Goal: Task Accomplishment & Management: Manage account settings

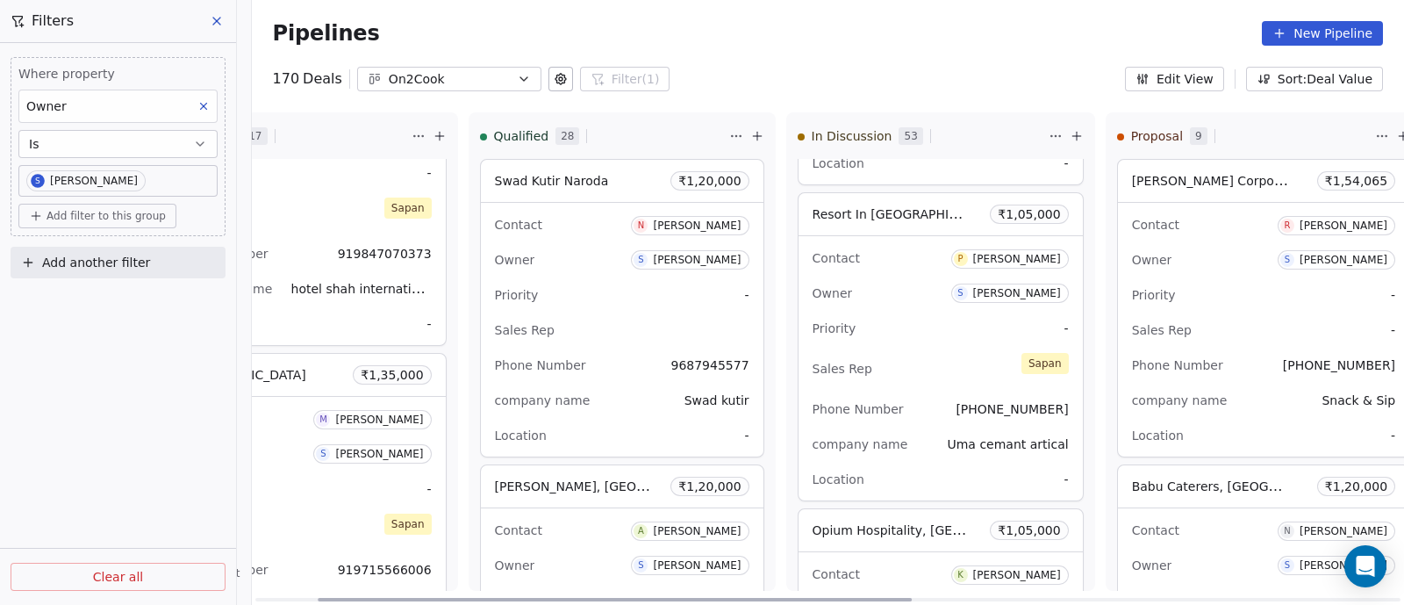
scroll to position [1783, 0]
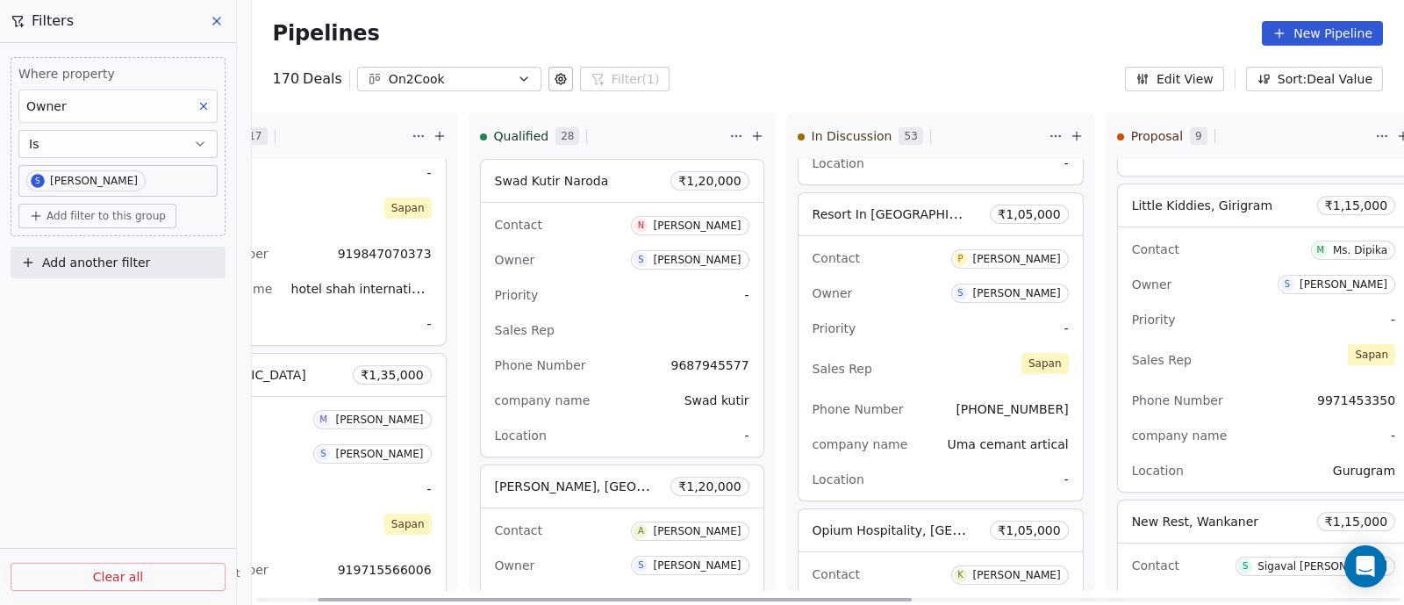
click at [908, 314] on div "Priority -" at bounding box center [941, 328] width 256 height 28
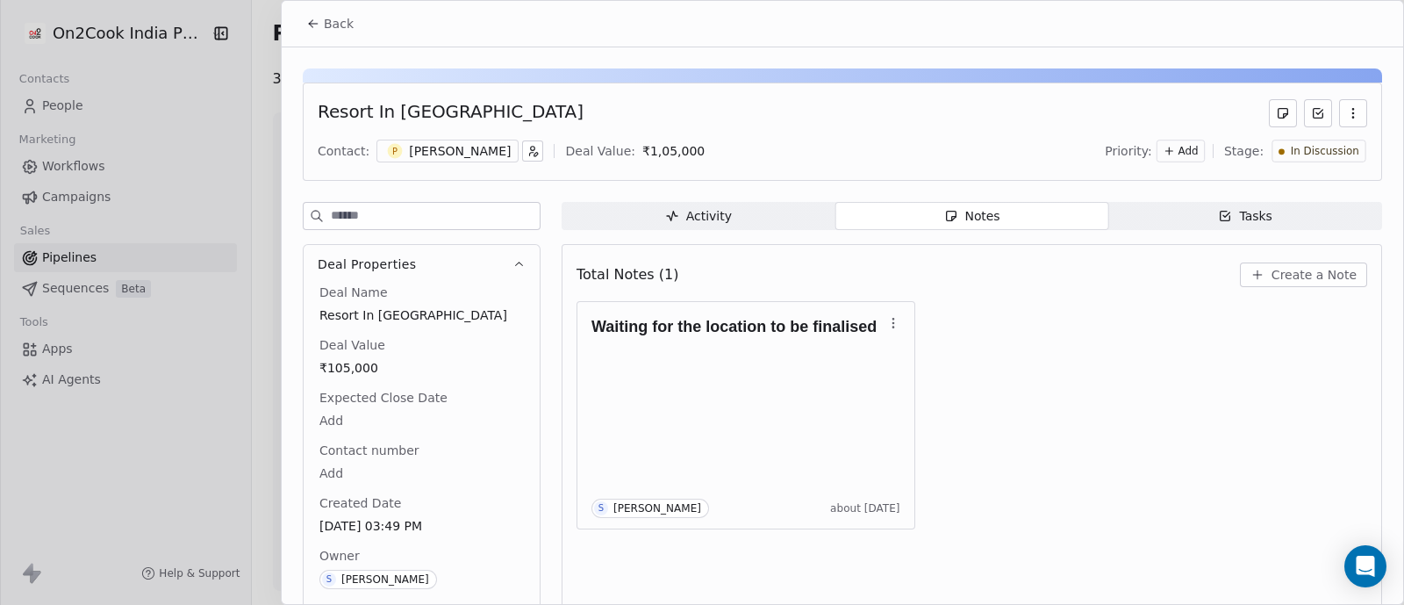
click at [978, 212] on div "Notes" at bounding box center [971, 216] width 56 height 18
click at [334, 22] on span "Back" at bounding box center [339, 24] width 30 height 18
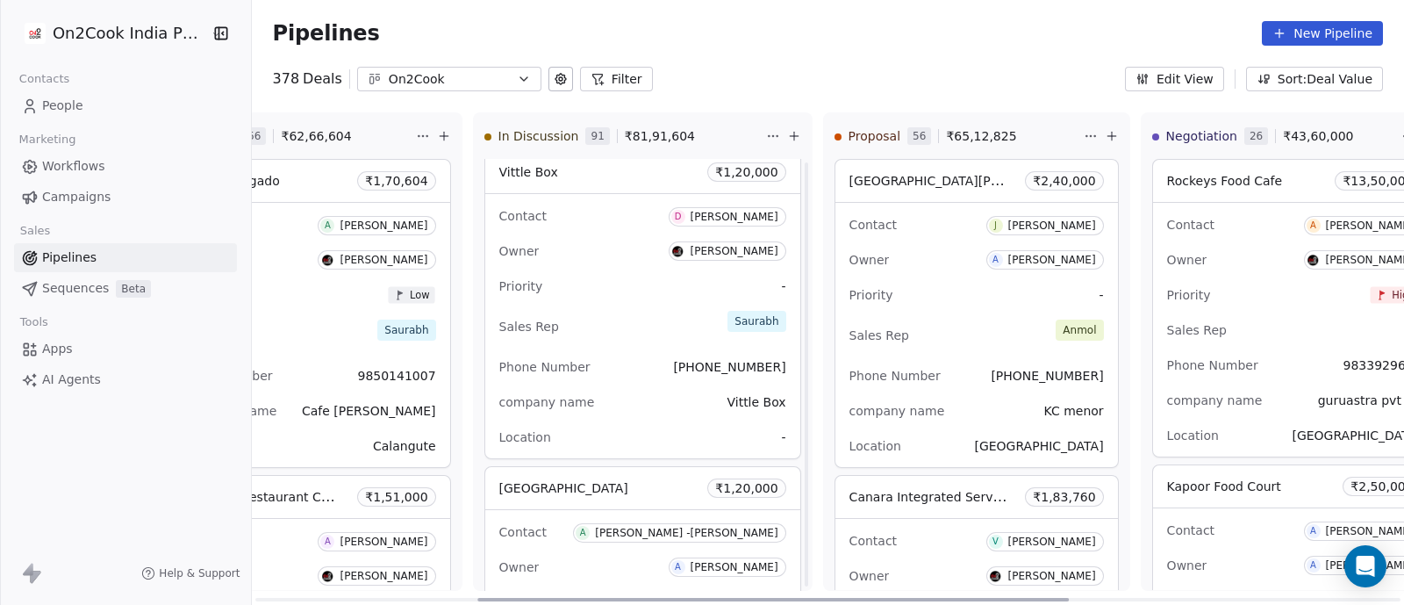
scroll to position [5249, 0]
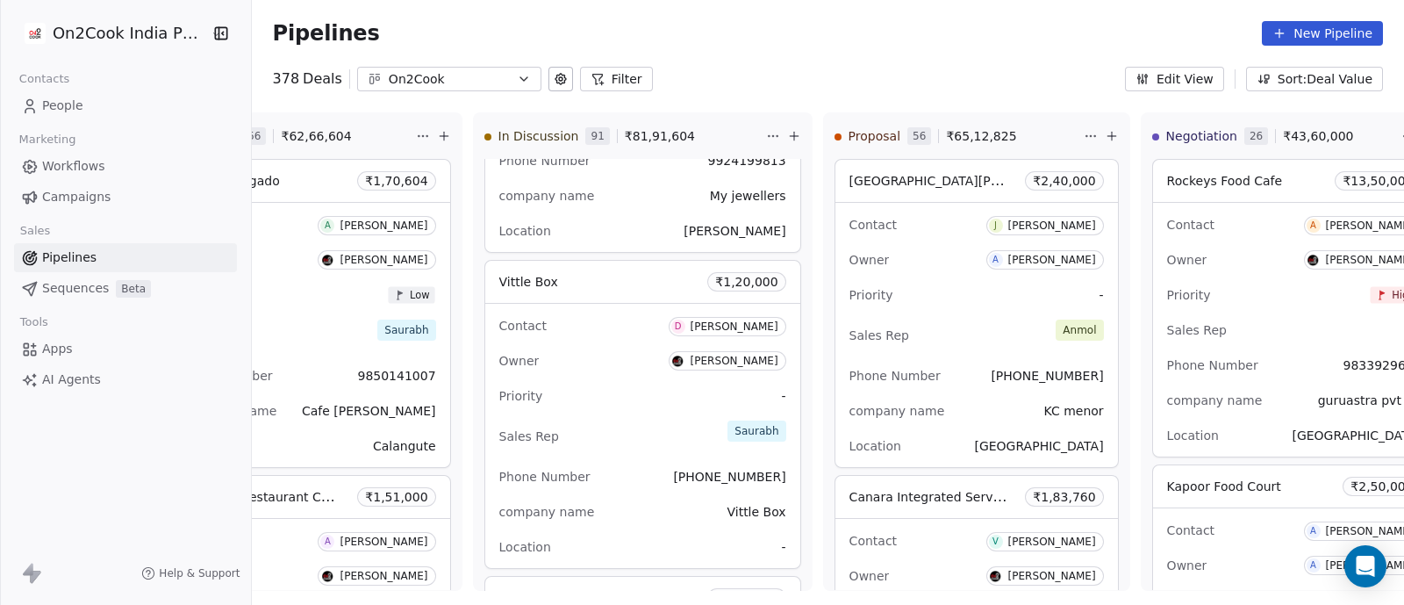
click at [66, 255] on span "Pipelines" at bounding box center [69, 257] width 54 height 18
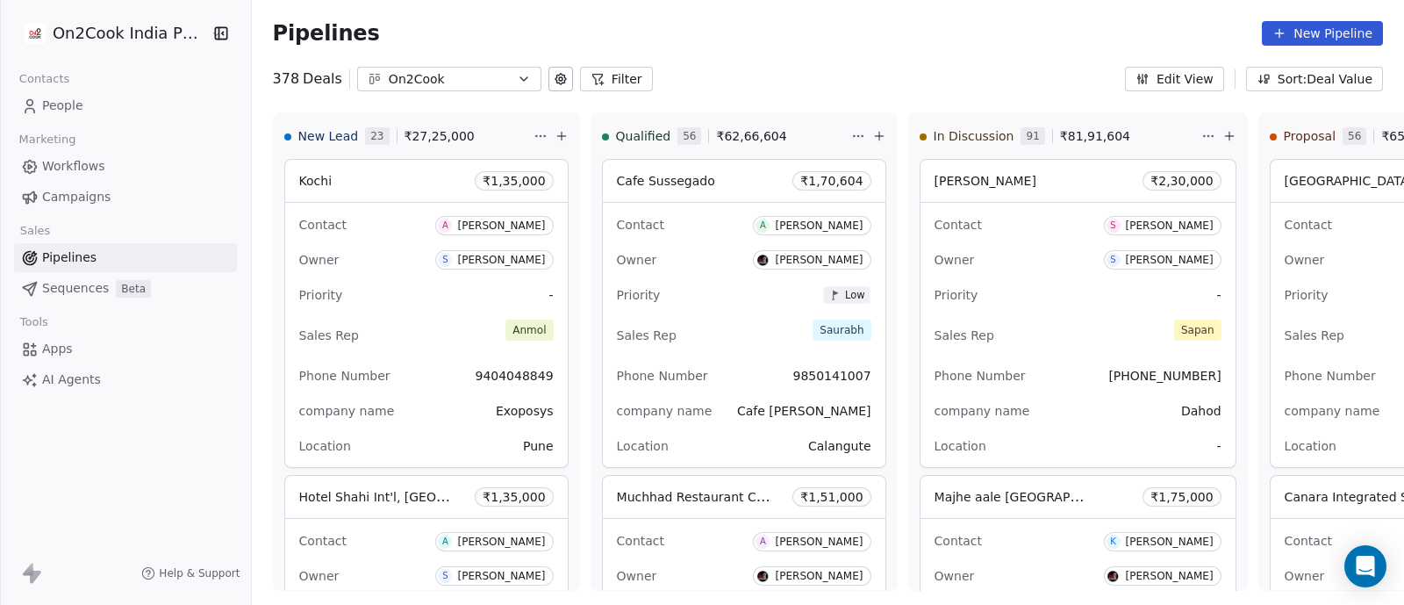
click at [603, 76] on button "Filter" at bounding box center [616, 79] width 73 height 25
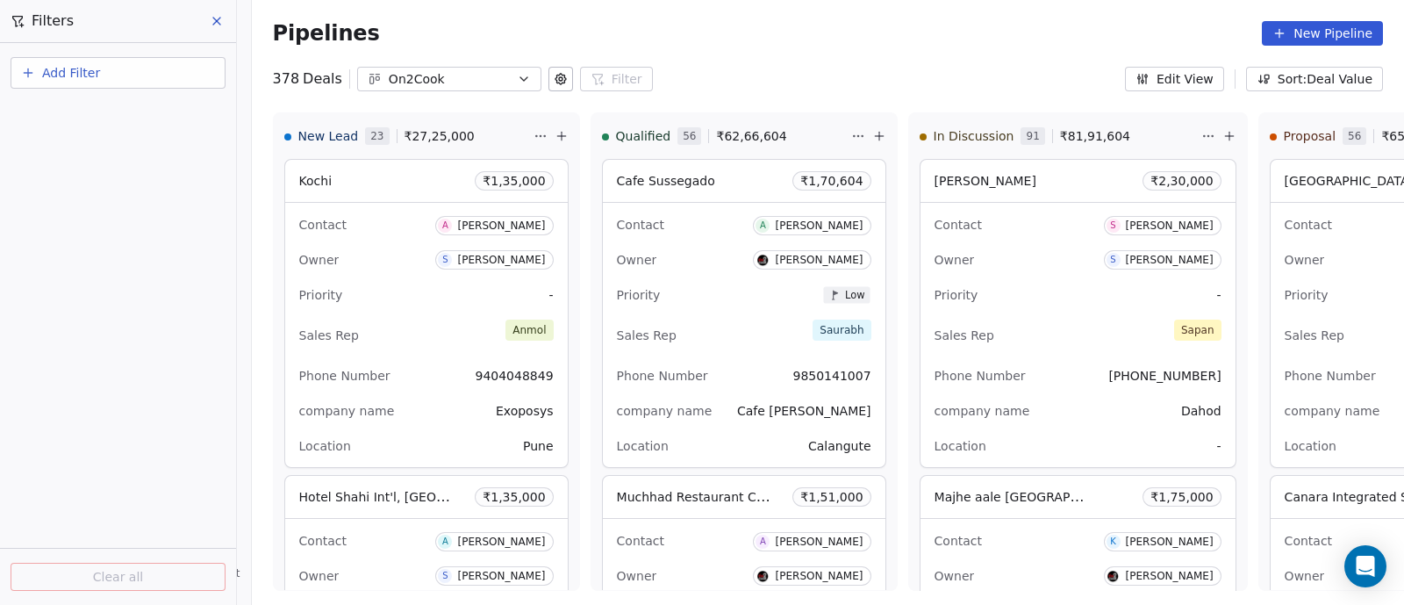
click at [68, 70] on span "Add Filter" at bounding box center [71, 73] width 58 height 18
click at [66, 111] on span "Deal properties" at bounding box center [76, 114] width 95 height 18
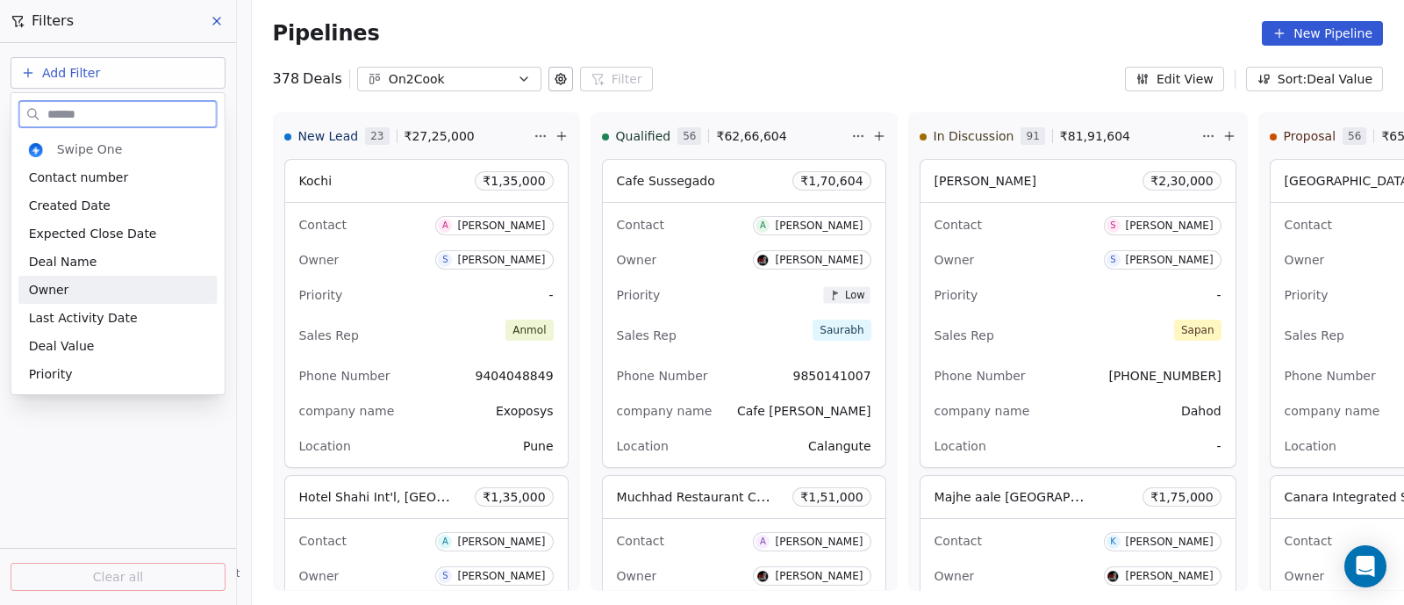
click at [71, 291] on div "Owner" at bounding box center [118, 290] width 178 height 18
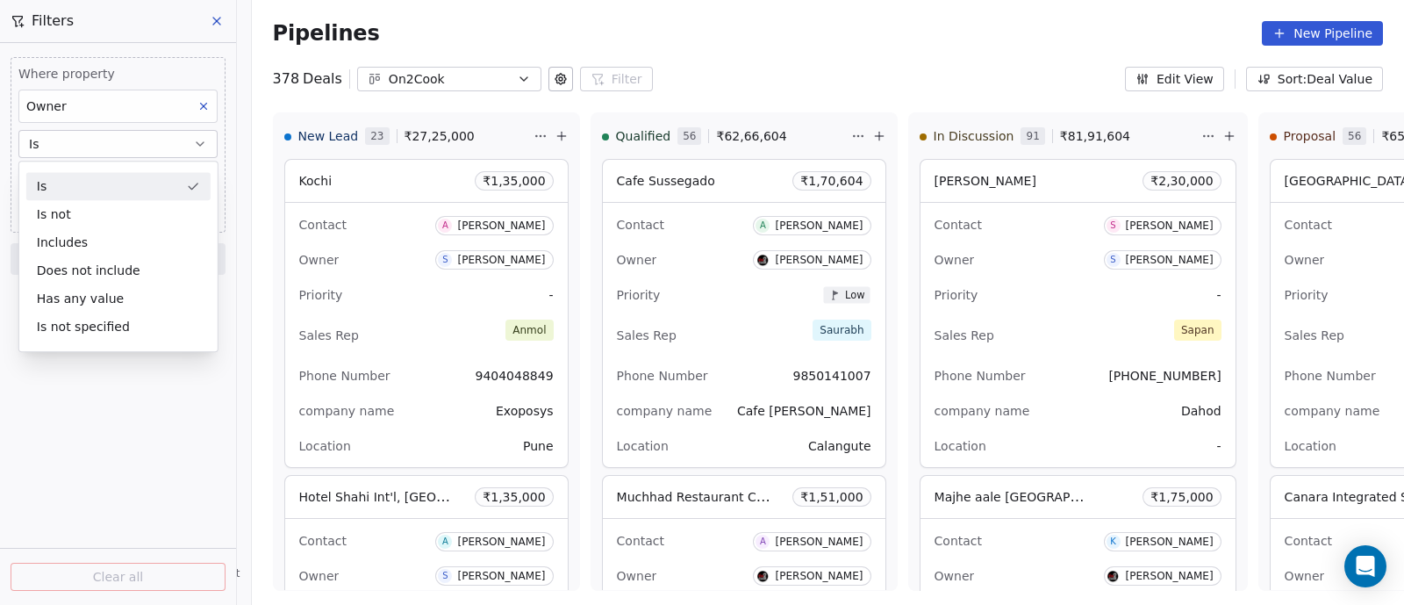
click at [109, 145] on button "Is" at bounding box center [117, 144] width 199 height 28
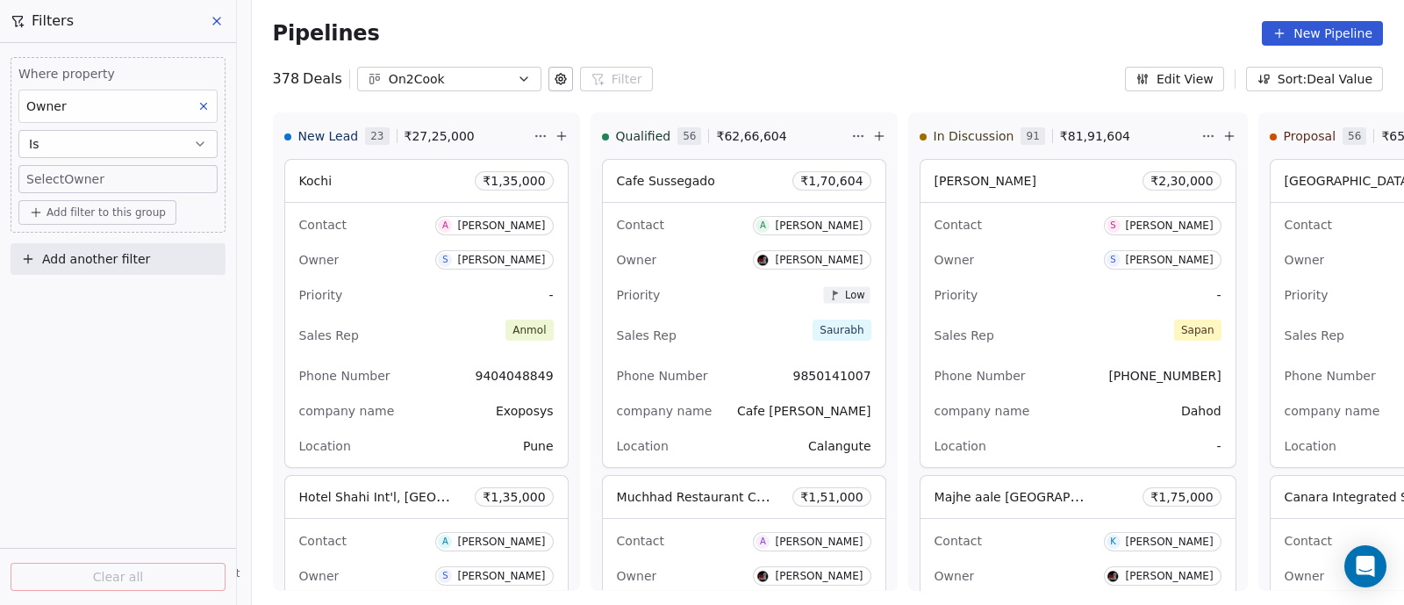
click at [97, 180] on body "On2Cook India Pvt. Ltd. Contacts People Marketing Workflows Campaigns Sales Pip…" at bounding box center [702, 302] width 1404 height 605
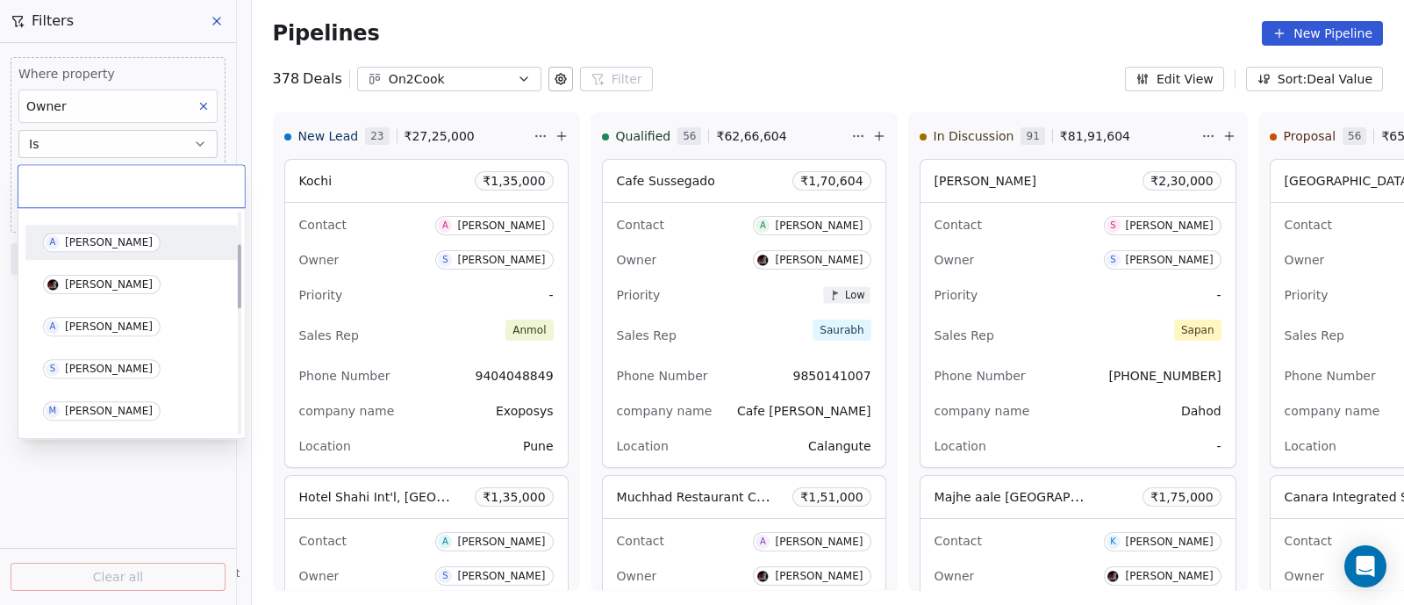
scroll to position [109, 0]
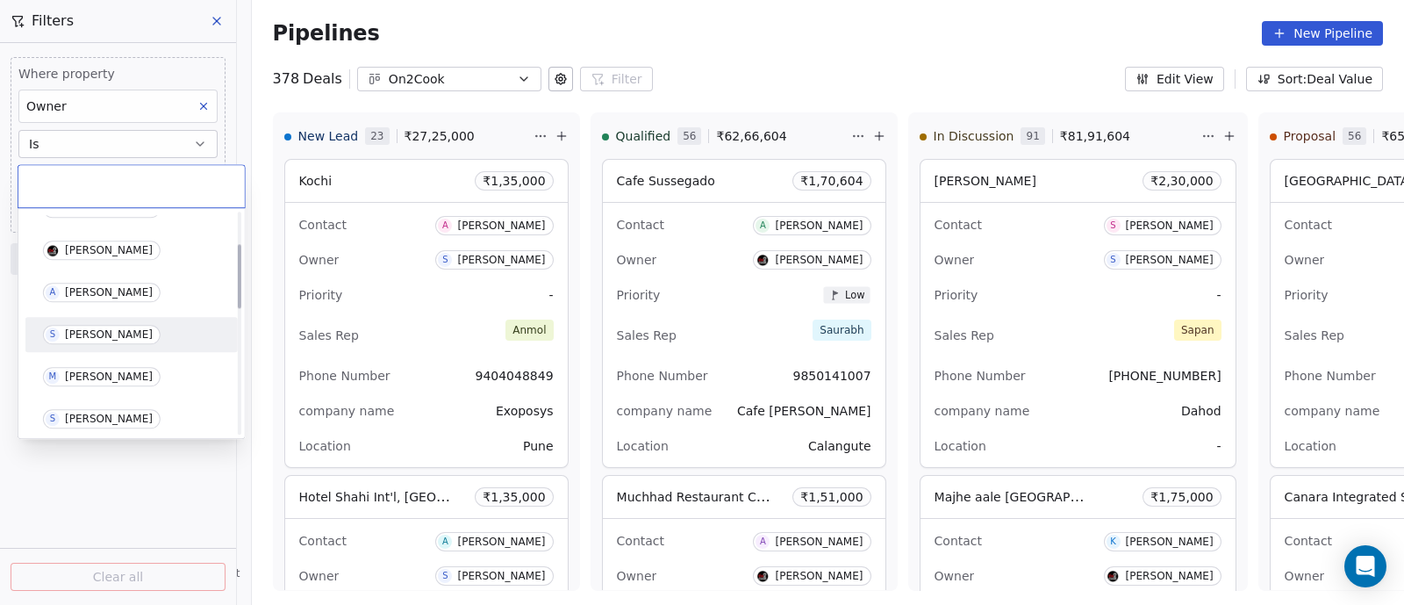
click at [104, 332] on div "Sapan Vyas" at bounding box center [109, 334] width 88 height 12
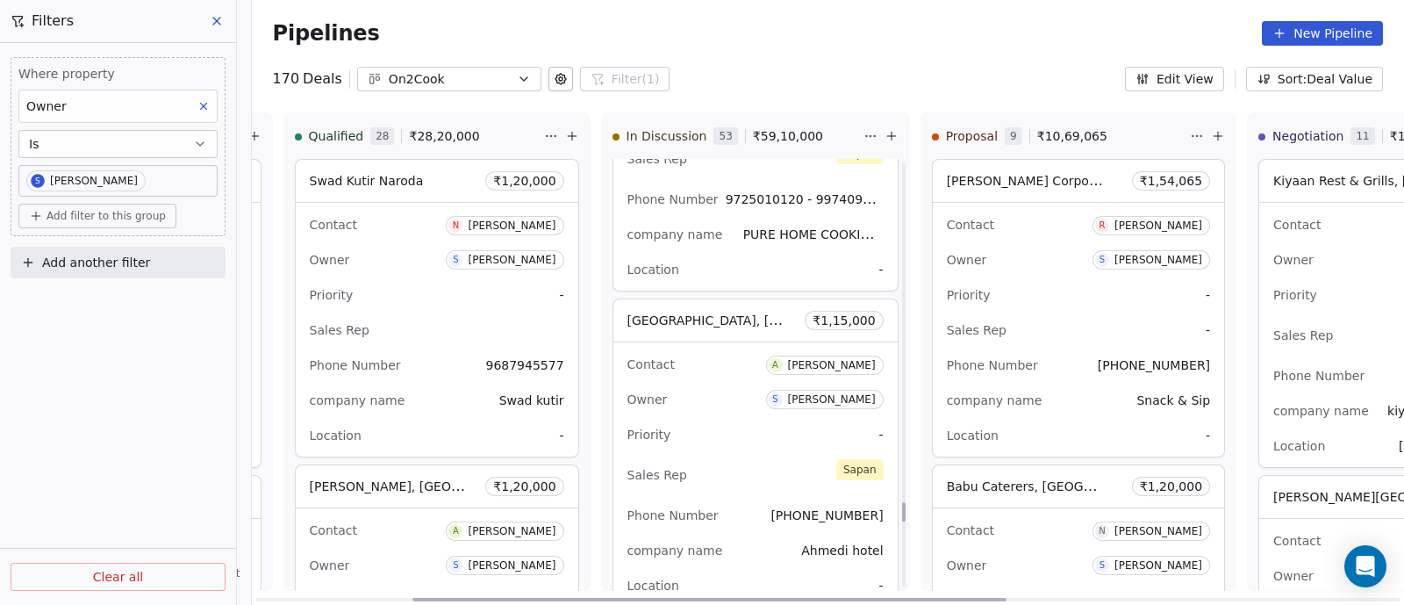
scroll to position [7933, 0]
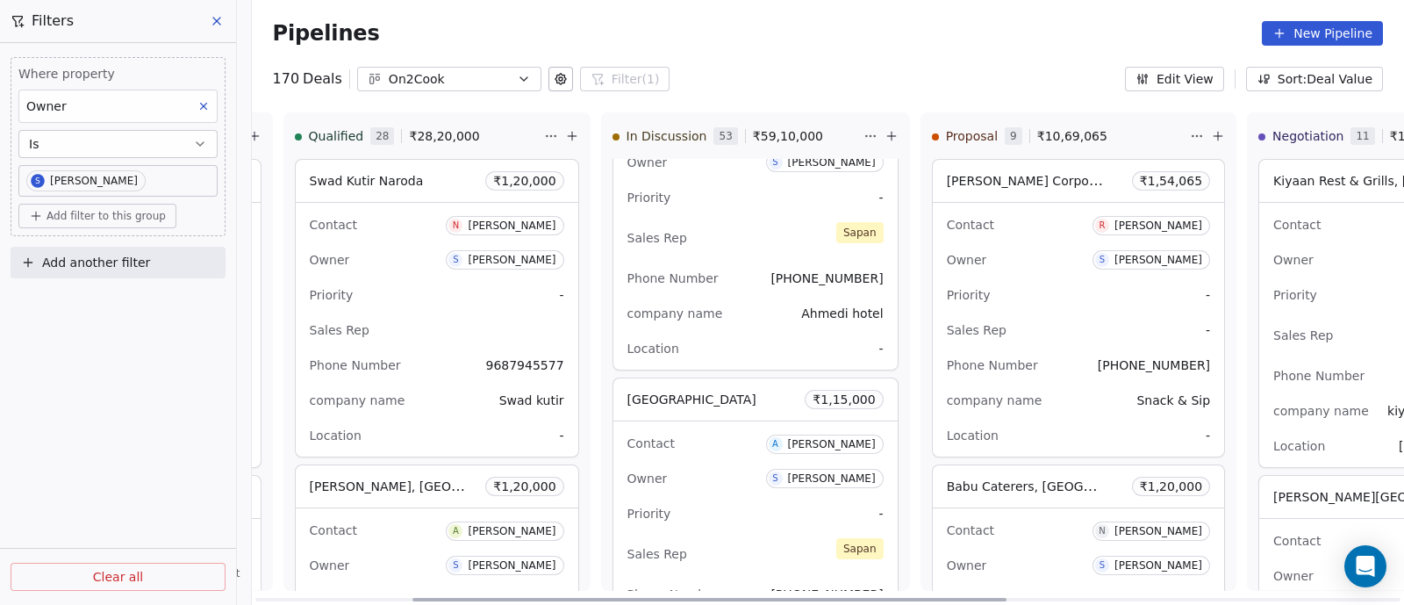
click at [729, 268] on div "Phone Number +919879686213" at bounding box center [756, 278] width 256 height 28
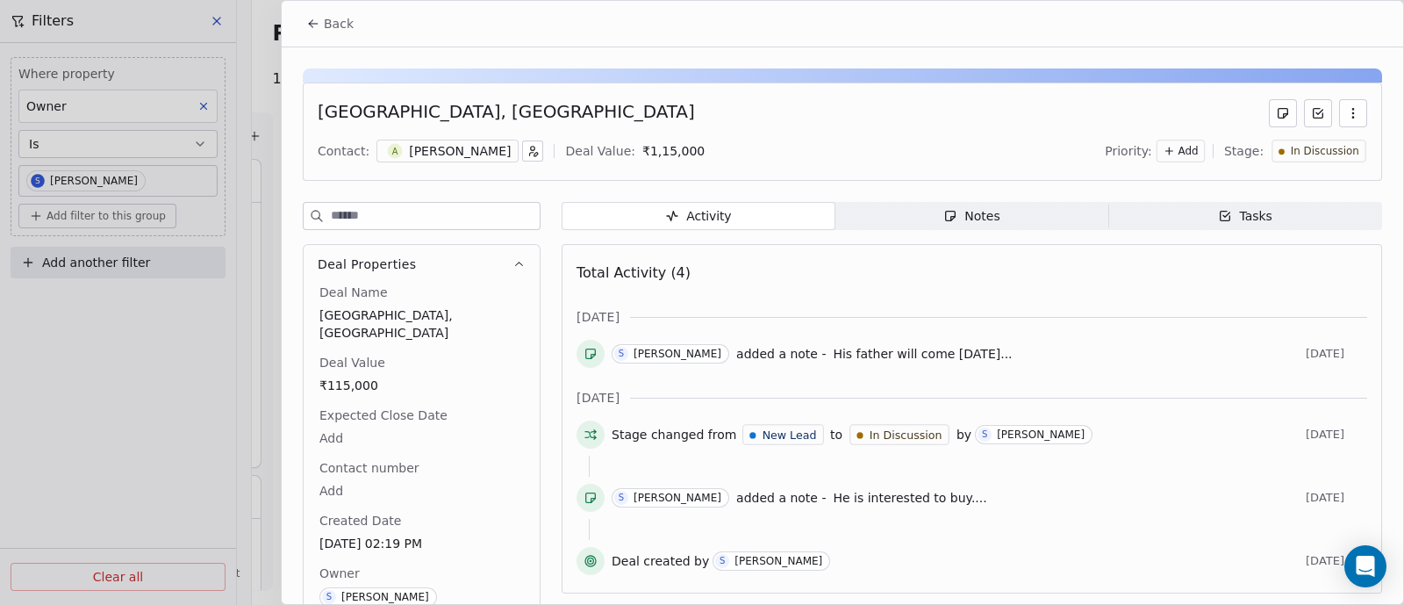
click at [990, 219] on div "Notes" at bounding box center [971, 216] width 56 height 18
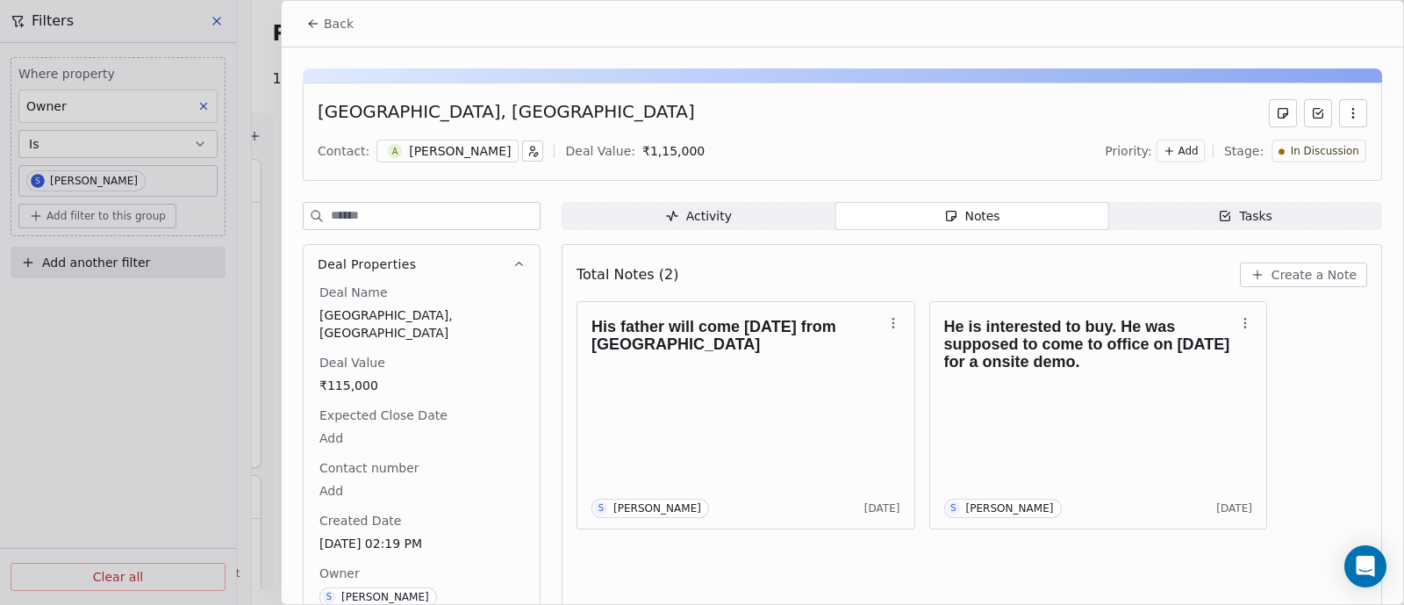
click at [1305, 275] on span "Create a Note" at bounding box center [1314, 275] width 85 height 18
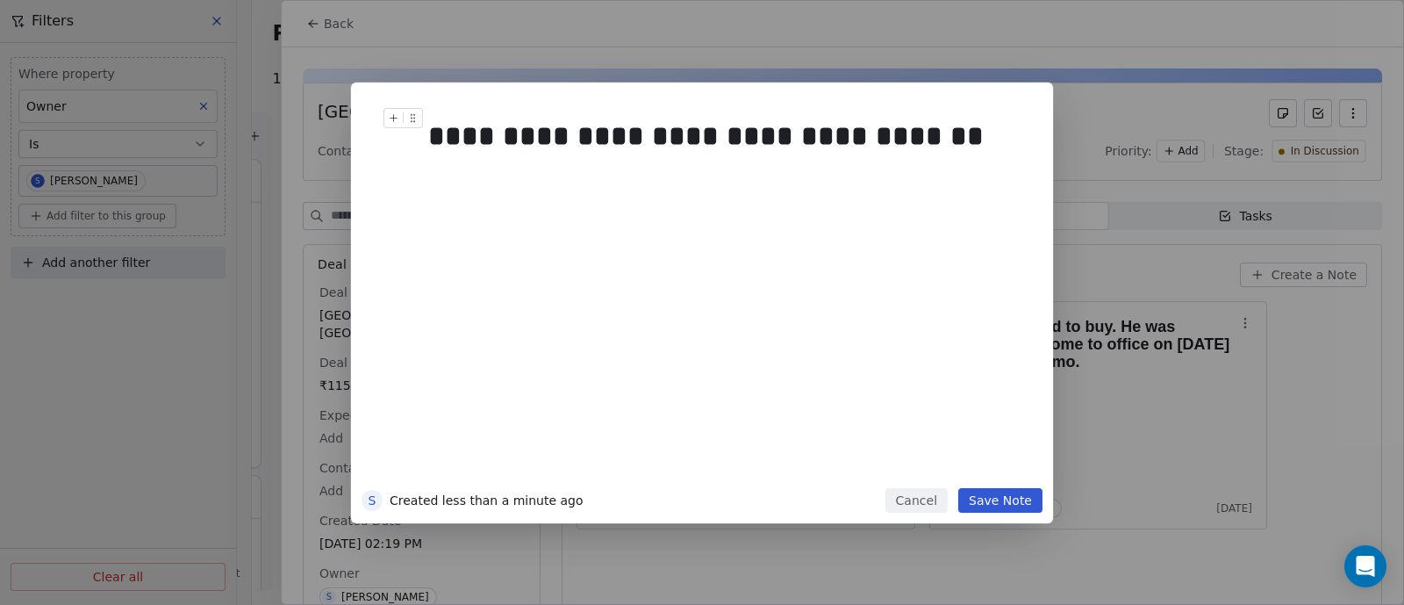
click at [658, 136] on div "**********" at bounding box center [720, 136] width 584 height 42
click at [993, 501] on button "Save Note" at bounding box center [1000, 500] width 84 height 25
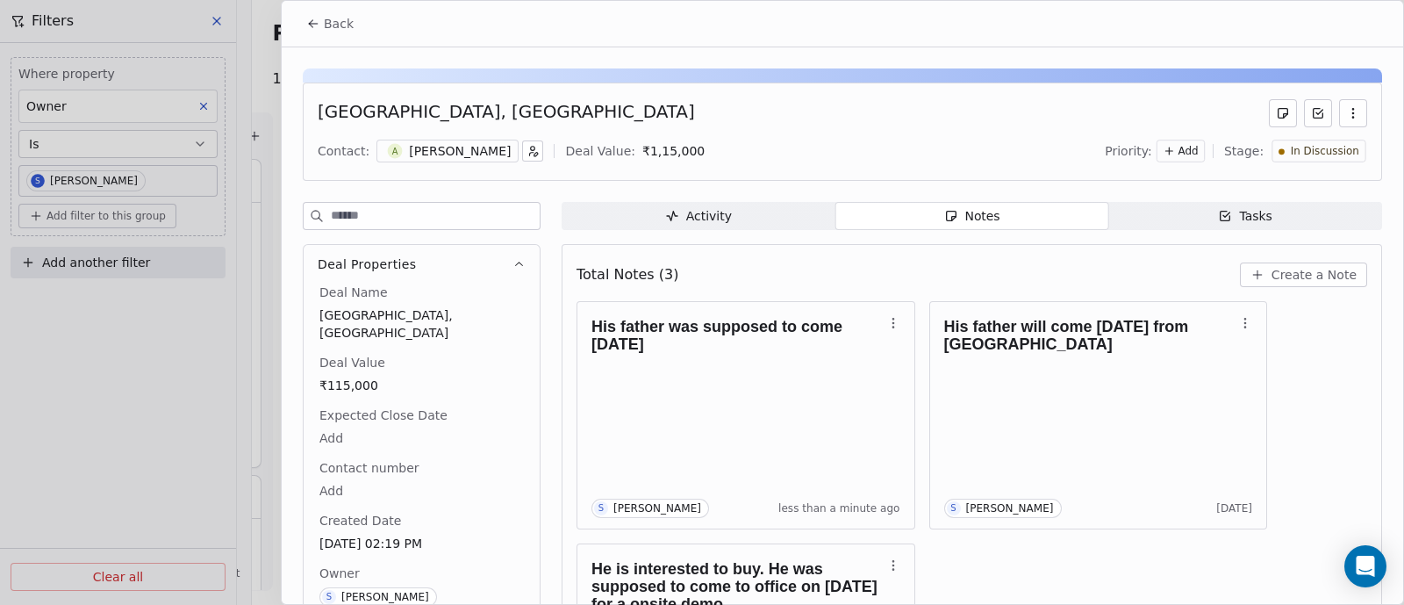
click at [337, 21] on span "Back" at bounding box center [339, 24] width 30 height 18
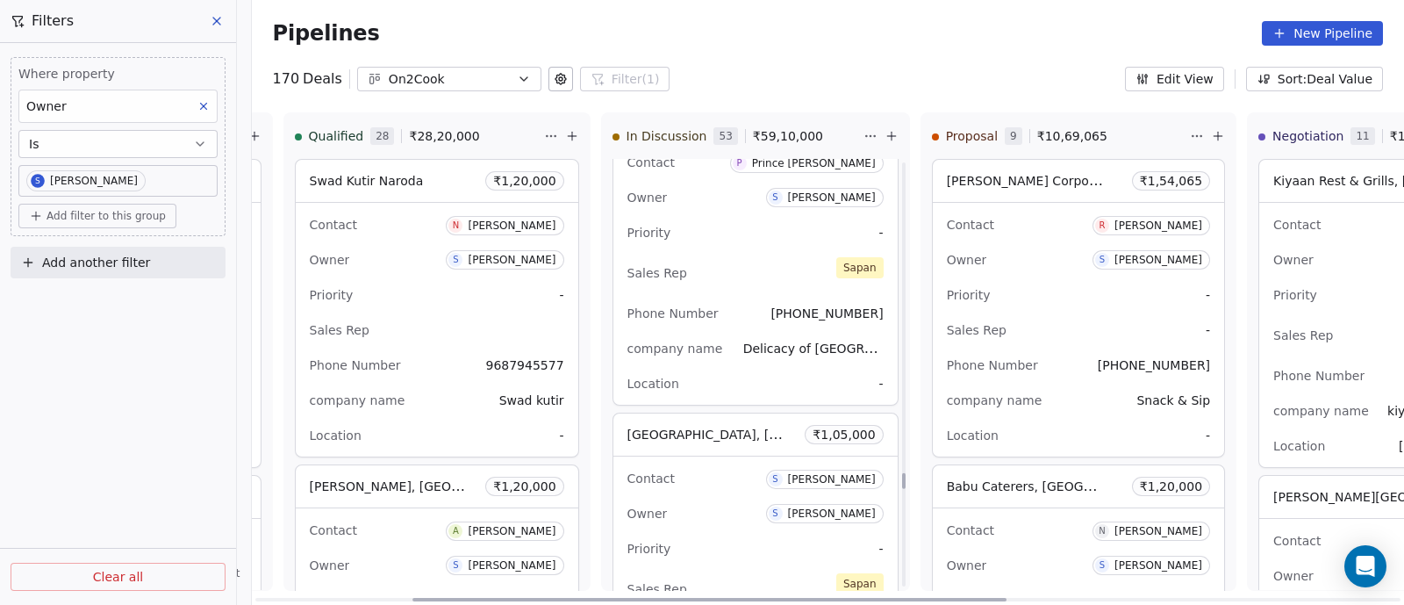
scroll to position [9080, 0]
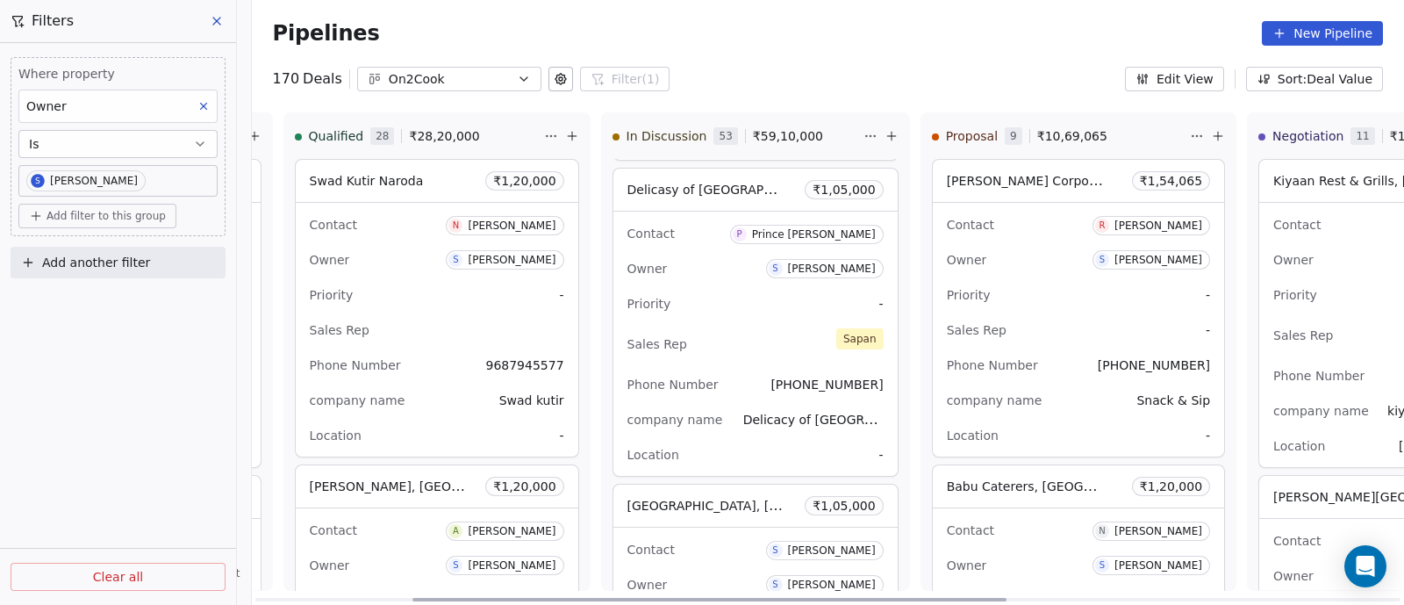
click at [734, 325] on div "Sales Rep Sapan" at bounding box center [756, 344] width 256 height 39
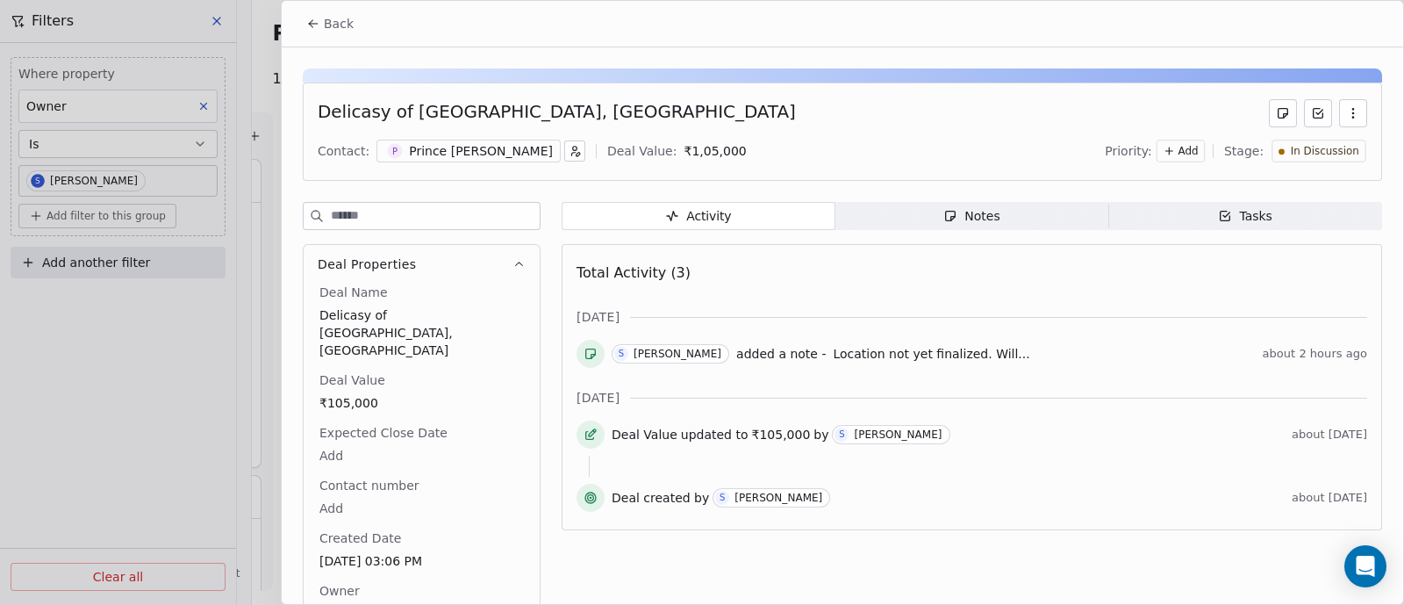
click at [331, 16] on span "Back" at bounding box center [339, 24] width 30 height 18
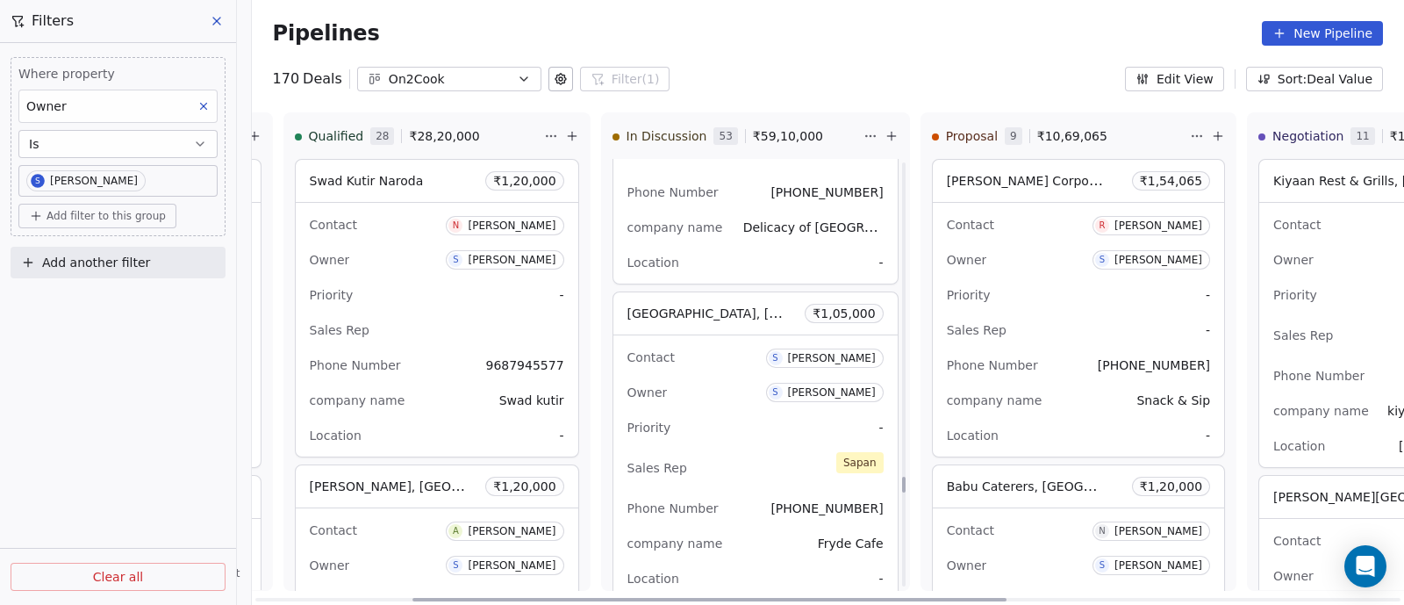
scroll to position [9300, 0]
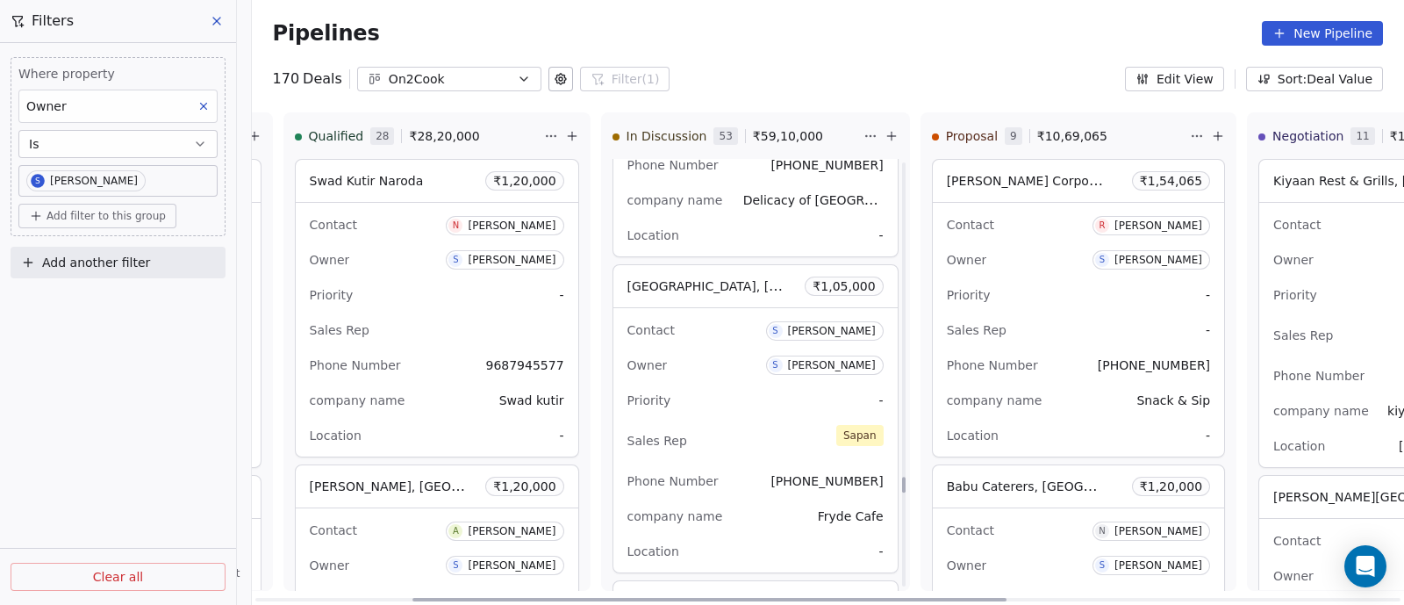
click at [739, 351] on div "Owner S Sapan Vyas" at bounding box center [756, 365] width 256 height 28
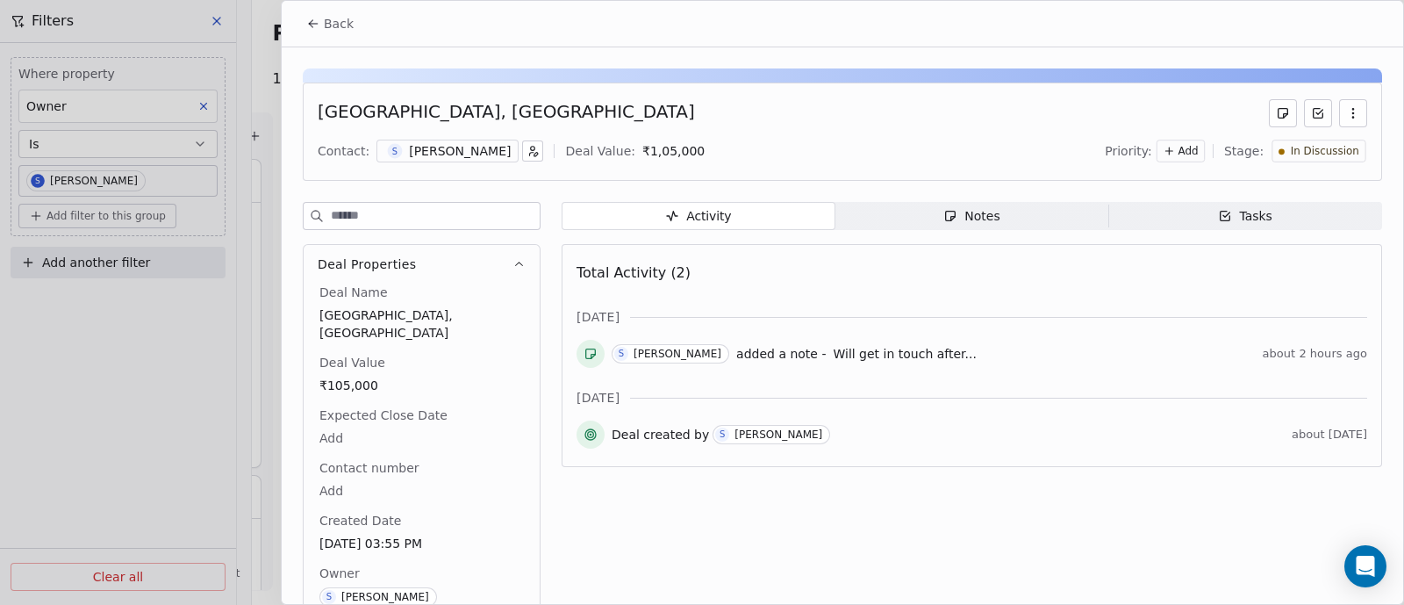
click at [337, 22] on span "Back" at bounding box center [339, 24] width 30 height 18
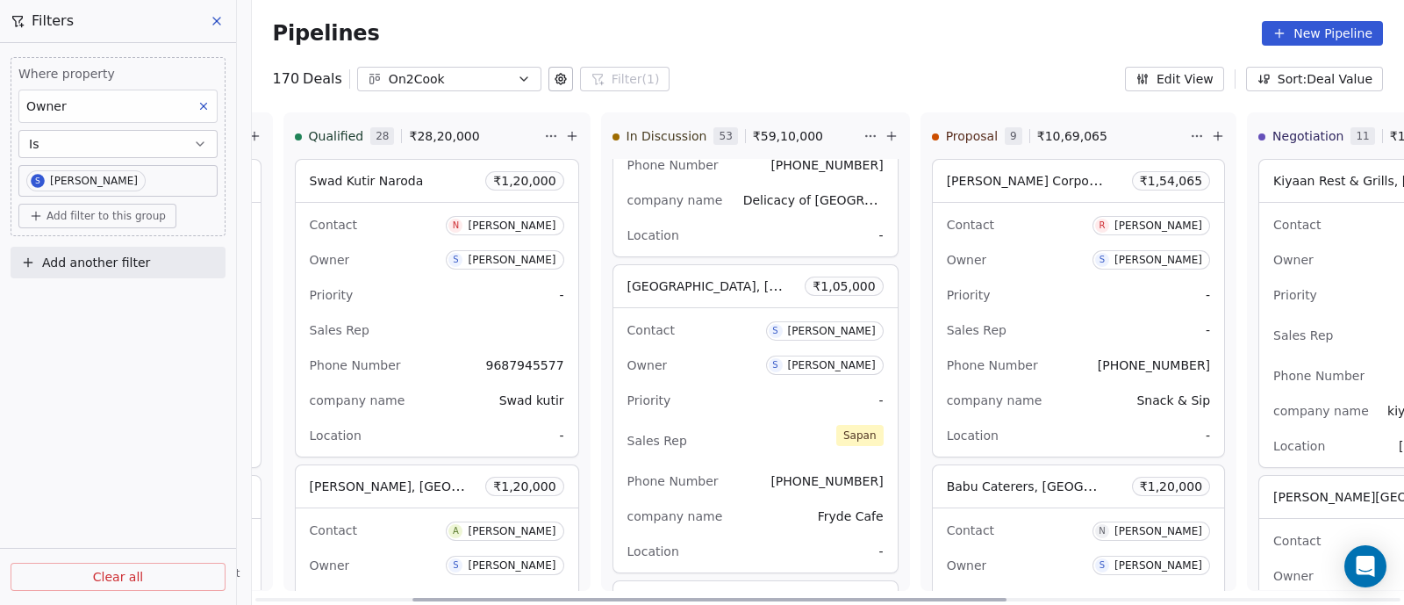
click at [741, 332] on div "Contact S Sudipta Roy Owner S Sapan Vyas Priority - Sales Rep Sapan Phone Numbe…" at bounding box center [755, 440] width 284 height 264
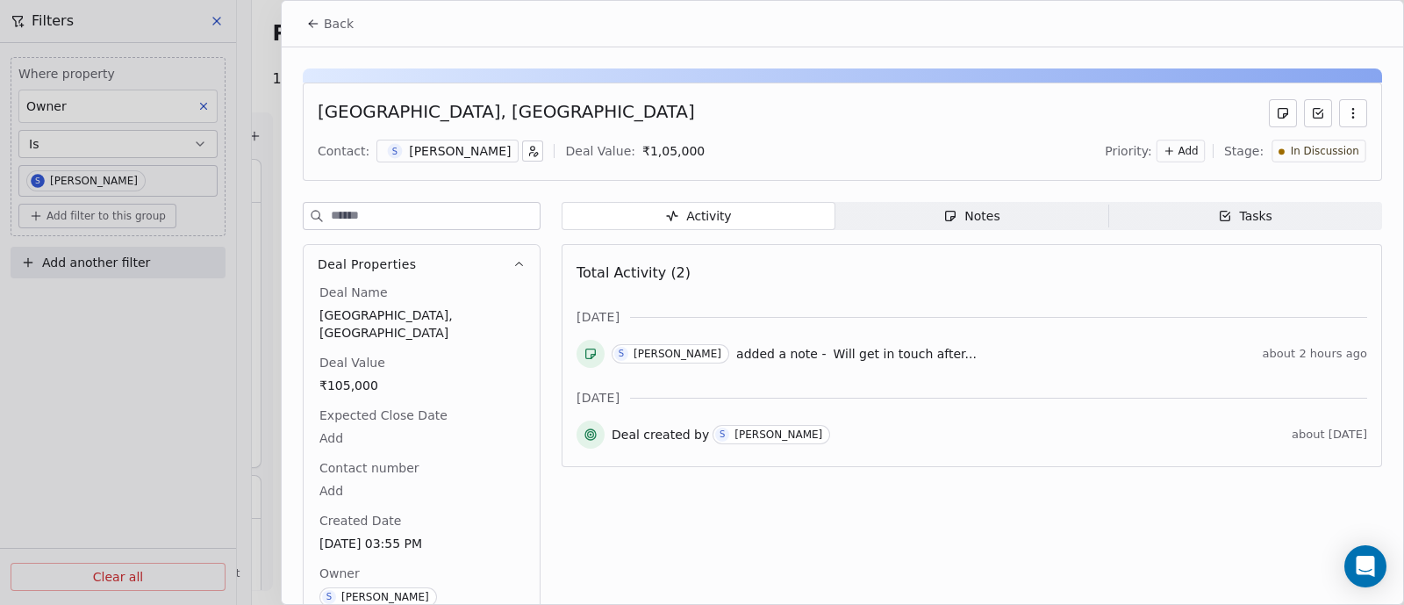
click at [979, 219] on div "Notes" at bounding box center [971, 216] width 56 height 18
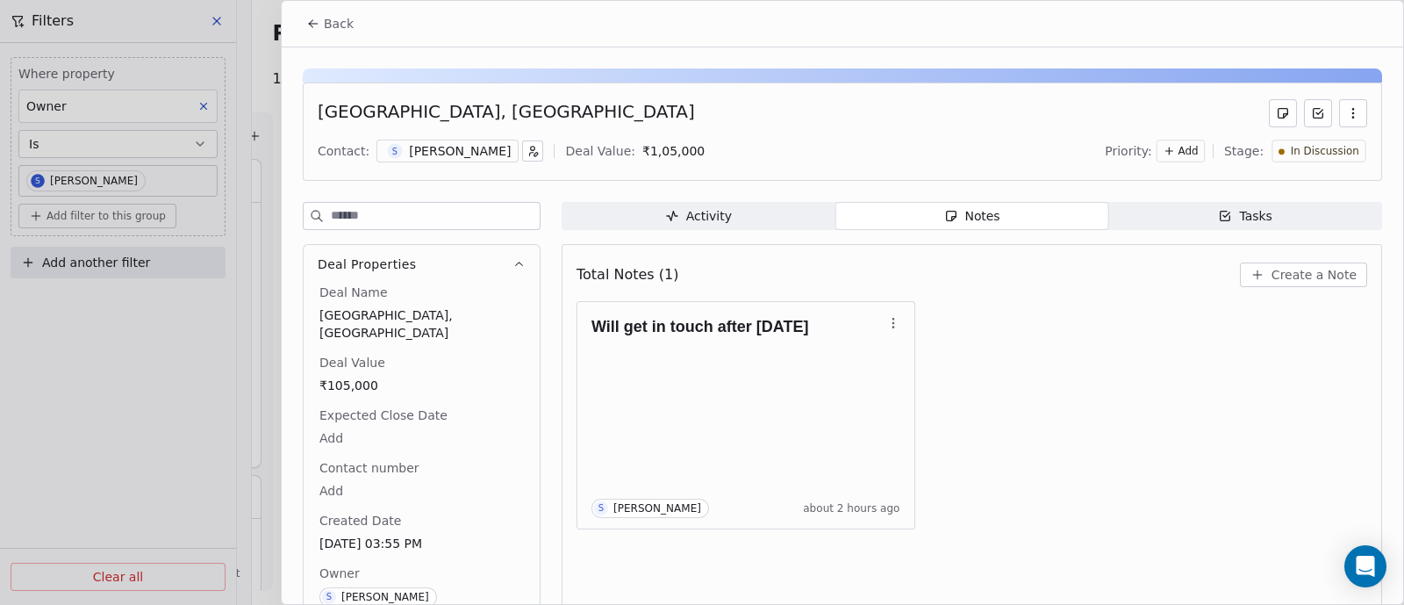
click at [335, 24] on span "Back" at bounding box center [339, 24] width 30 height 18
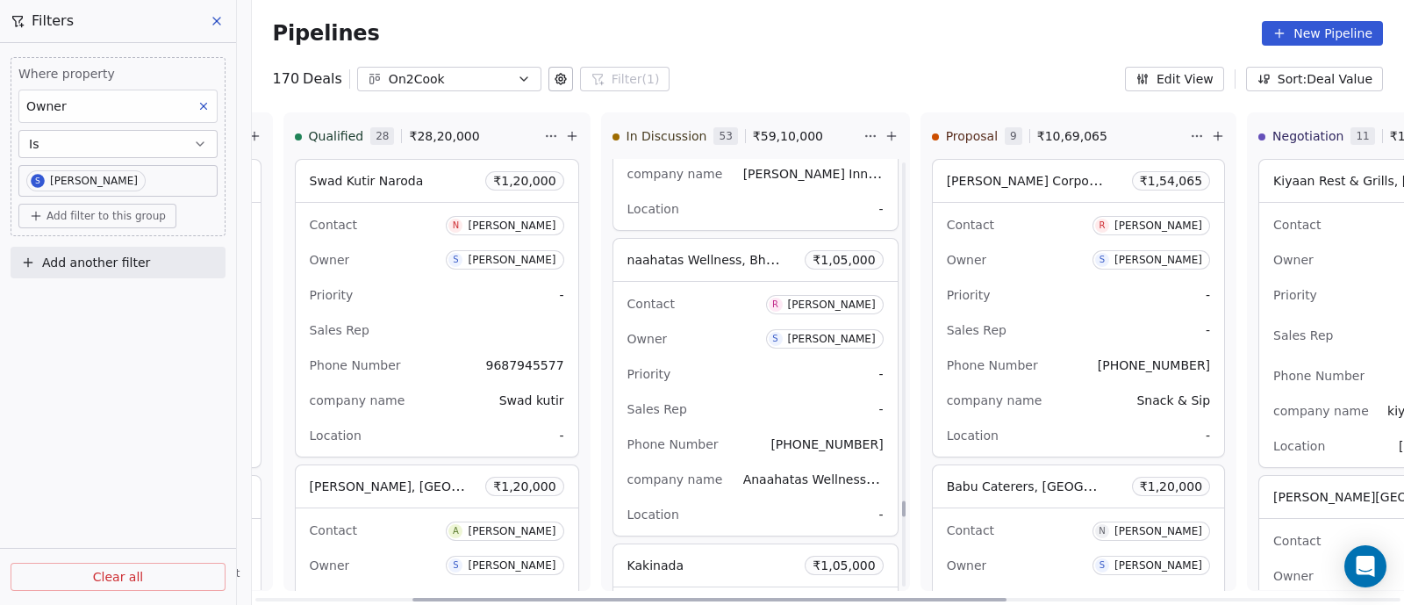
scroll to position [10068, 0]
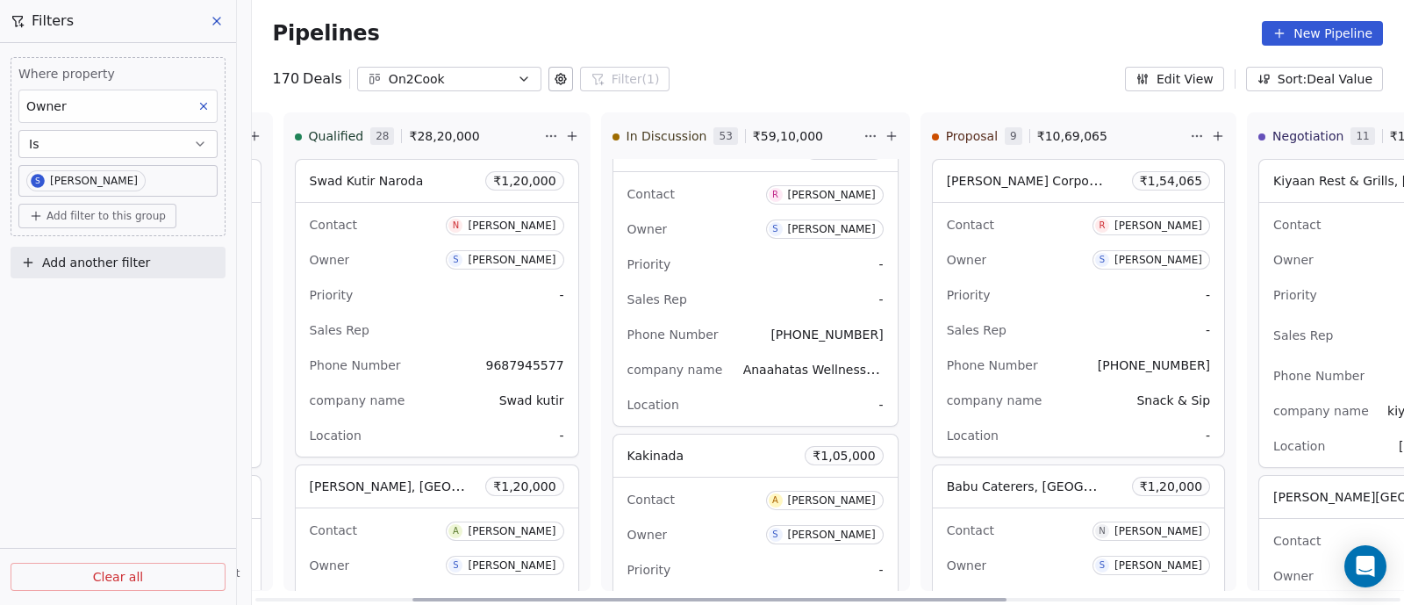
click at [728, 265] on div "Contact R Rakesh Kumar Pandey Owner S Sapan Vyas Priority - Sales Rep - Phone N…" at bounding box center [755, 299] width 284 height 254
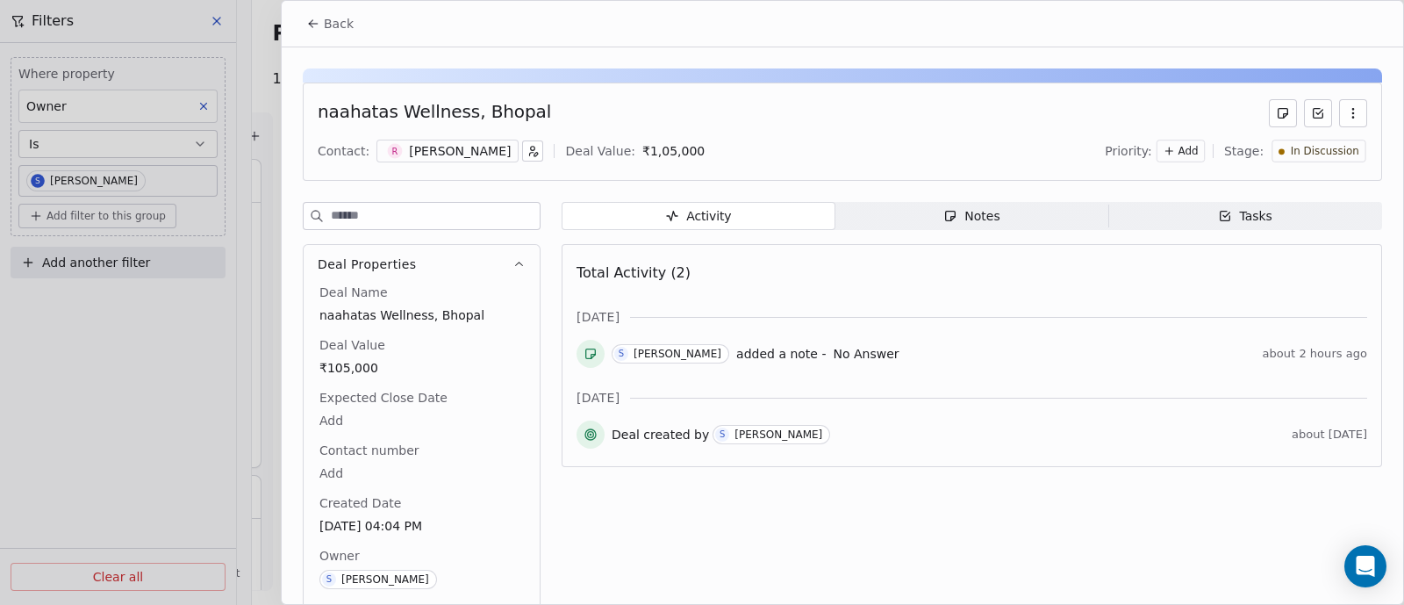
click at [334, 22] on span "Back" at bounding box center [339, 24] width 30 height 18
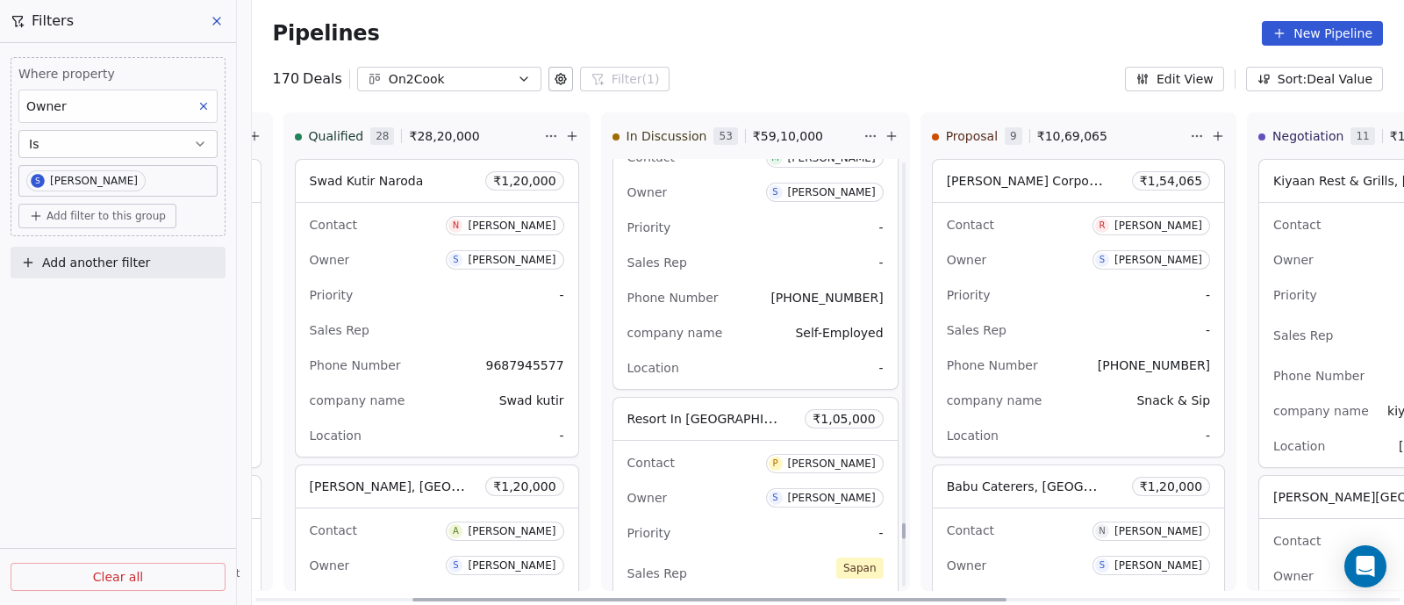
scroll to position [10616, 0]
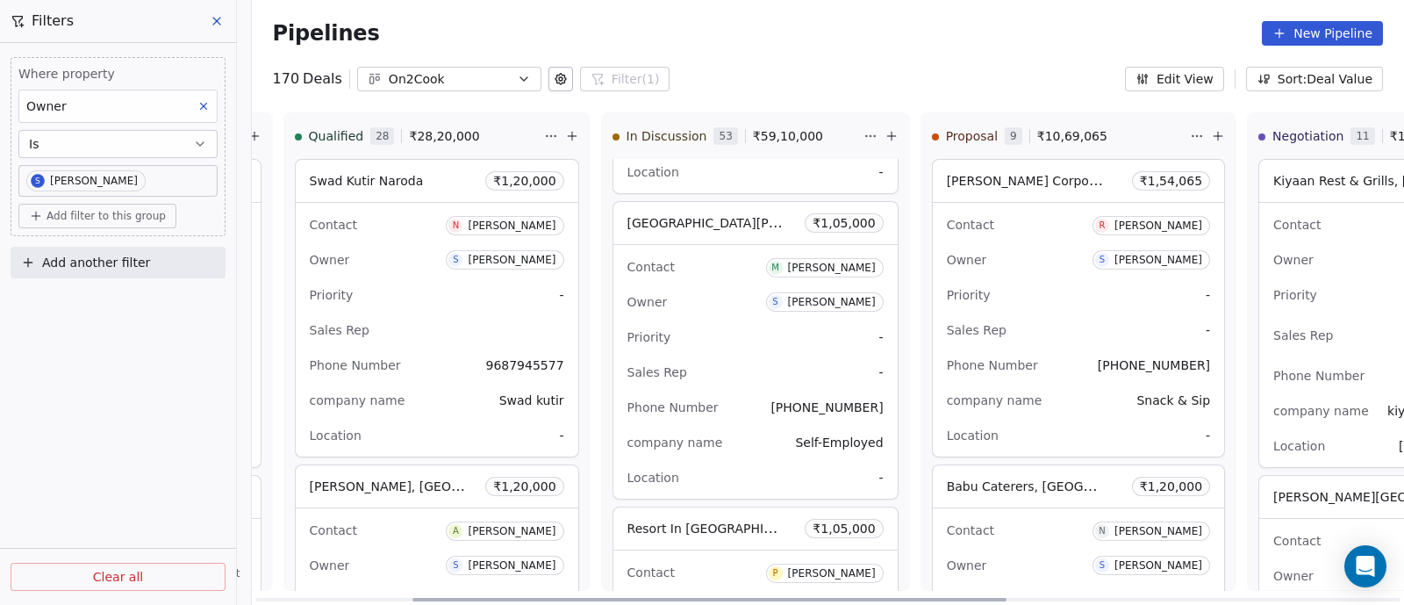
click at [762, 323] on div "Priority -" at bounding box center [756, 337] width 256 height 28
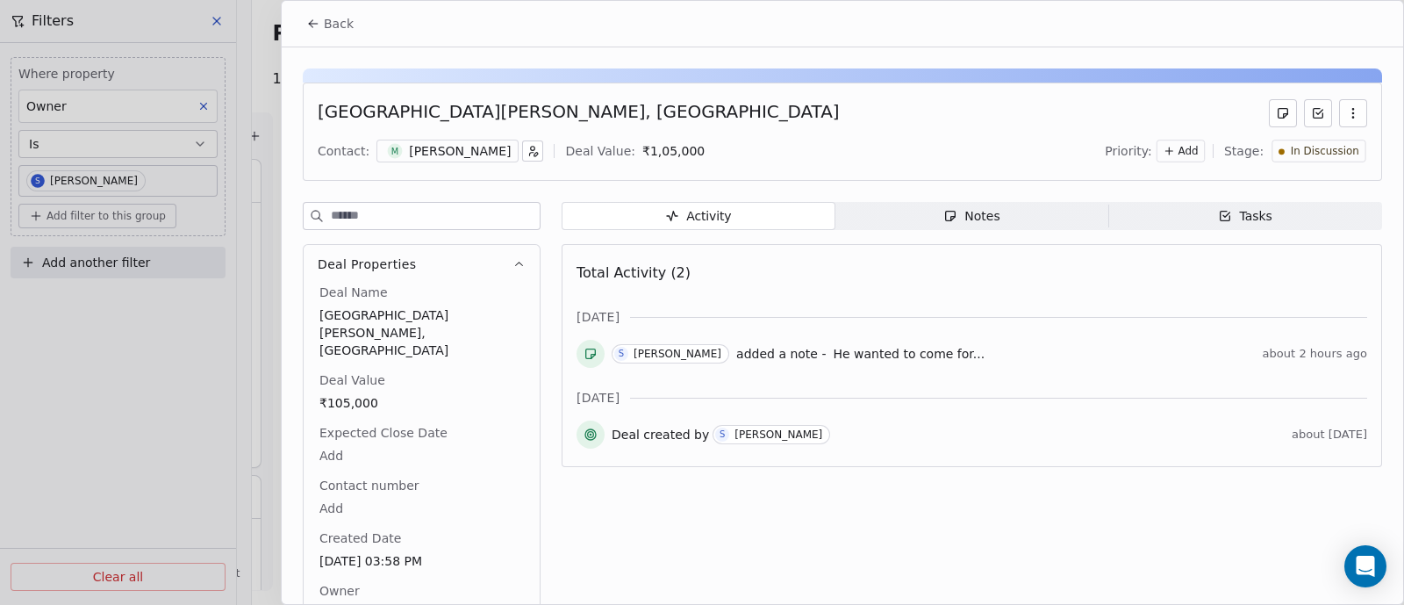
click at [339, 25] on span "Back" at bounding box center [339, 24] width 30 height 18
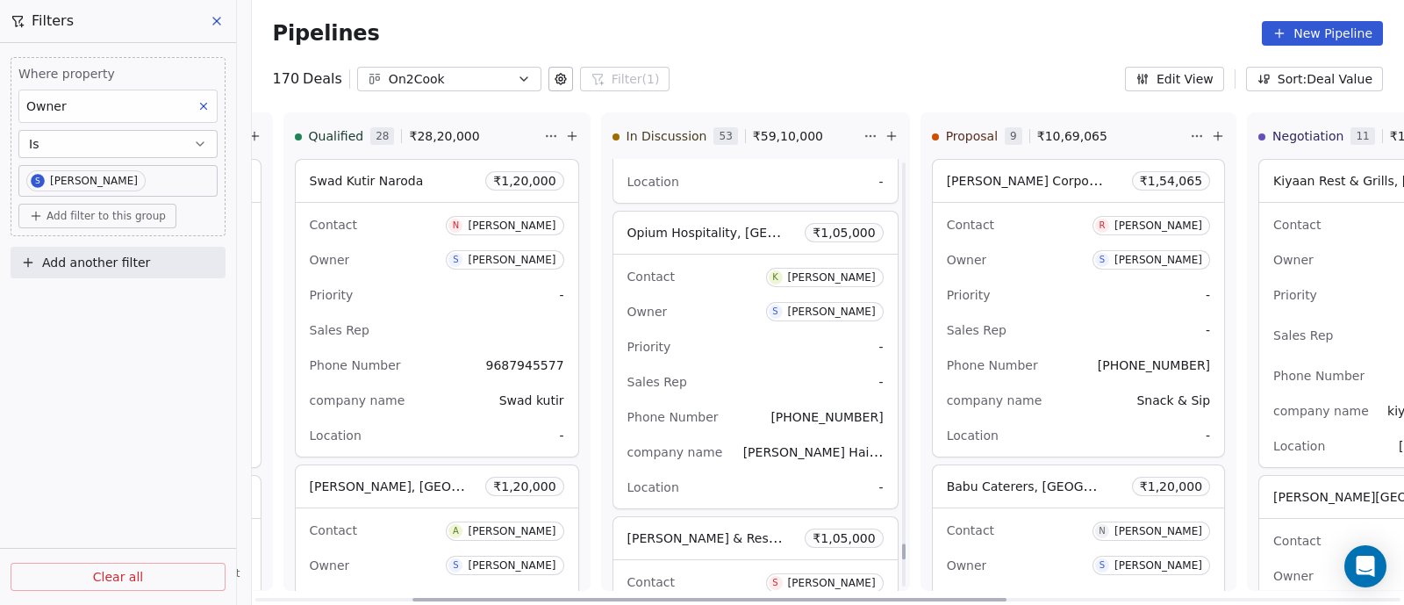
scroll to position [11274, 0]
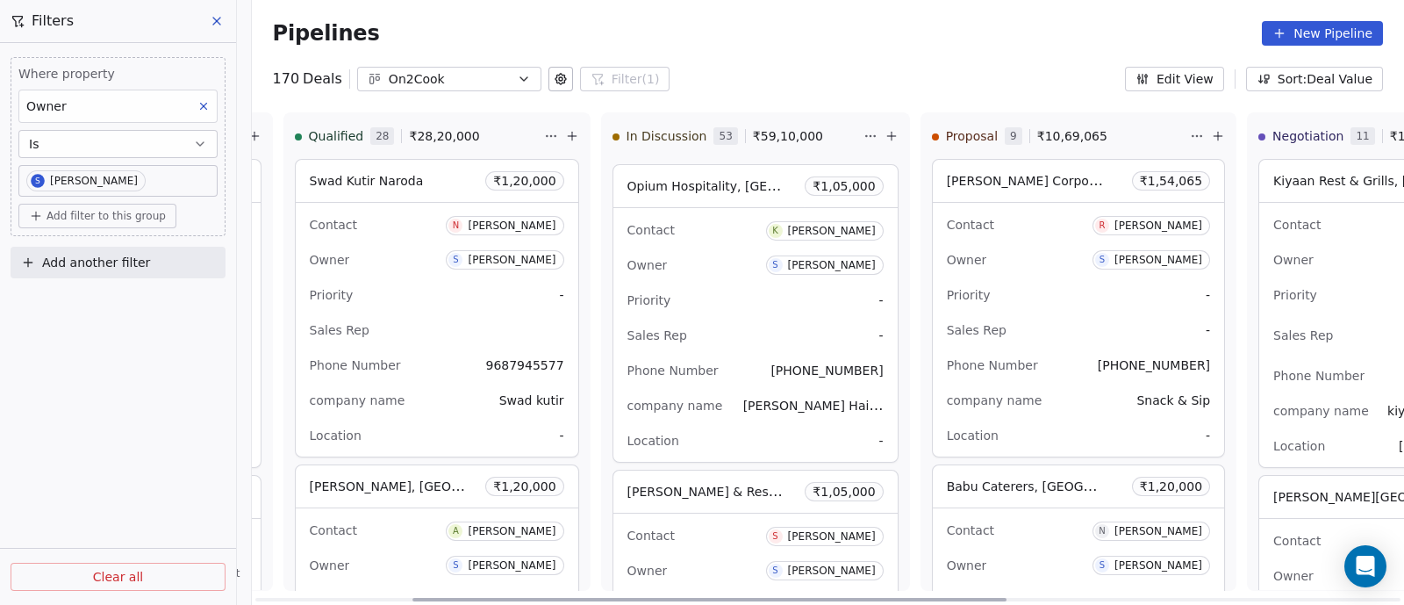
click at [747, 321] on div "Sales Rep -" at bounding box center [756, 335] width 256 height 28
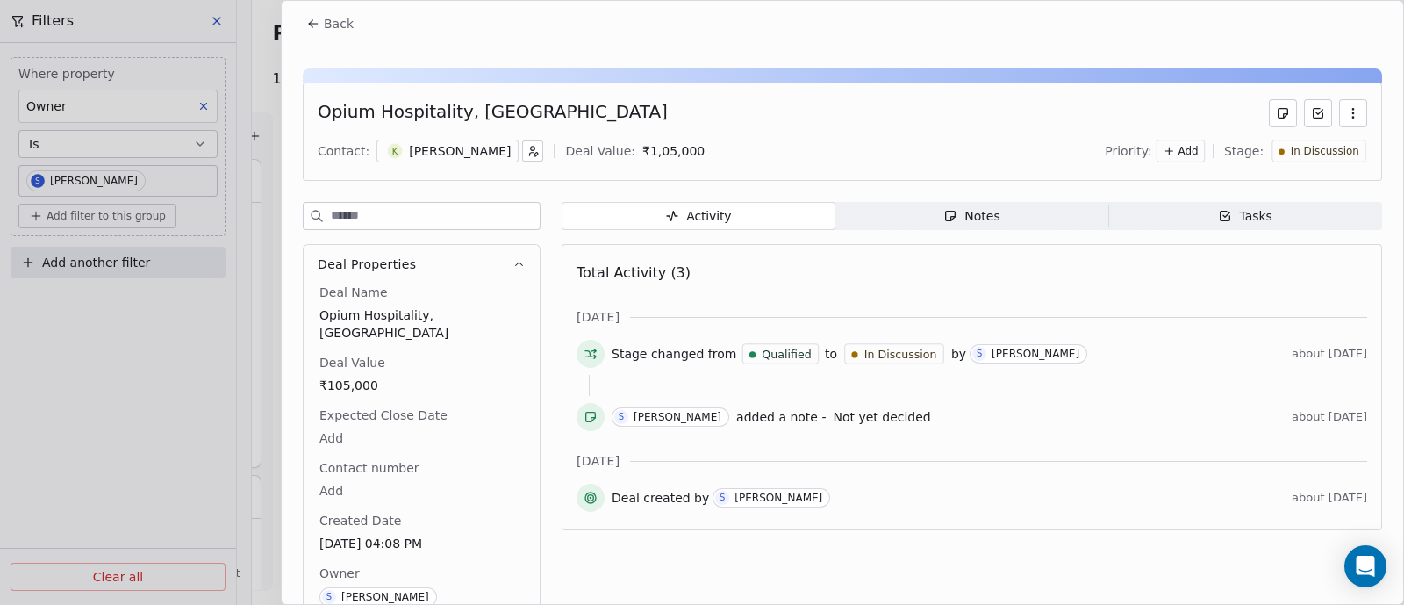
click at [965, 216] on div "Notes" at bounding box center [971, 216] width 56 height 18
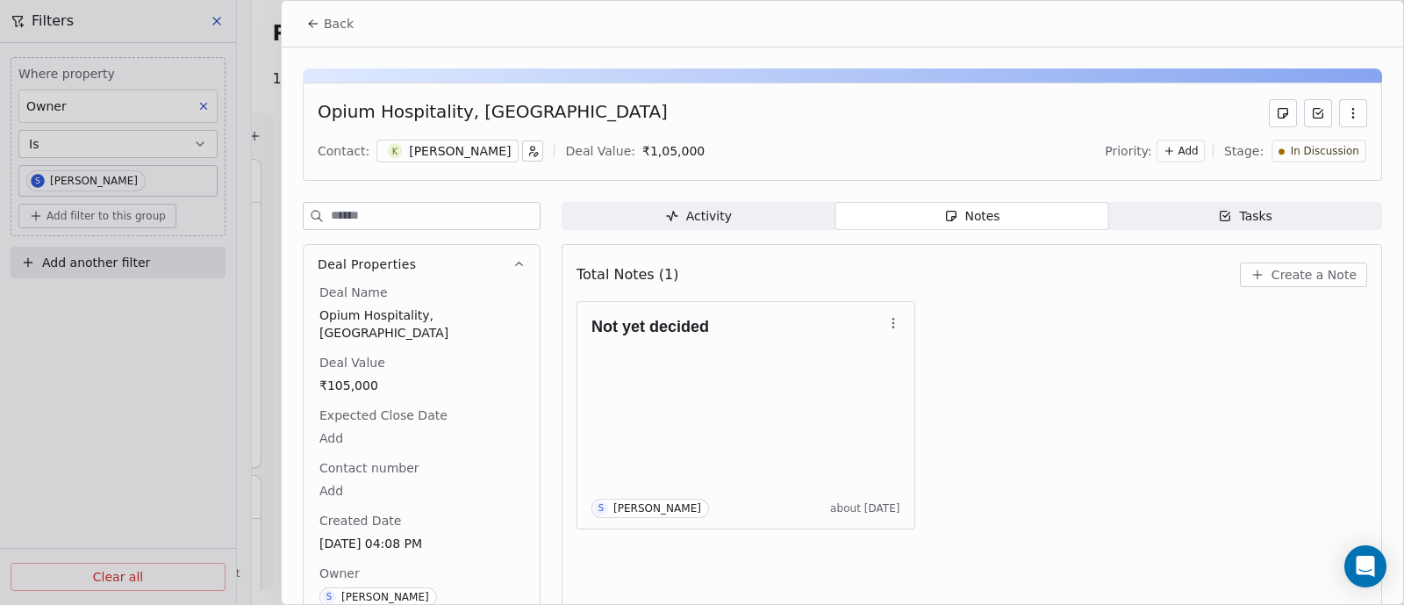
click at [341, 19] on span "Back" at bounding box center [339, 24] width 30 height 18
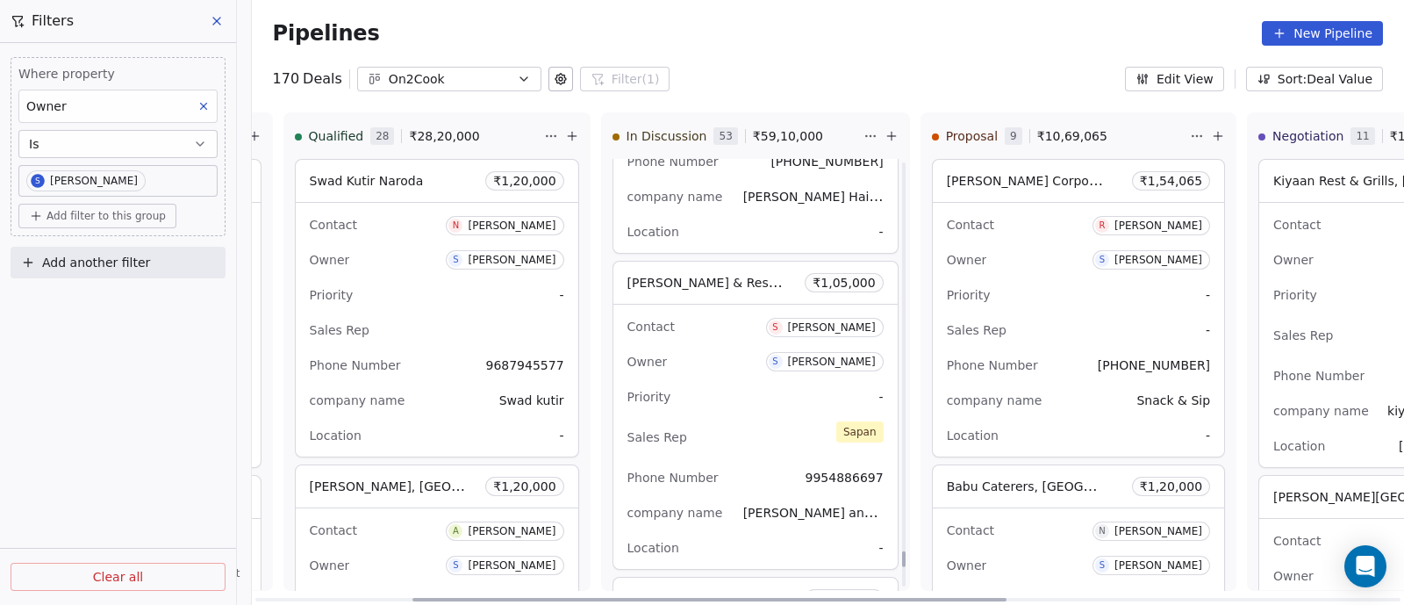
scroll to position [11494, 0]
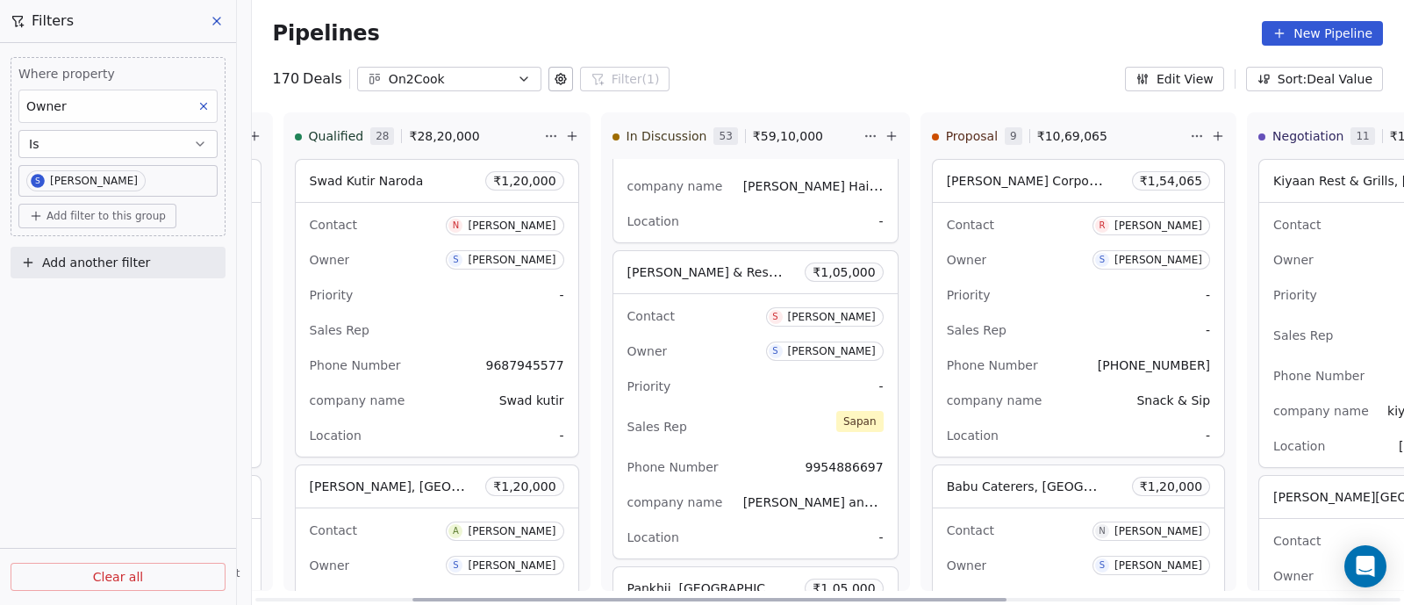
click at [715, 347] on div "Contact S SOMA BARDHAN Owner S Sapan Vyas Priority - Sales Rep Sapan Phone Numb…" at bounding box center [755, 426] width 284 height 264
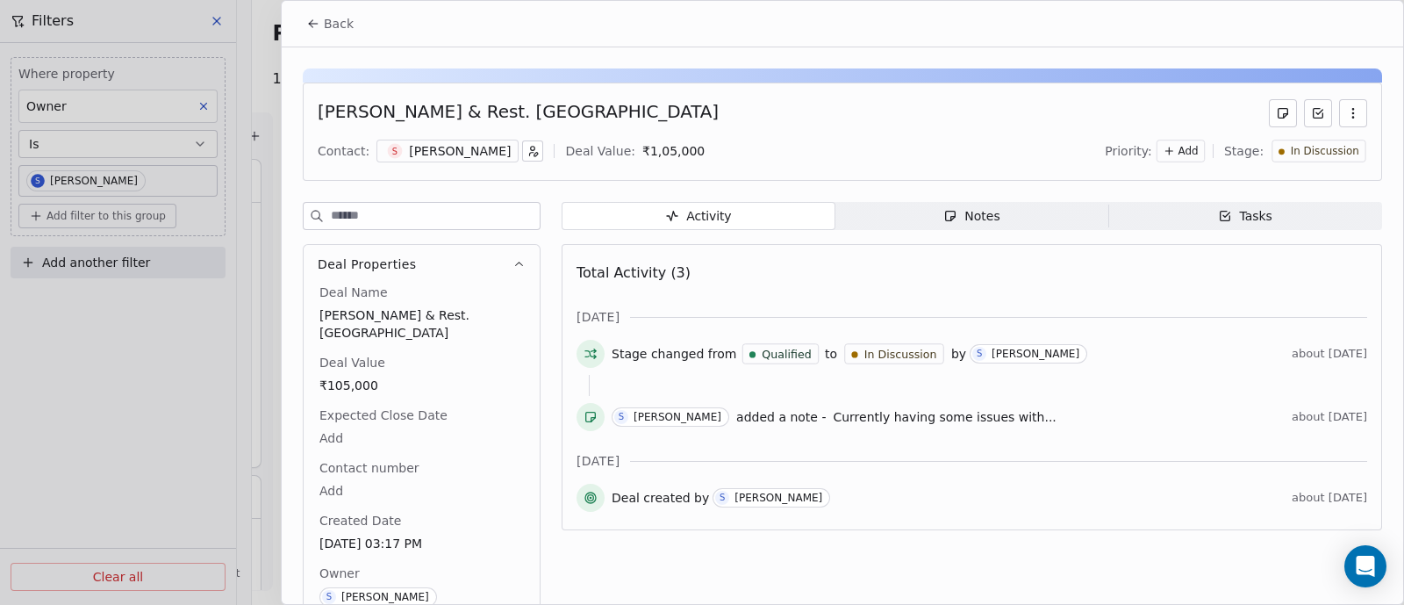
click at [979, 217] on div "Notes" at bounding box center [971, 216] width 56 height 18
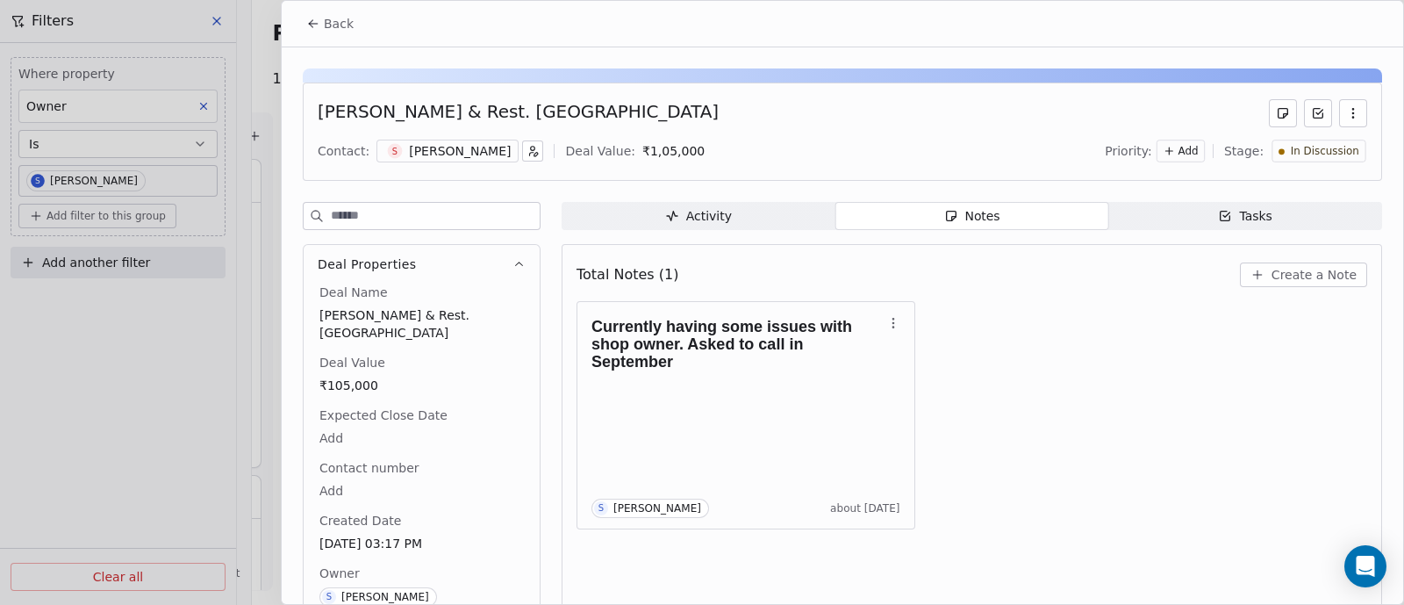
click at [974, 218] on div "Notes" at bounding box center [971, 216] width 56 height 18
click at [1288, 279] on span "Create a Note" at bounding box center [1314, 275] width 85 height 18
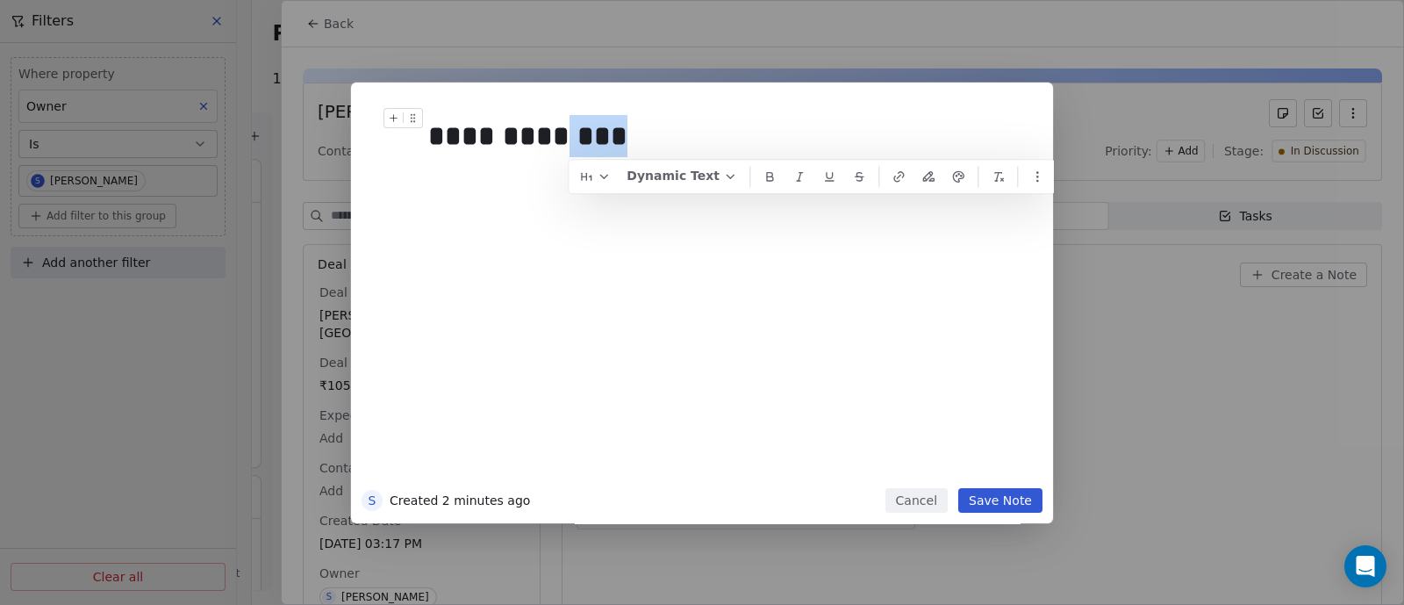
drag, startPoint x: 570, startPoint y: 141, endPoint x: 626, endPoint y: 139, distance: 56.2
click at [626, 139] on div "**********" at bounding box center [720, 136] width 584 height 42
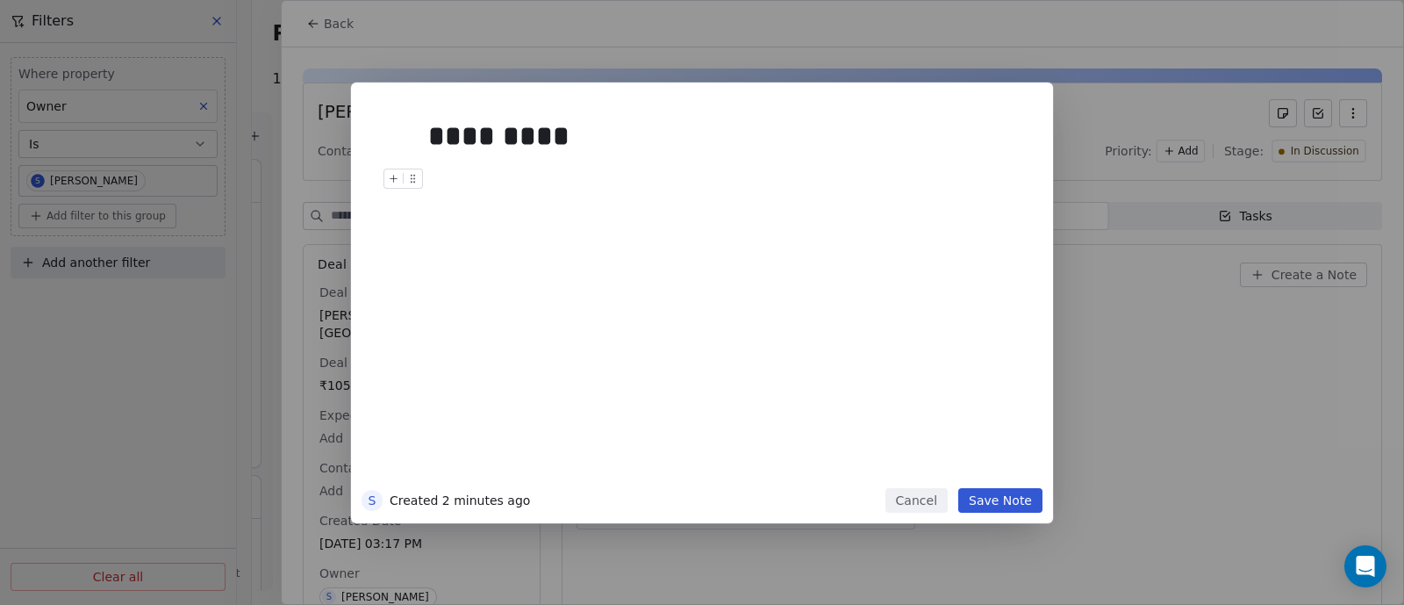
click at [988, 499] on button "Save Note" at bounding box center [1000, 500] width 84 height 25
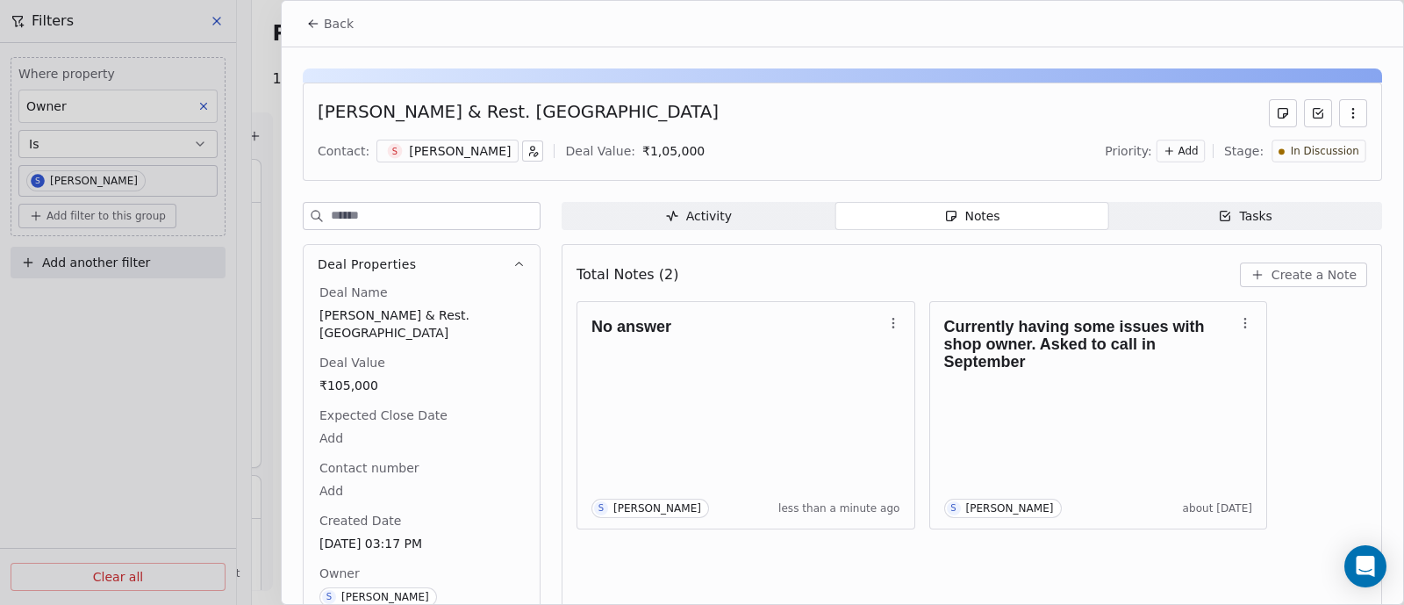
click at [338, 23] on span "Back" at bounding box center [339, 24] width 30 height 18
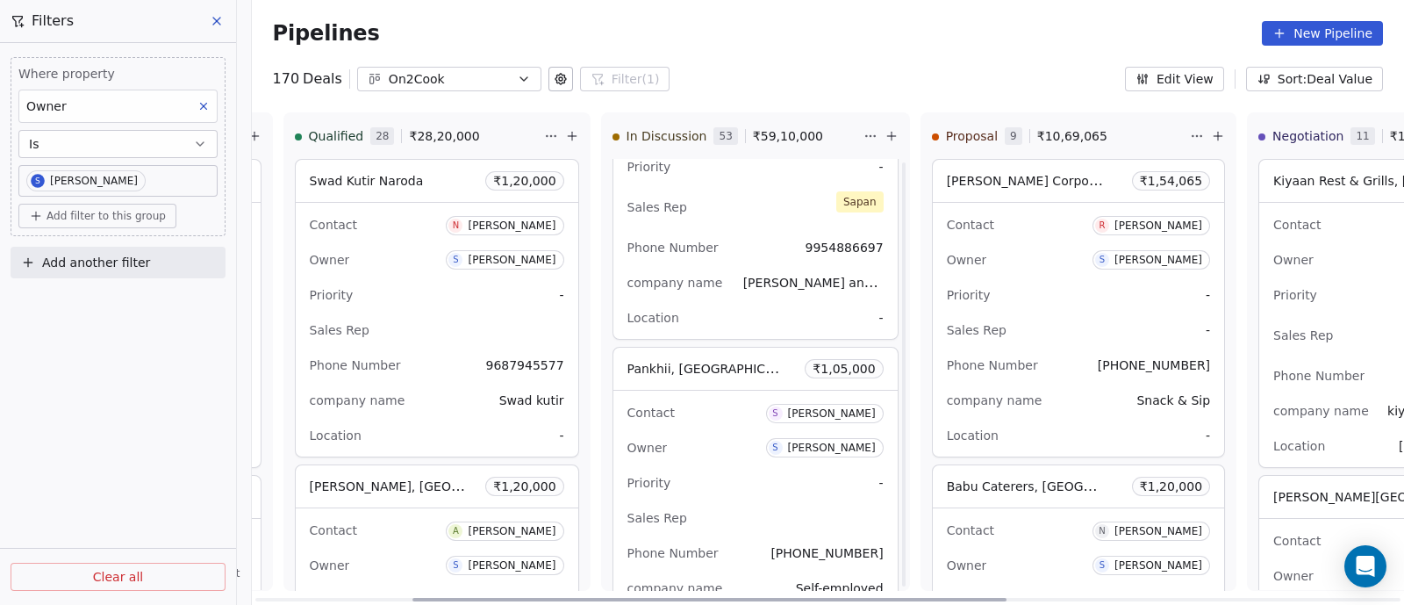
scroll to position [11823, 0]
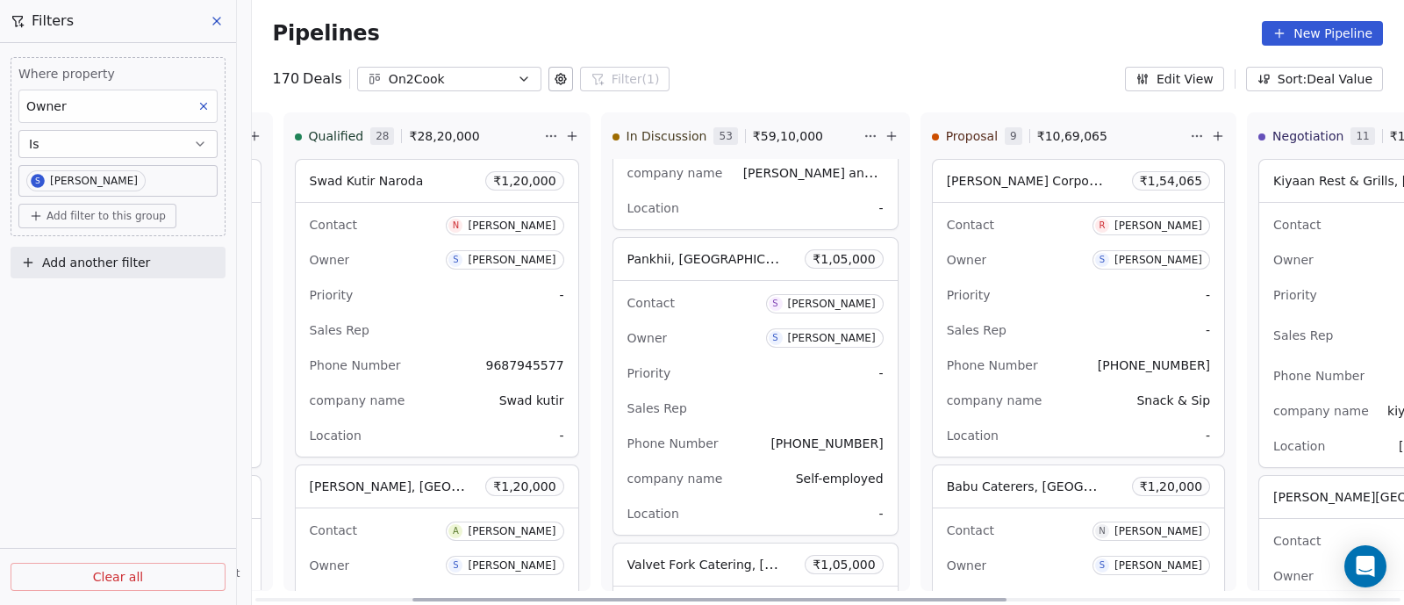
click at [733, 324] on div "Owner S Sapan Vyas" at bounding box center [756, 338] width 256 height 28
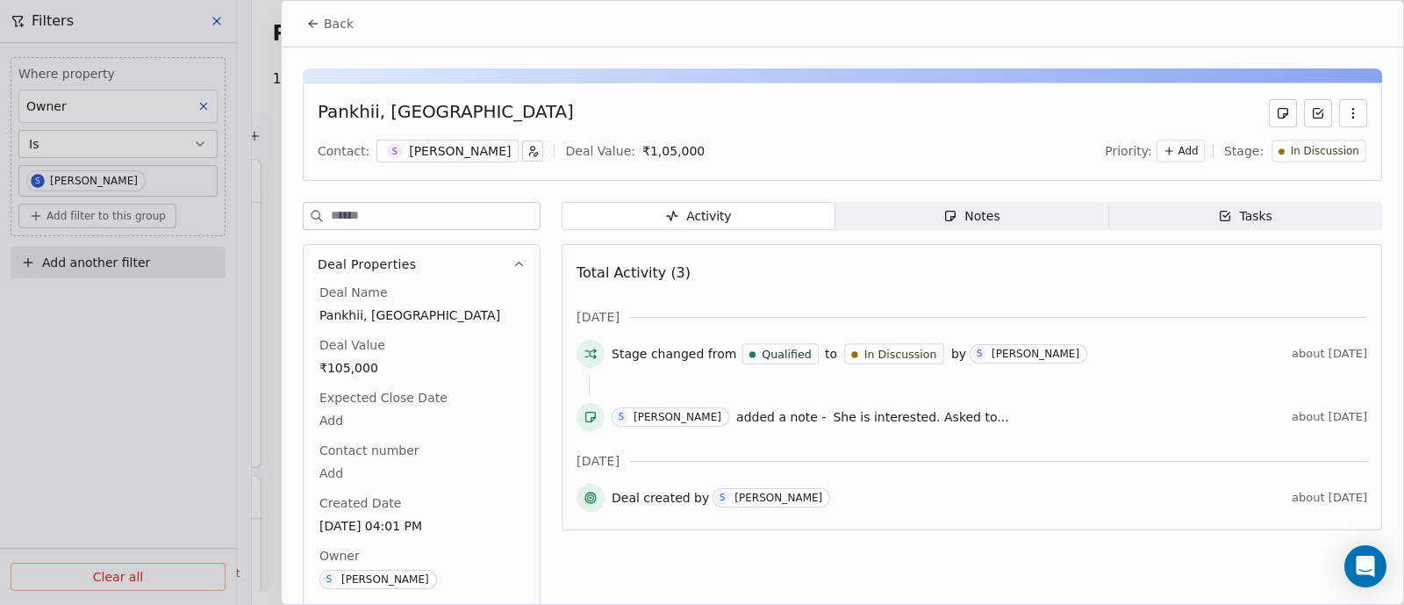
click at [973, 215] on div "Notes" at bounding box center [971, 216] width 56 height 18
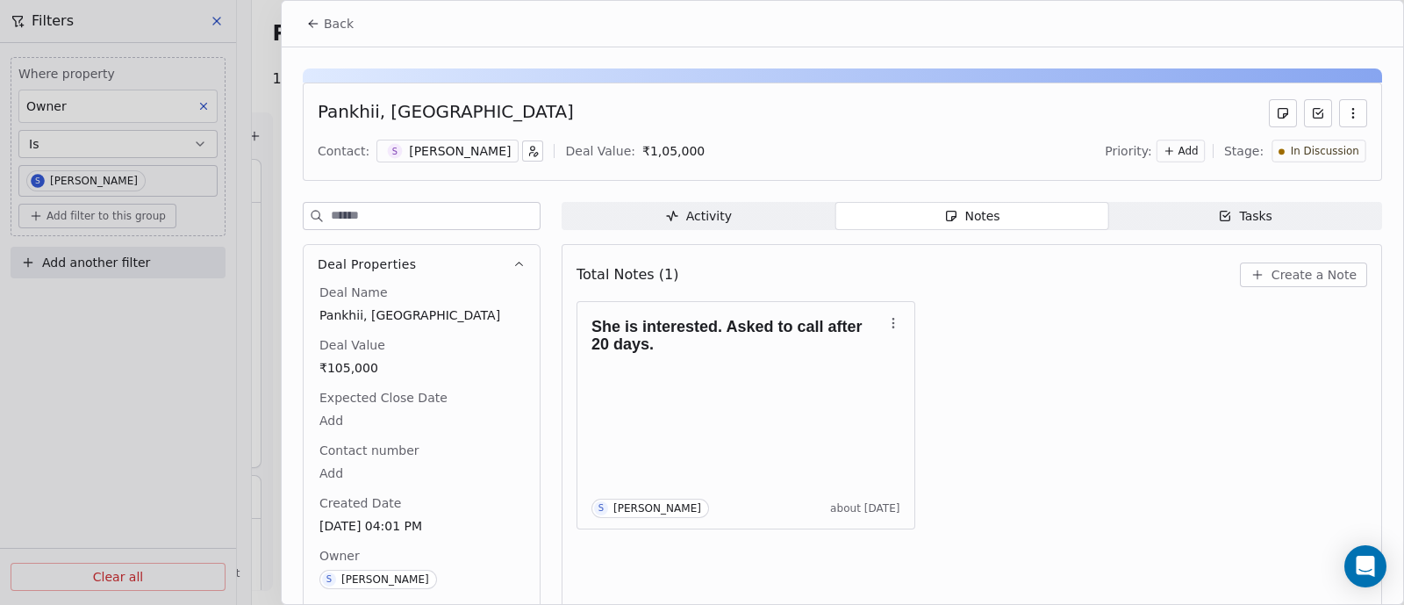
click at [1299, 270] on span "Create a Note" at bounding box center [1314, 275] width 85 height 18
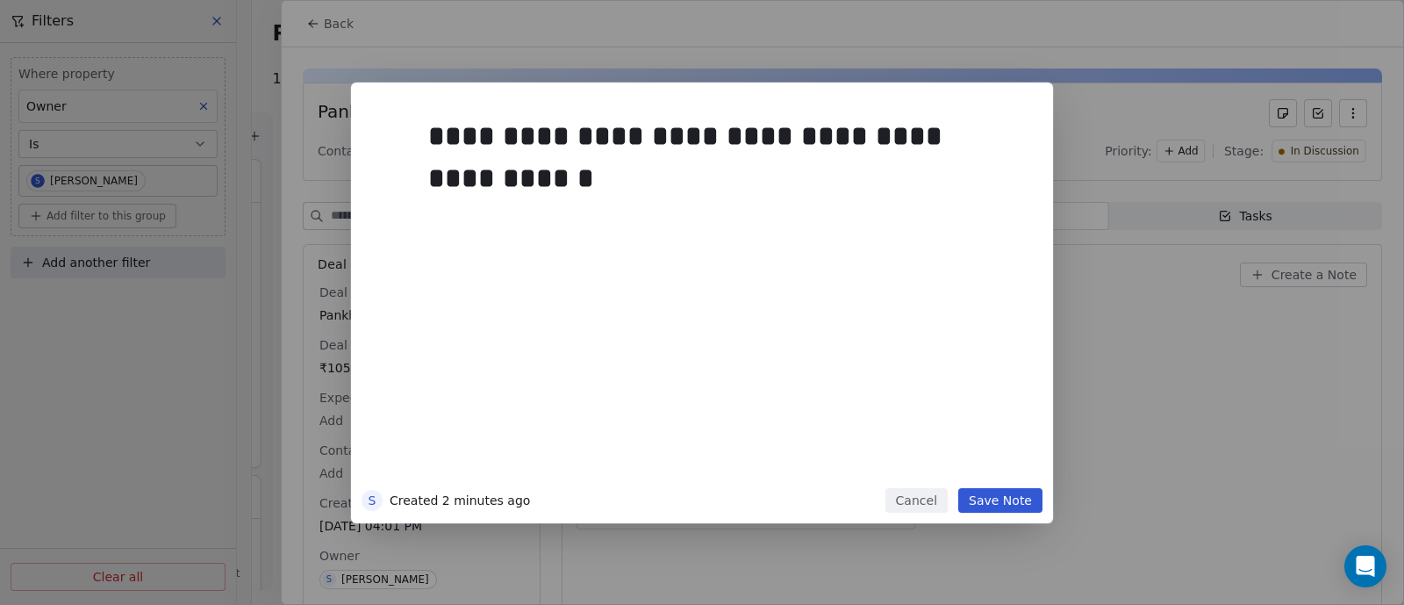
click at [1001, 498] on button "Save Note" at bounding box center [1000, 500] width 84 height 25
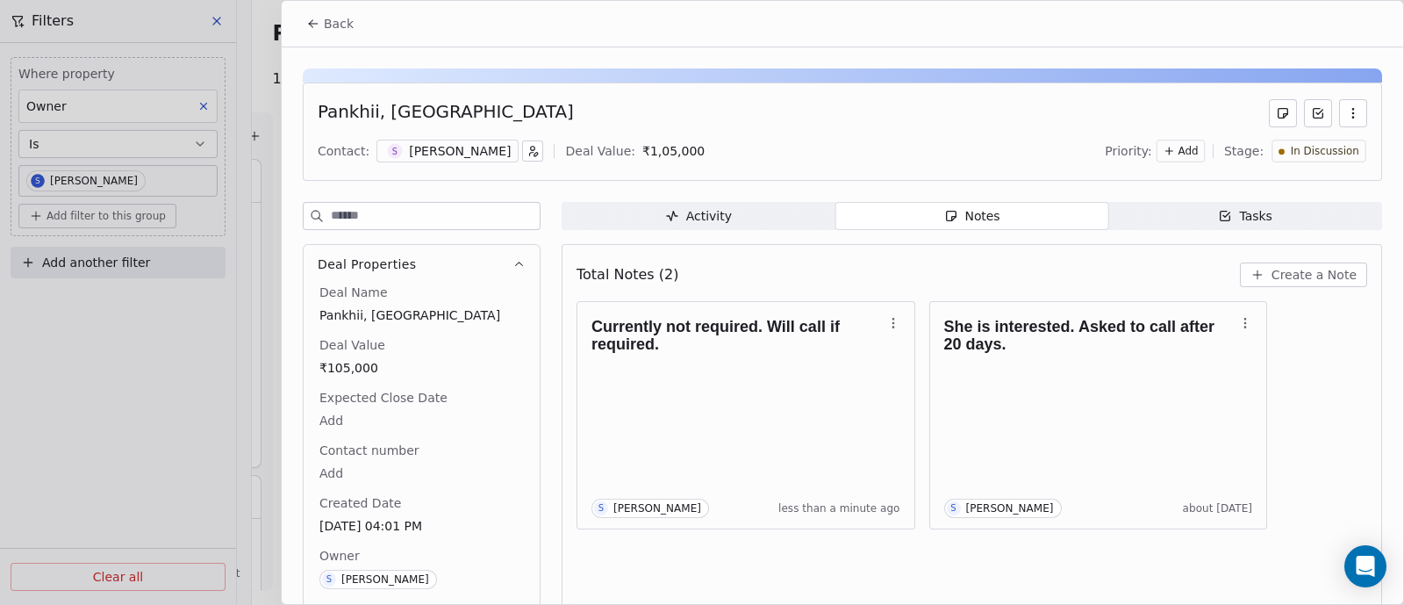
click at [339, 25] on span "Back" at bounding box center [339, 24] width 30 height 18
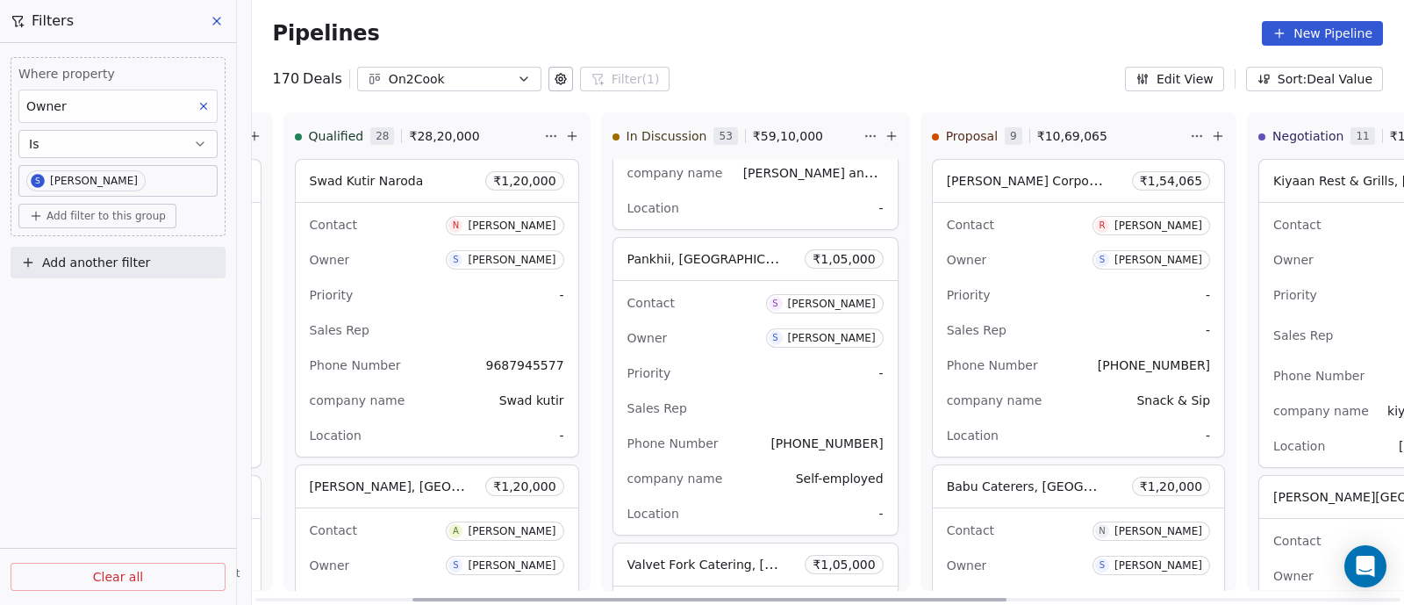
click at [741, 359] on div "Priority -" at bounding box center [756, 373] width 256 height 28
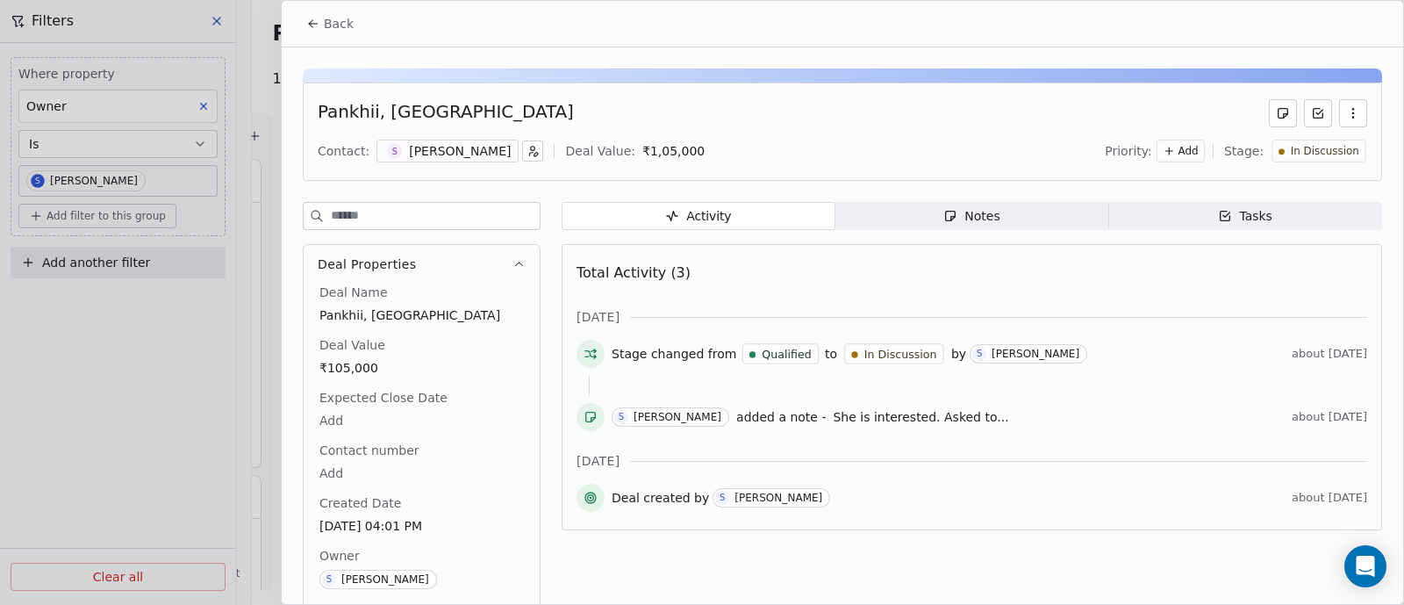
click at [1324, 147] on span "In Discussion" at bounding box center [1325, 151] width 68 height 15
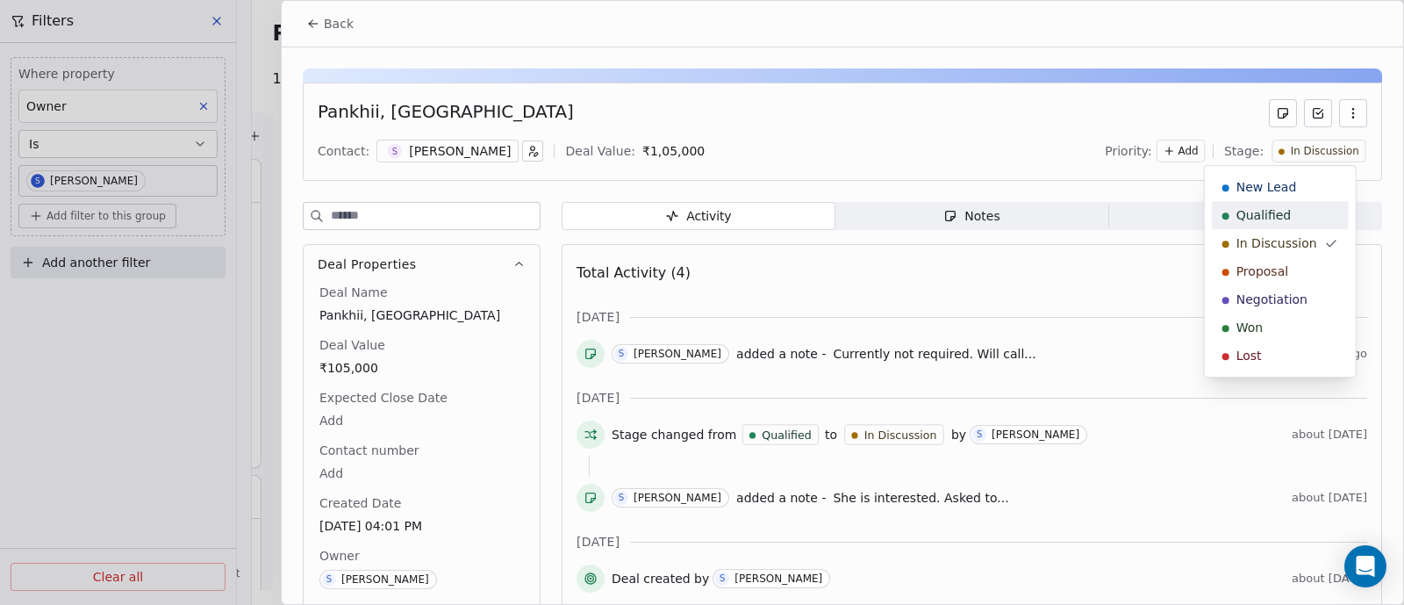
click at [1259, 212] on span "Qualified" at bounding box center [1264, 215] width 55 height 18
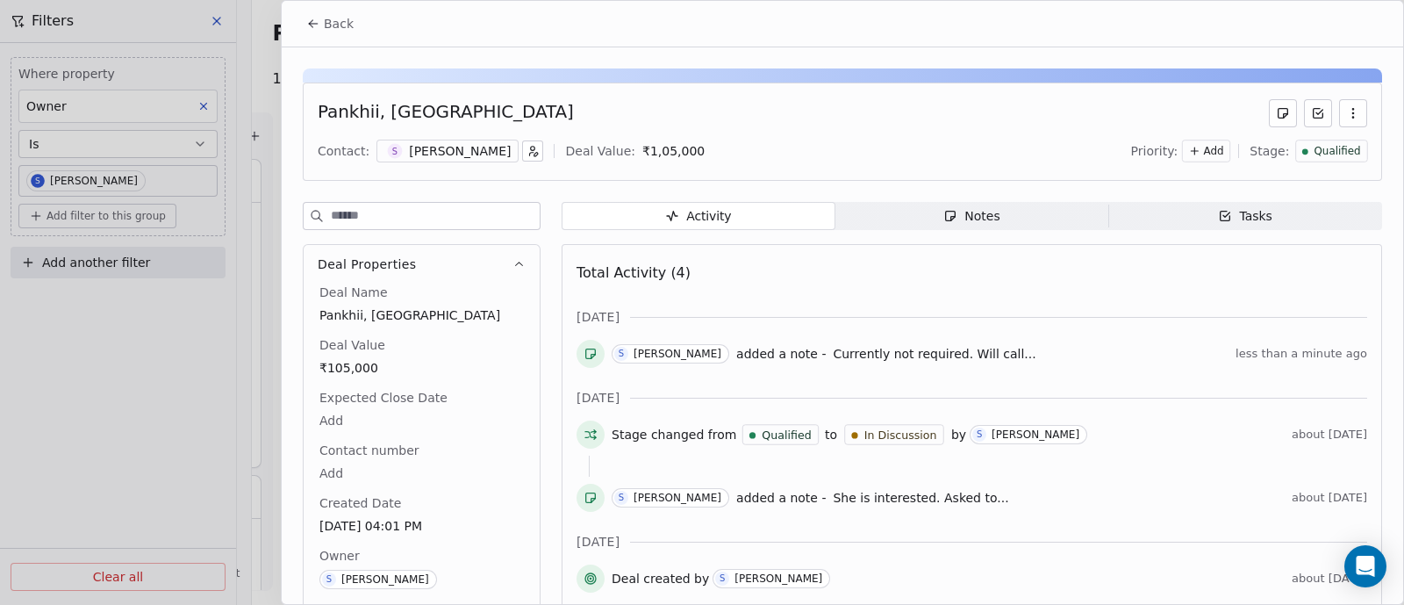
scroll to position [12128, 0]
click at [334, 23] on span "Back" at bounding box center [339, 24] width 30 height 18
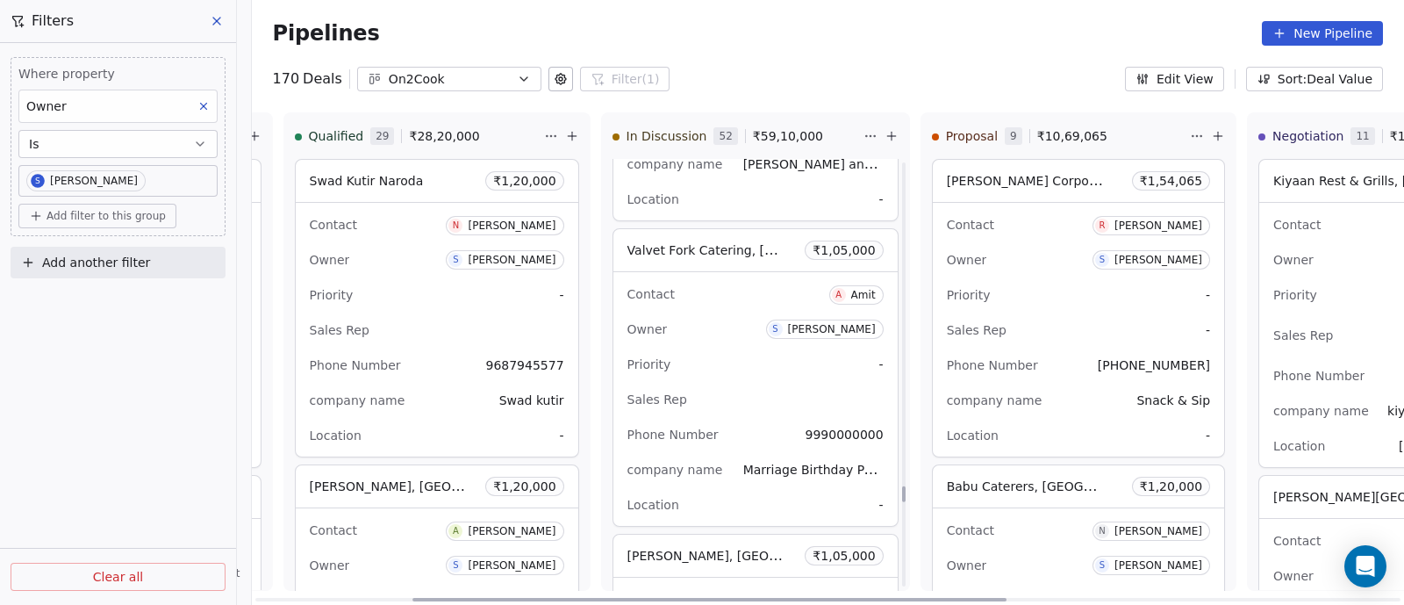
scroll to position [11818, 0]
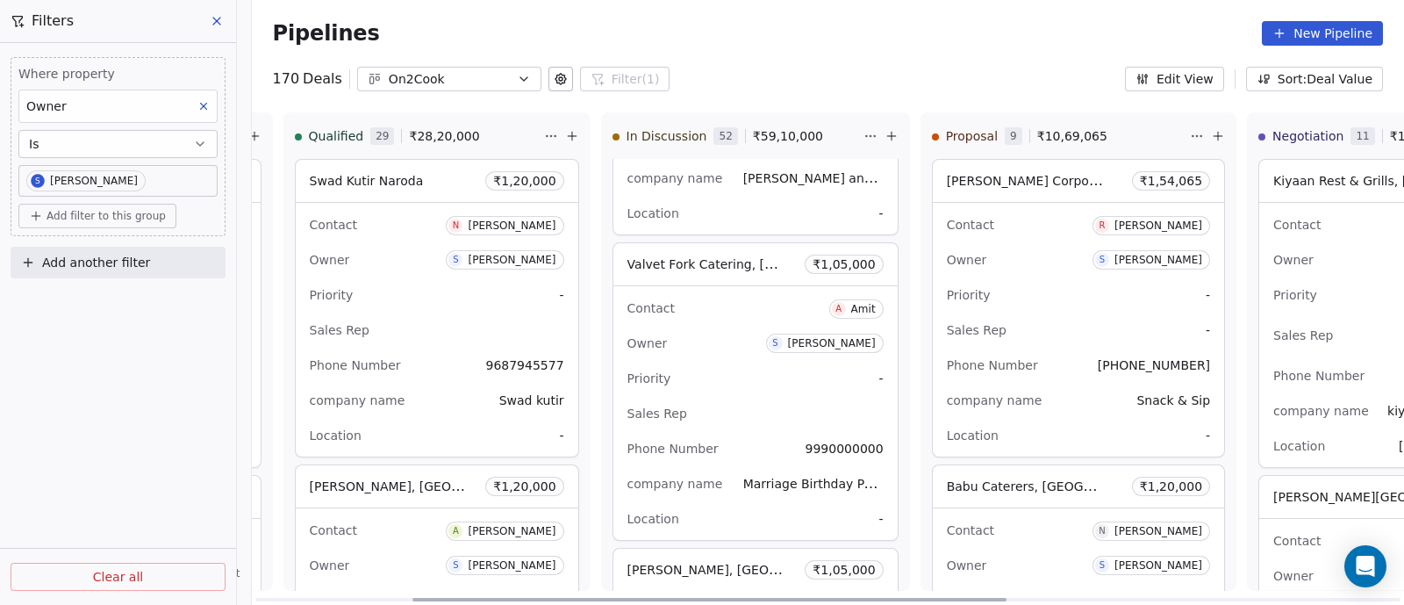
click at [714, 339] on div "Contact A Amit Owner S Sapan Vyas Priority - Sales Rep Phone Number 9990000000 …" at bounding box center [755, 413] width 284 height 254
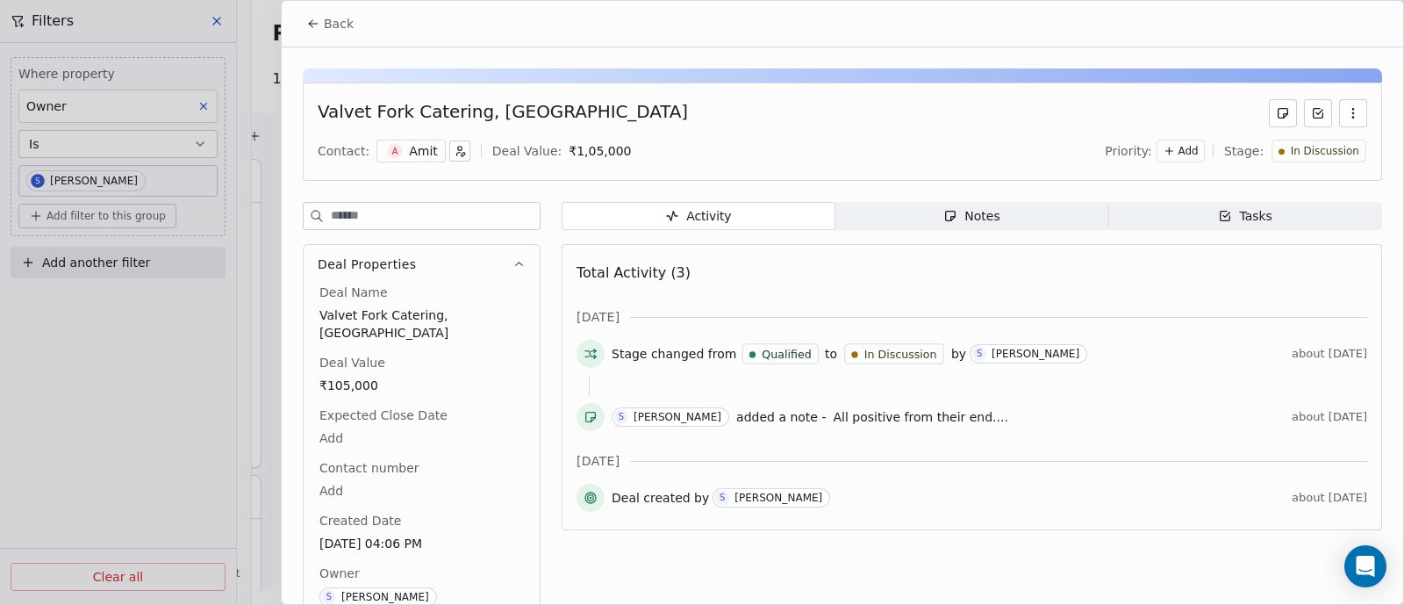
click at [984, 212] on div "Notes" at bounding box center [971, 216] width 56 height 18
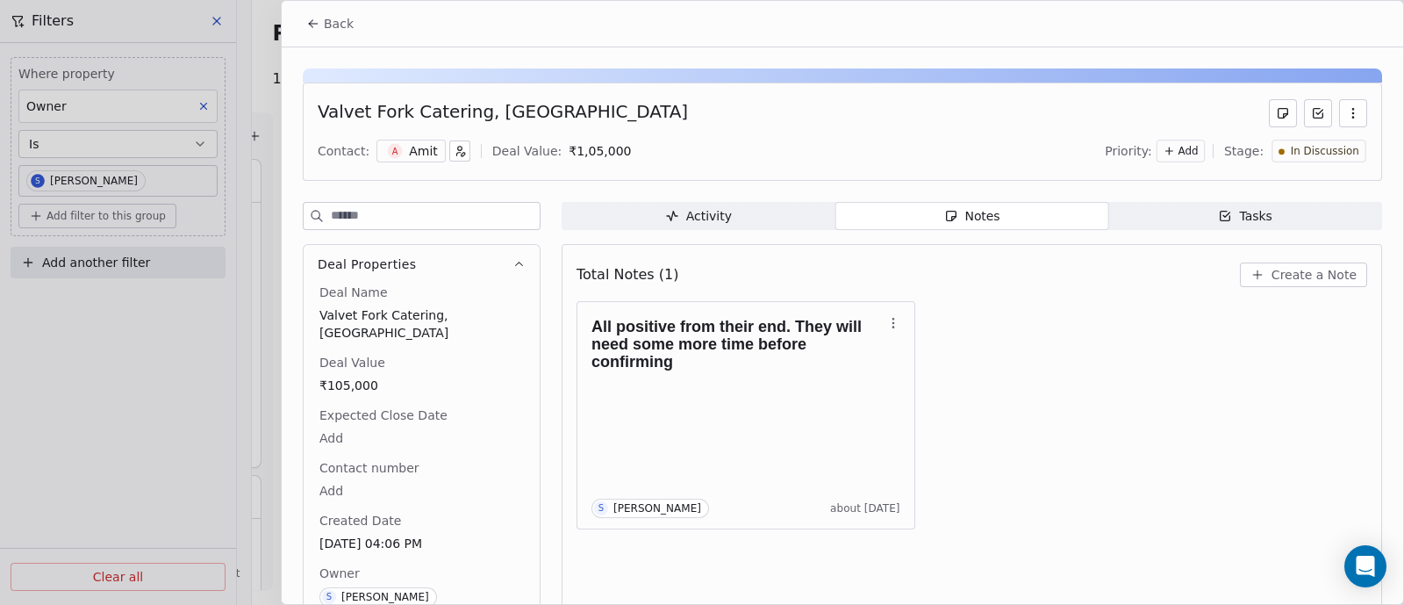
click at [1298, 282] on span "Create a Note" at bounding box center [1314, 275] width 85 height 18
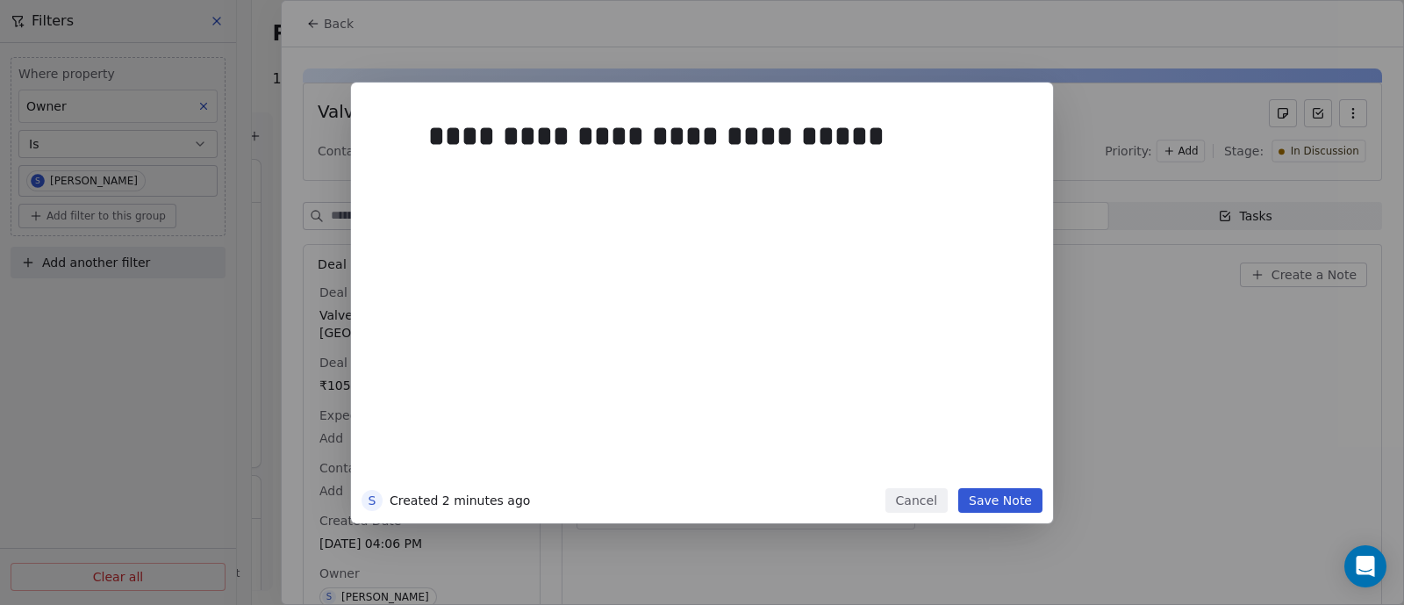
click at [998, 493] on button "Save Note" at bounding box center [1000, 500] width 84 height 25
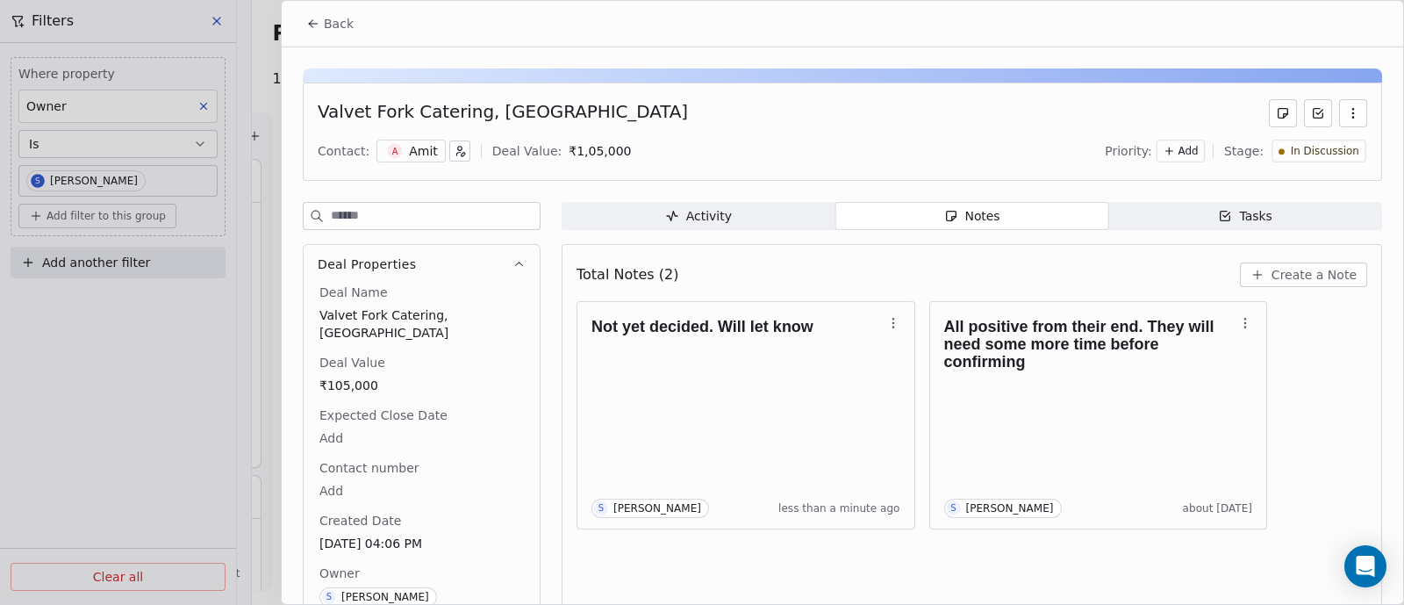
click at [336, 25] on span "Back" at bounding box center [339, 24] width 30 height 18
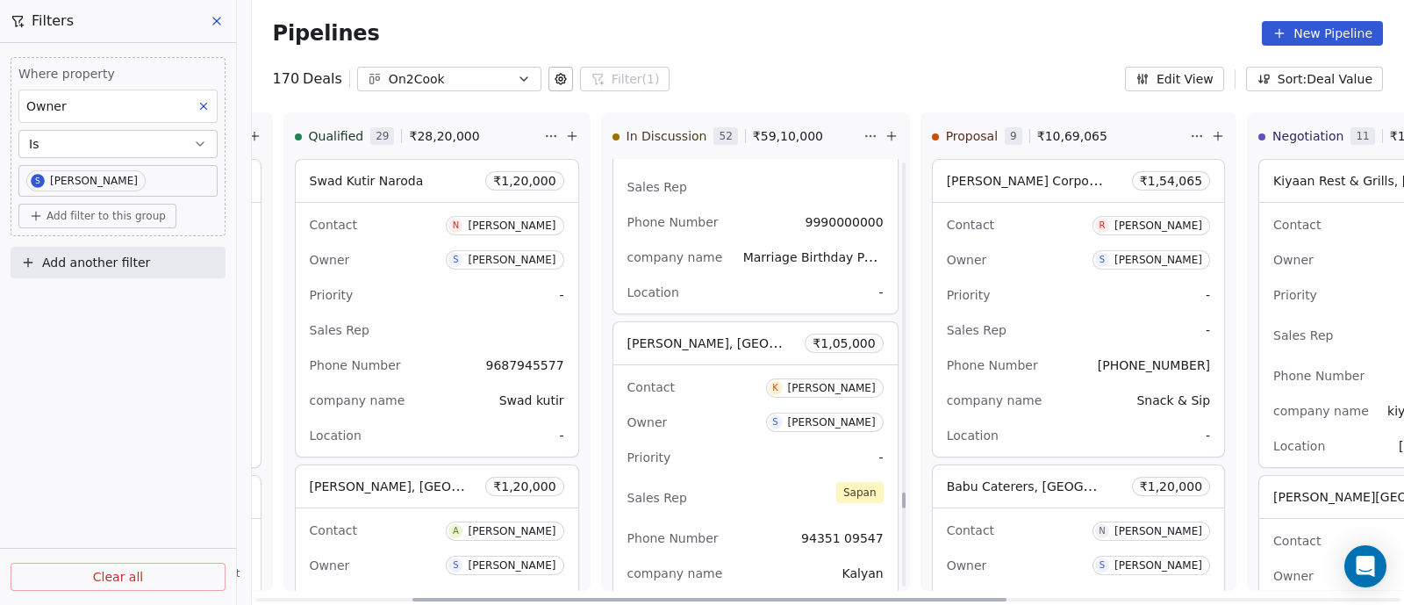
scroll to position [12147, 0]
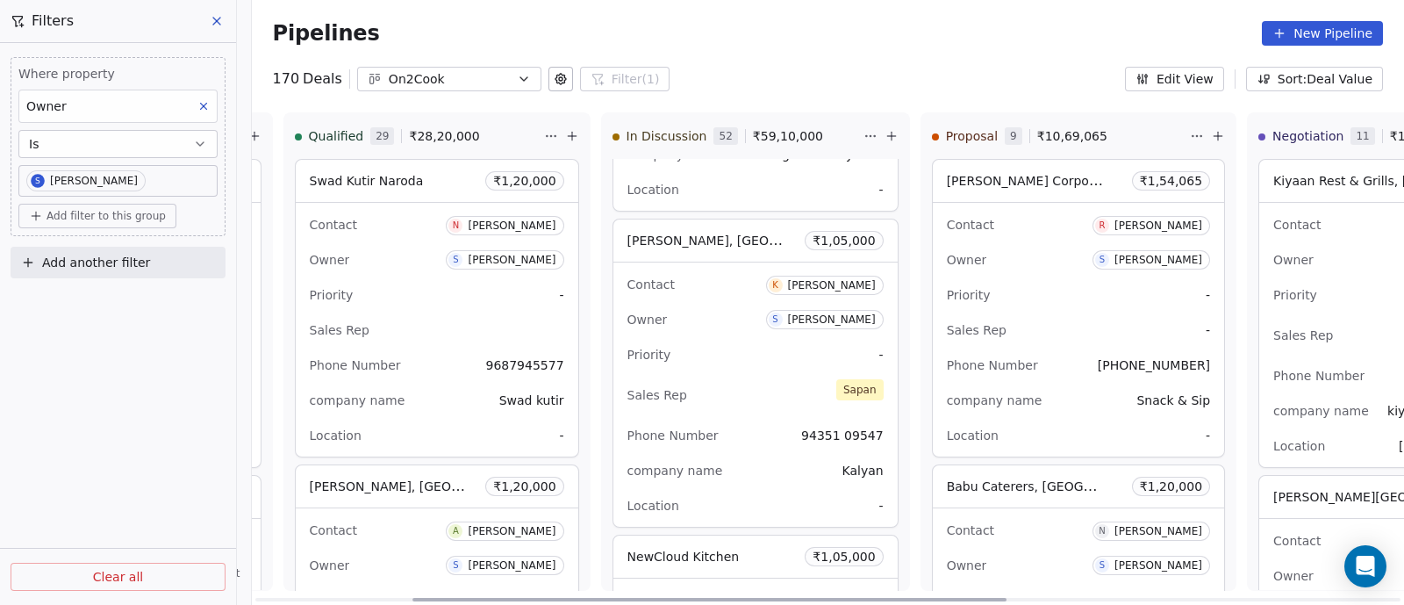
click at [727, 341] on div "Priority -" at bounding box center [756, 355] width 256 height 28
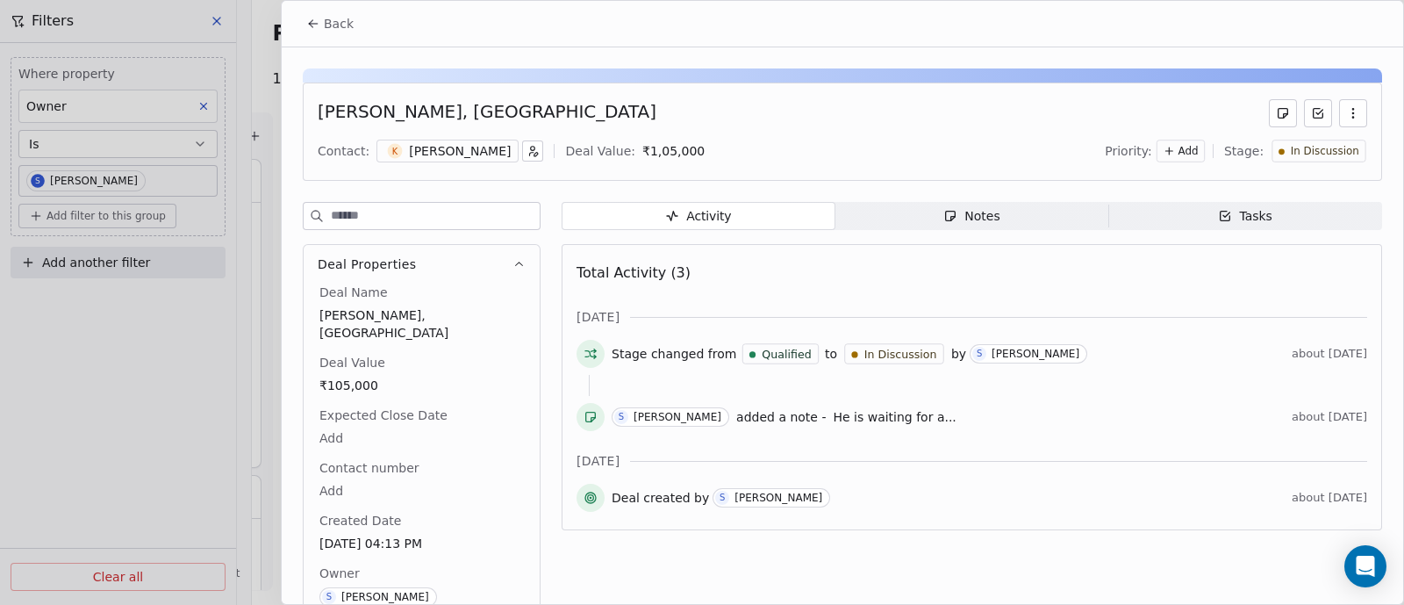
click at [972, 208] on div "Notes" at bounding box center [971, 216] width 56 height 18
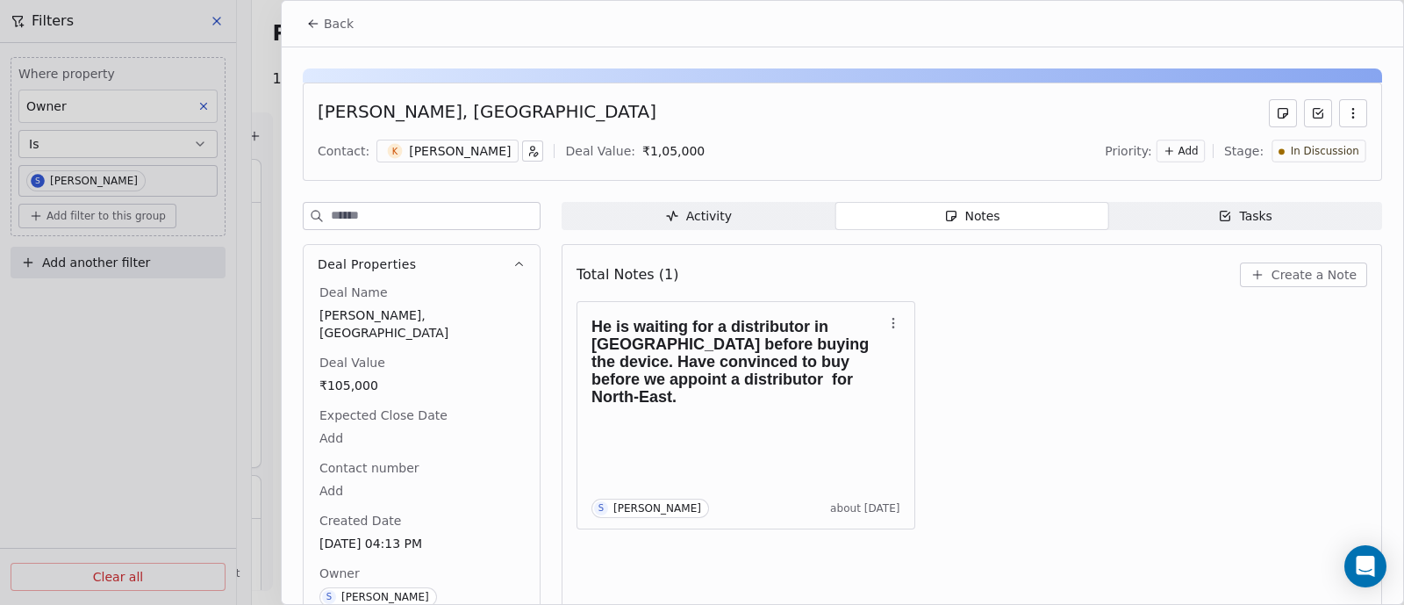
click at [332, 24] on span "Back" at bounding box center [339, 24] width 30 height 18
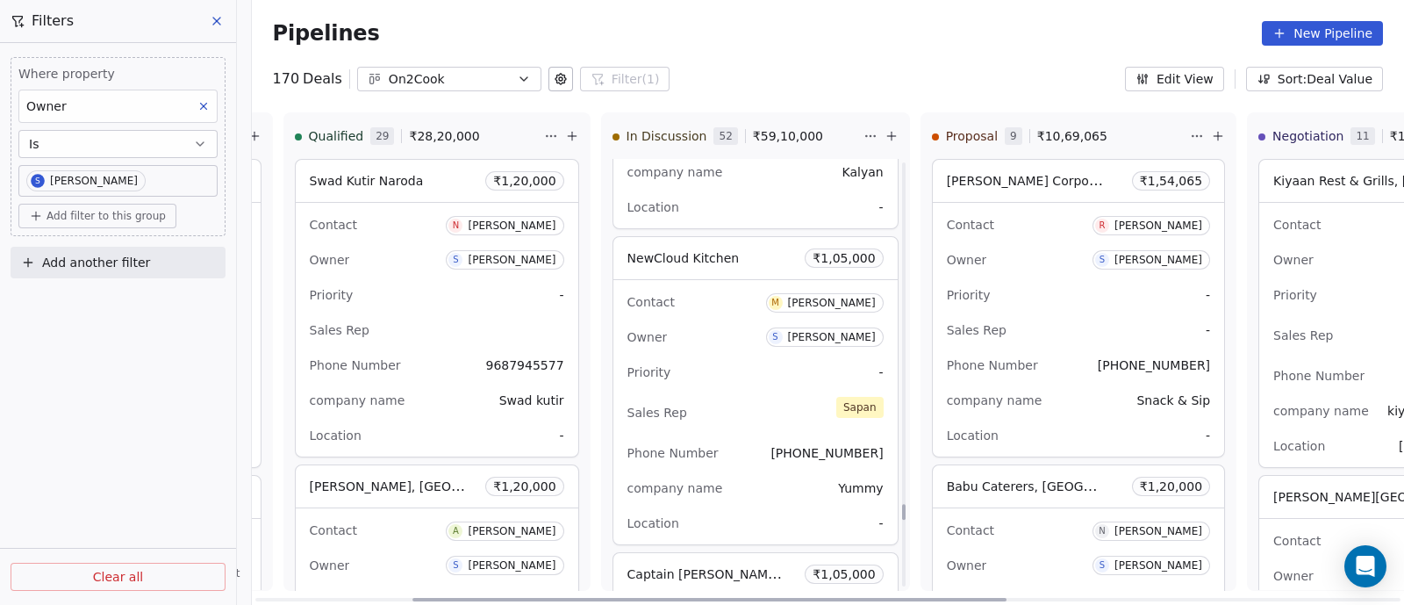
scroll to position [12476, 0]
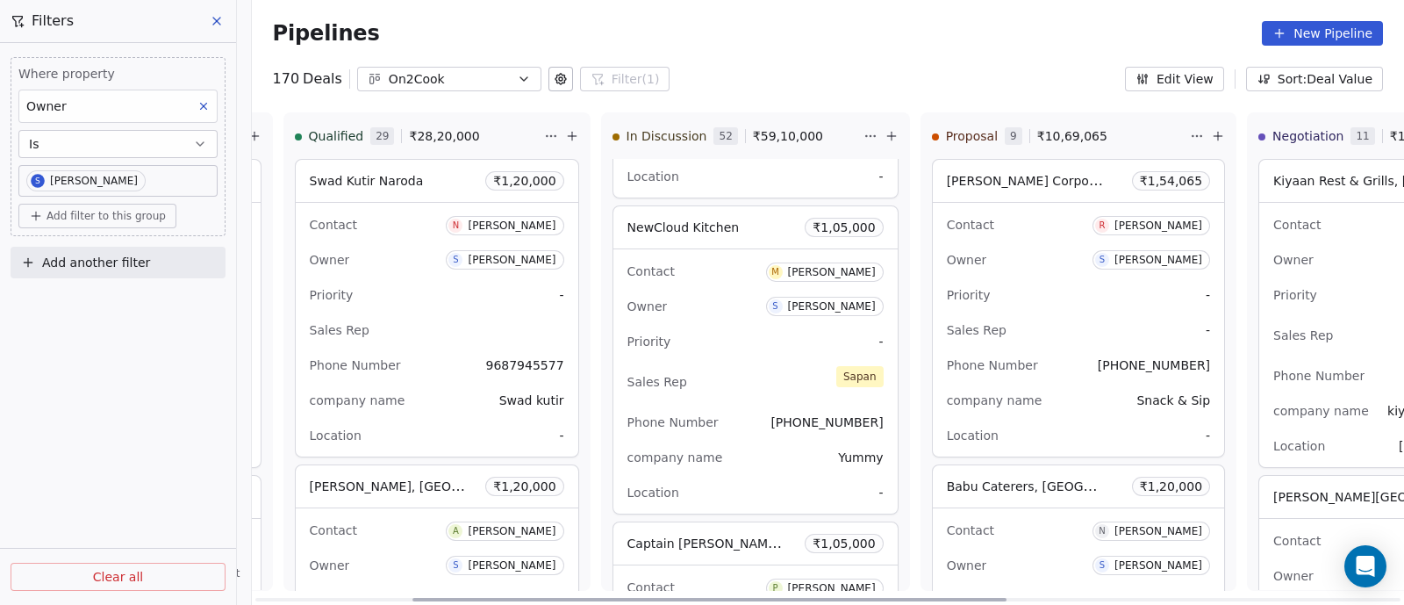
click at [730, 362] on div "Sales Rep Sapan" at bounding box center [756, 381] width 256 height 39
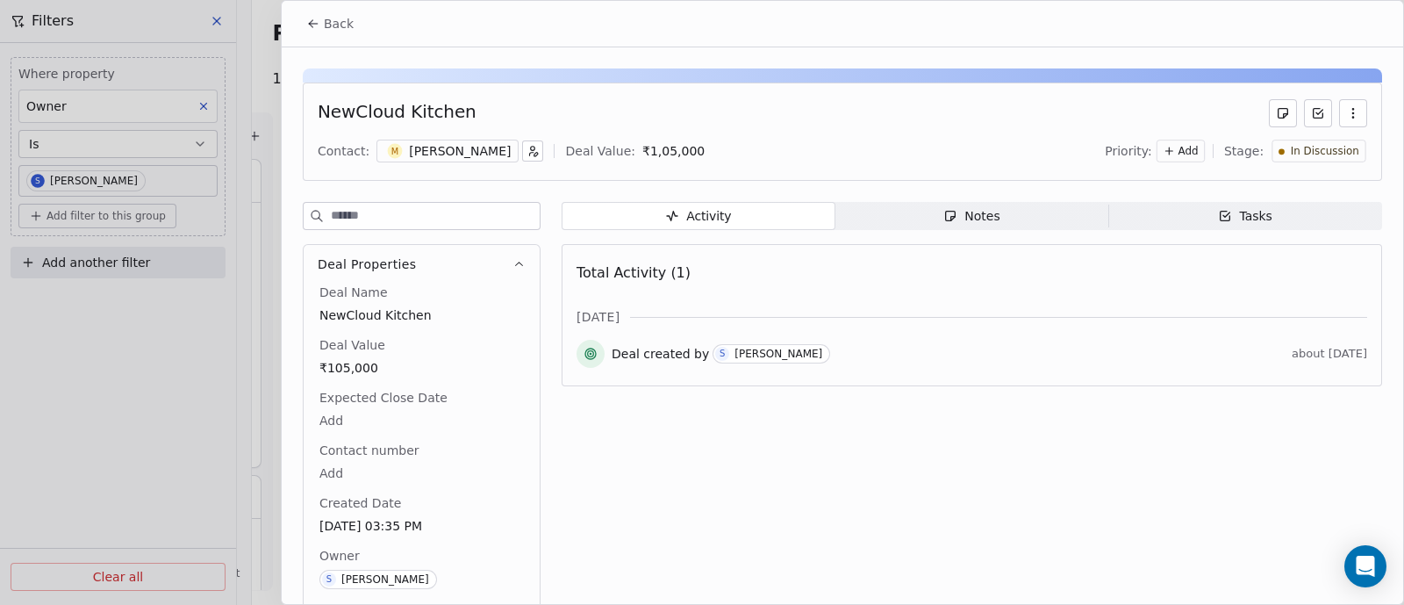
click at [979, 212] on div "Notes" at bounding box center [971, 216] width 56 height 18
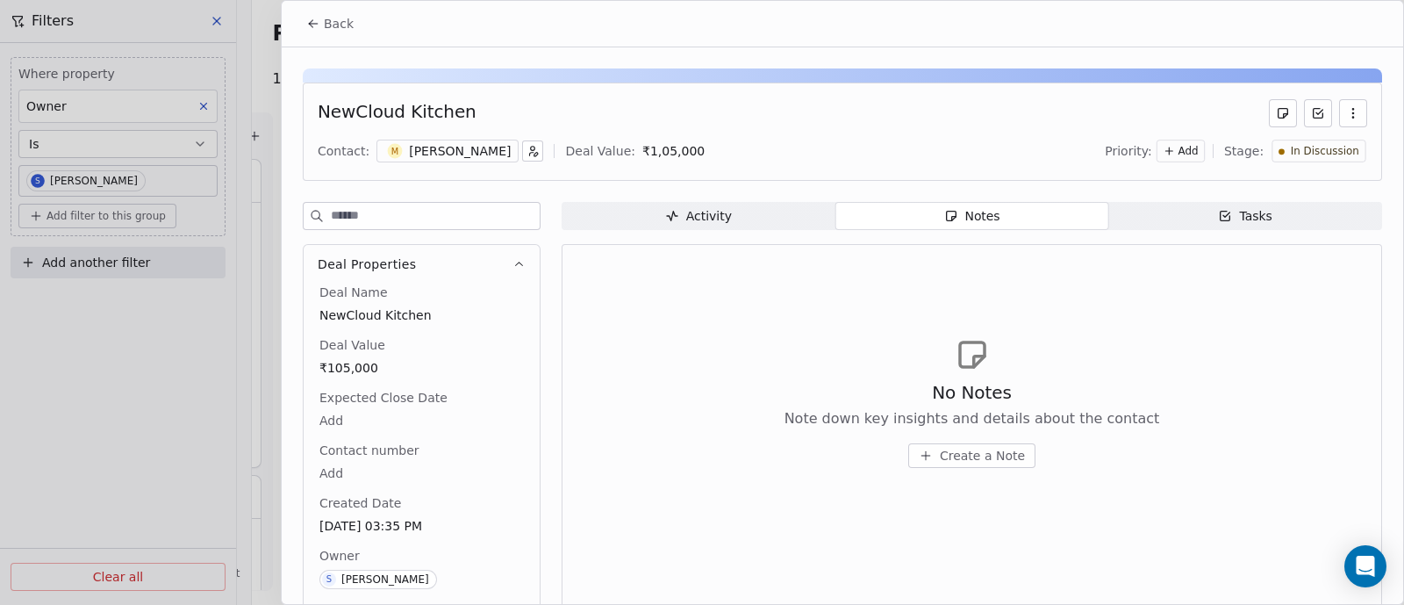
click at [981, 454] on span "Create a Note" at bounding box center [982, 456] width 85 height 18
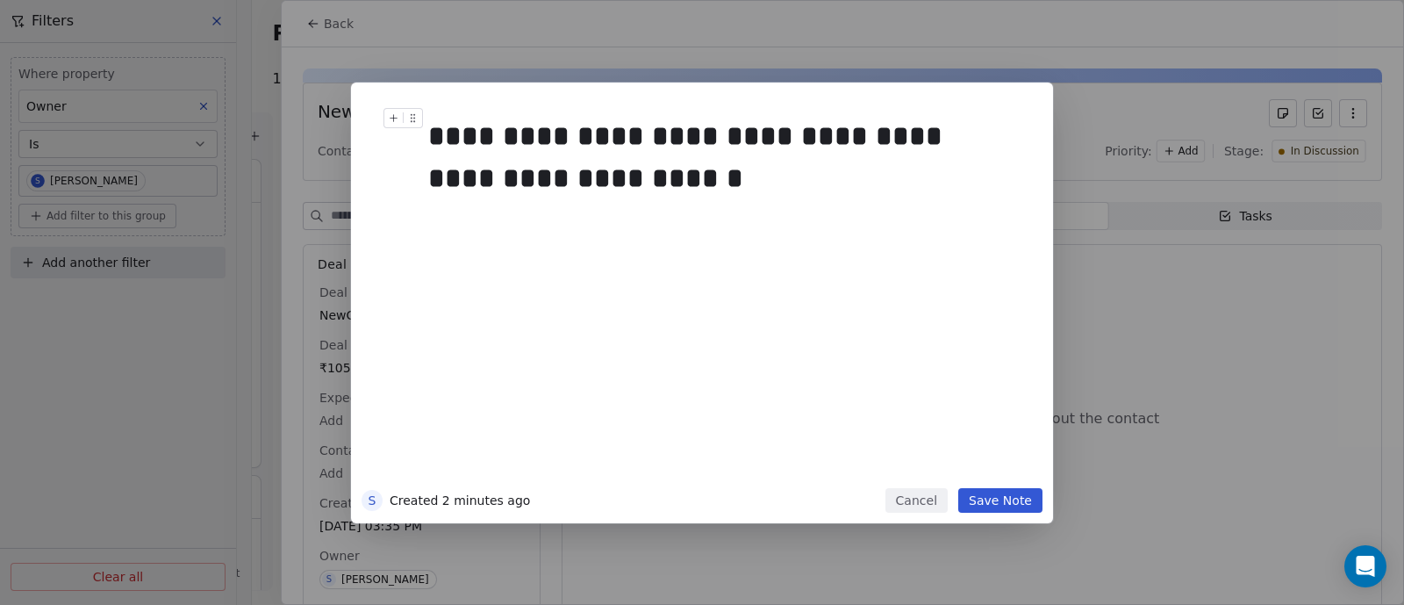
click at [755, 141] on div "**********" at bounding box center [720, 157] width 584 height 84
click at [1007, 504] on button "Save Note" at bounding box center [1000, 500] width 84 height 25
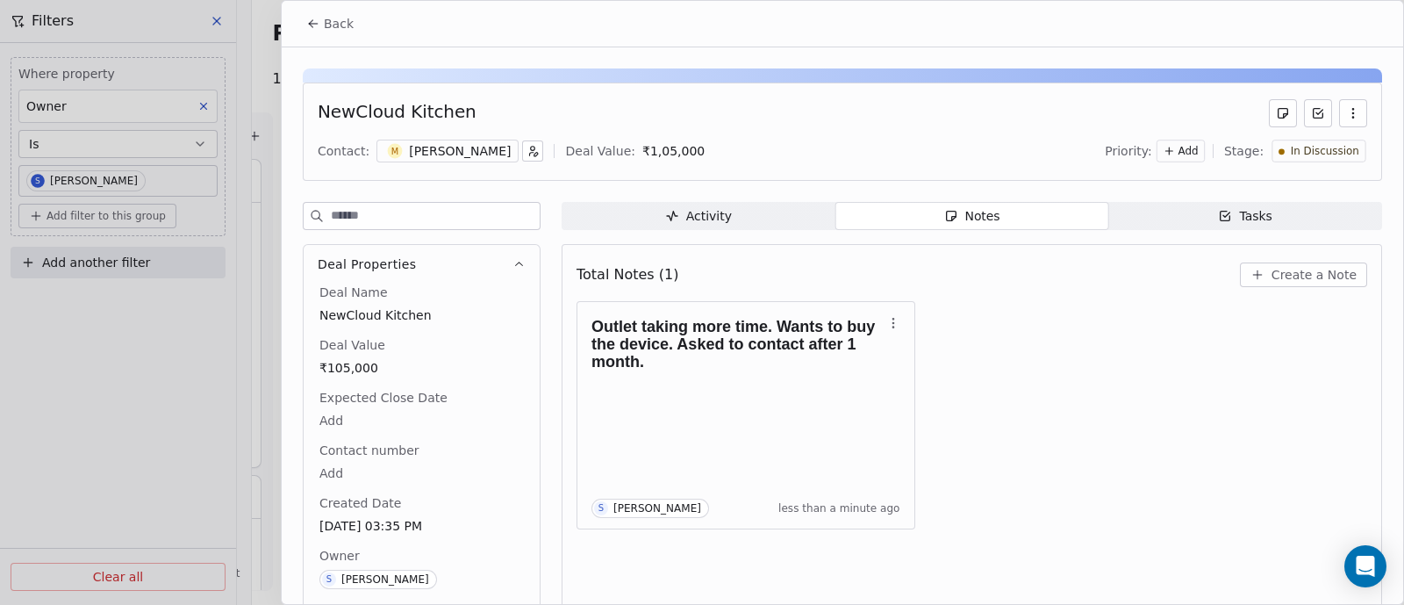
click at [344, 22] on span "Back" at bounding box center [339, 24] width 30 height 18
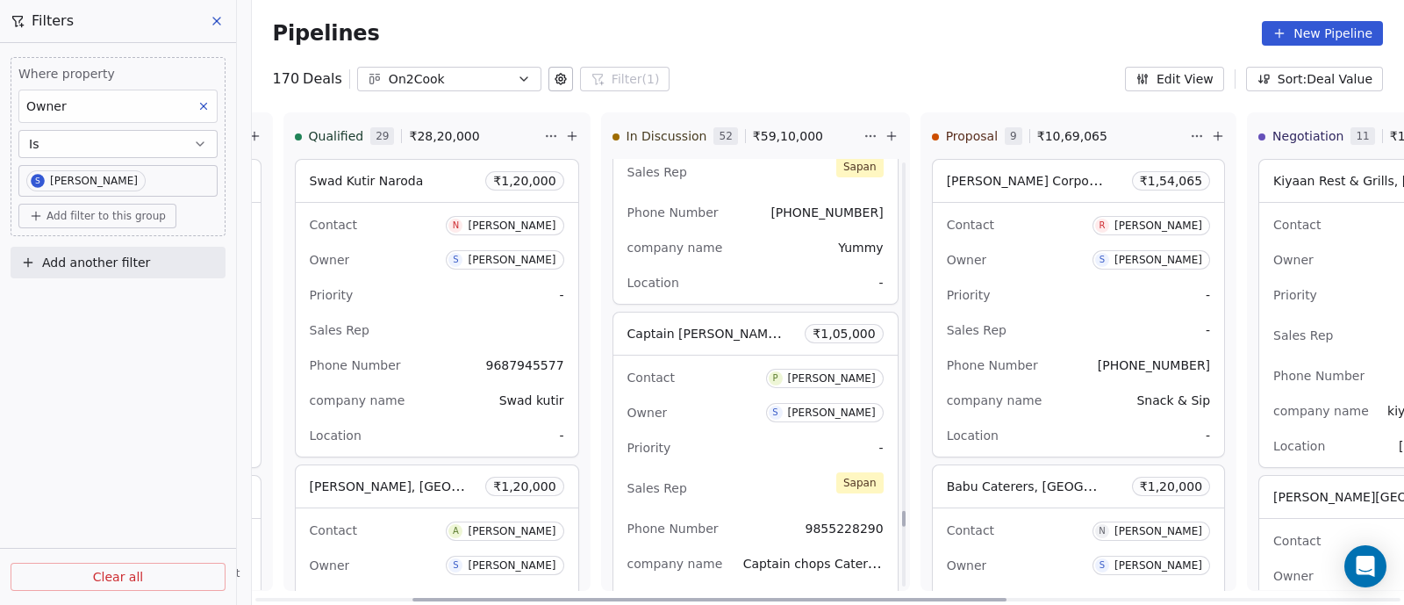
scroll to position [12805, 0]
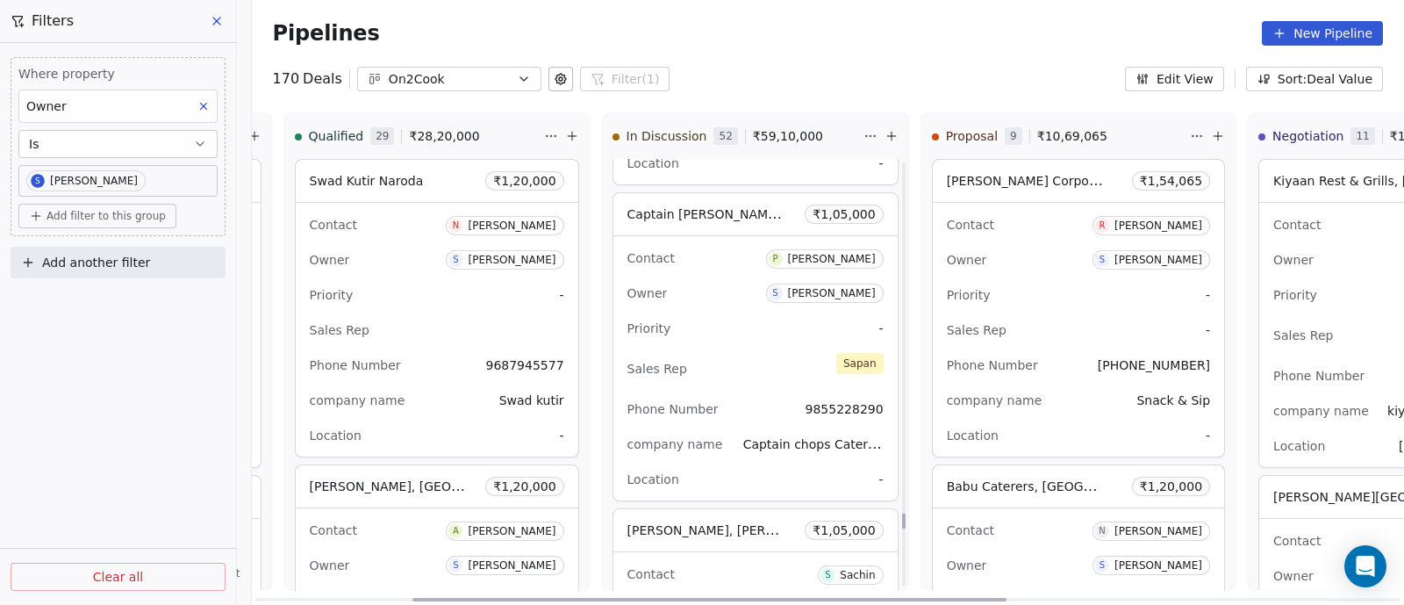
click at [702, 314] on div "Priority -" at bounding box center [756, 328] width 256 height 28
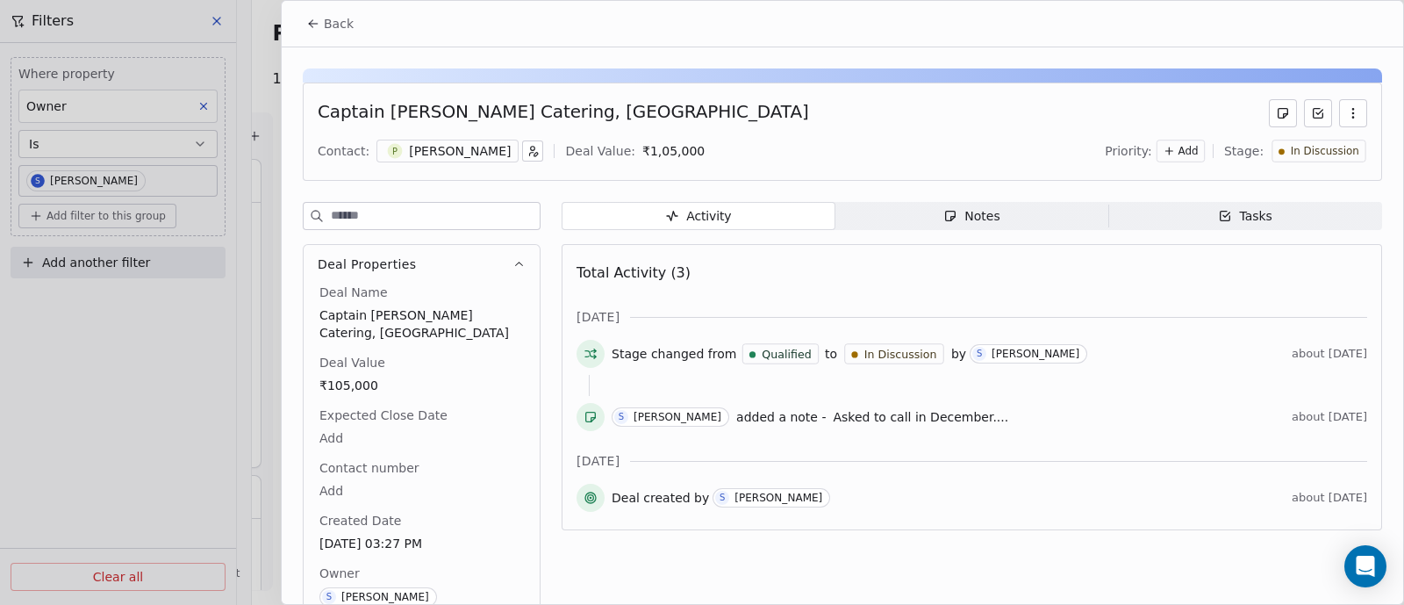
click at [338, 18] on span "Back" at bounding box center [339, 24] width 30 height 18
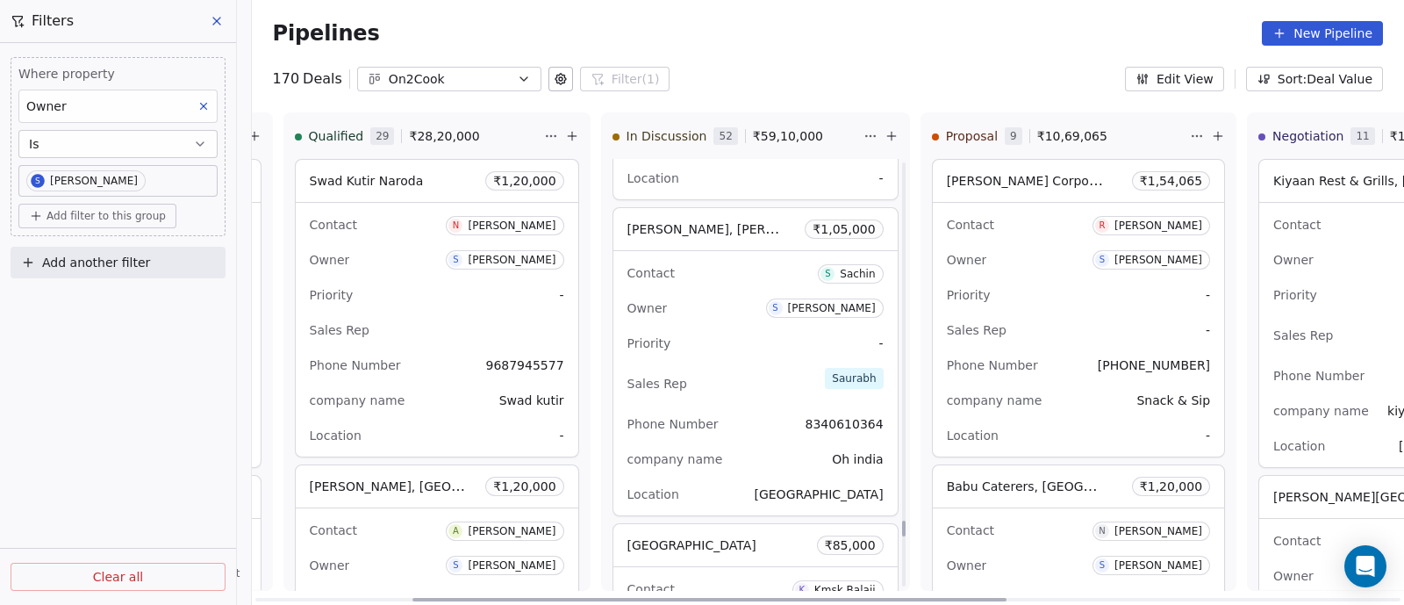
scroll to position [13134, 0]
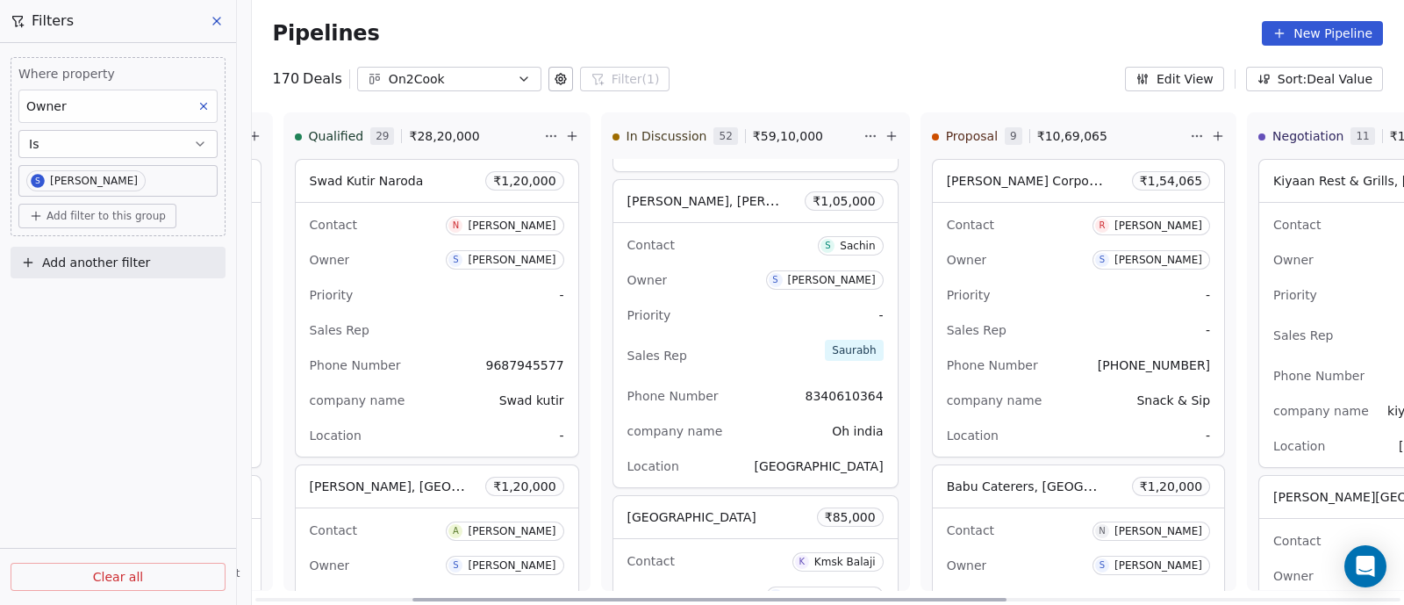
click at [728, 301] on div "Priority -" at bounding box center [756, 315] width 256 height 28
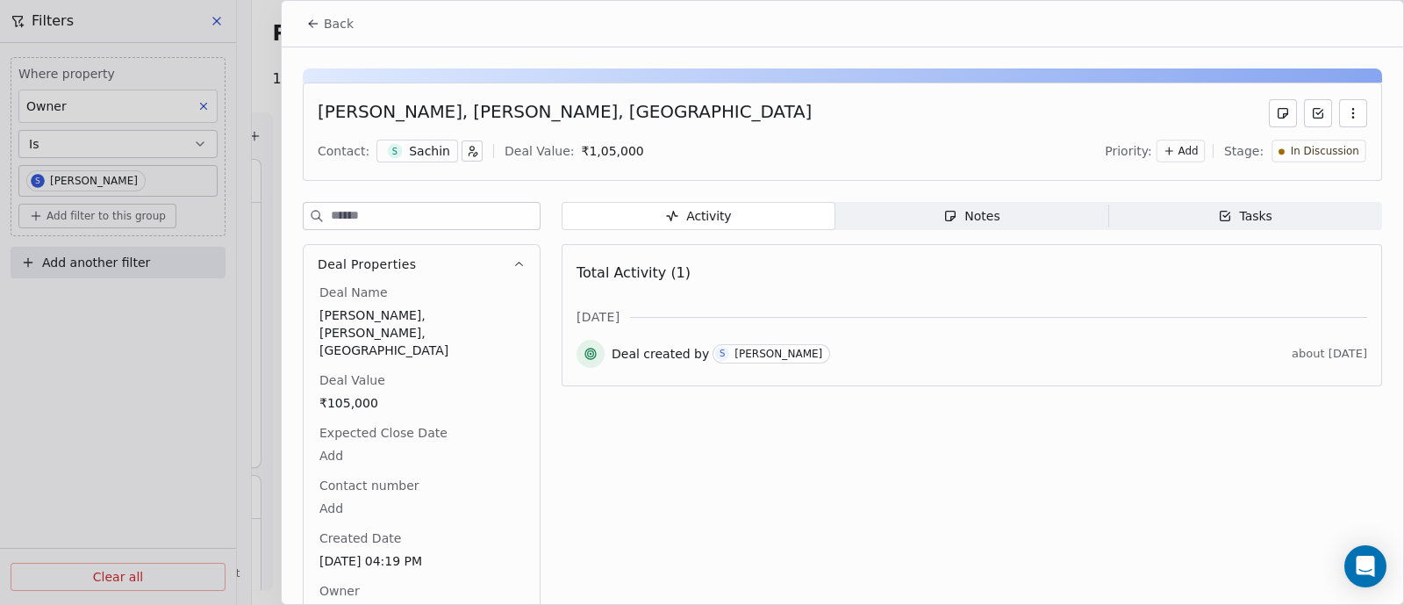
click at [972, 221] on div "Notes" at bounding box center [971, 216] width 56 height 18
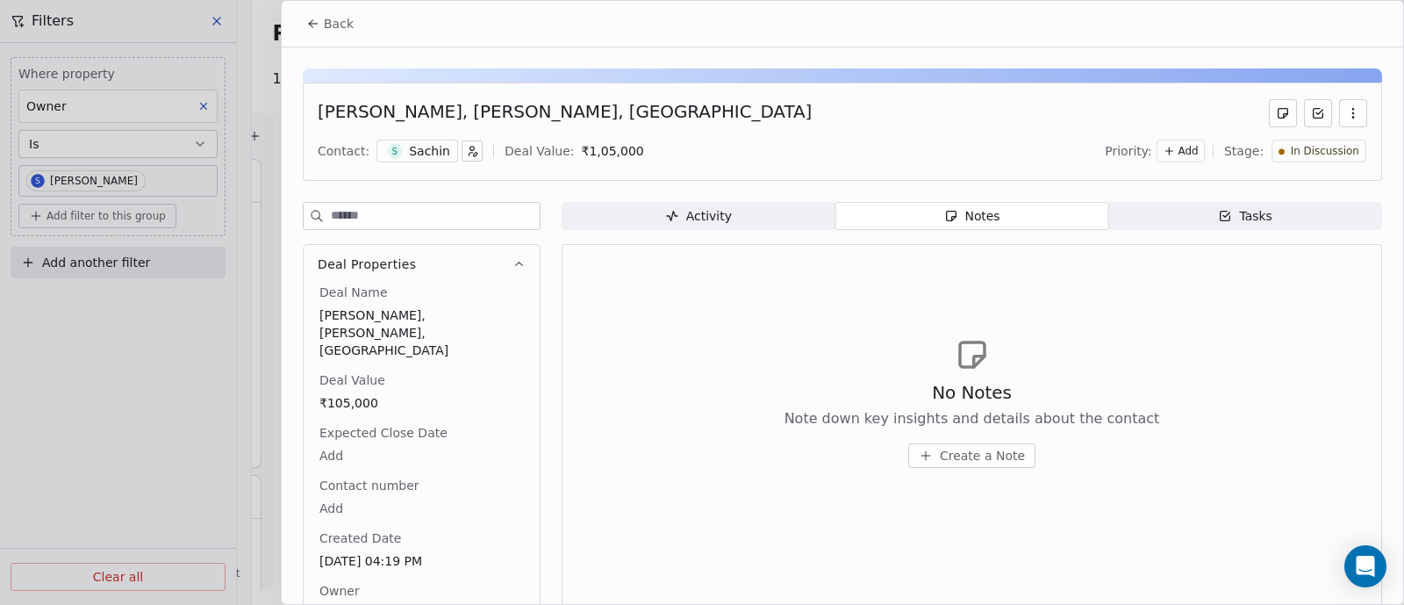
click at [982, 453] on span "Create a Note" at bounding box center [982, 456] width 85 height 18
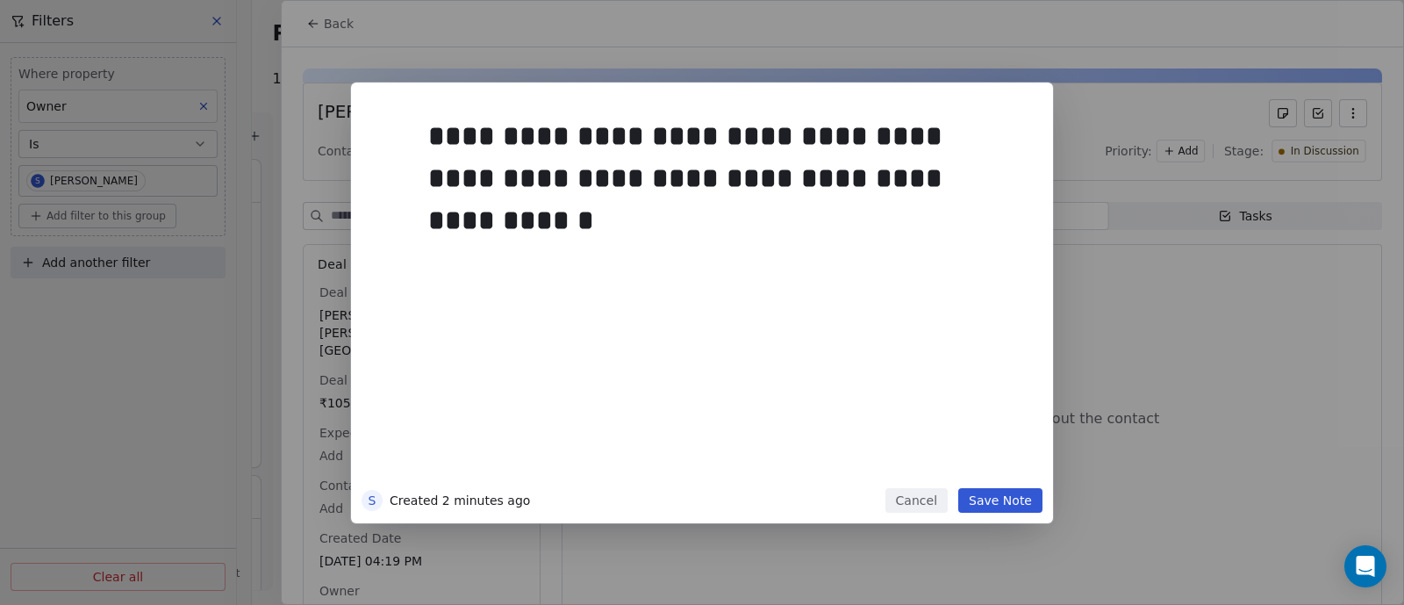
click at [990, 500] on button "Save Note" at bounding box center [1000, 500] width 84 height 25
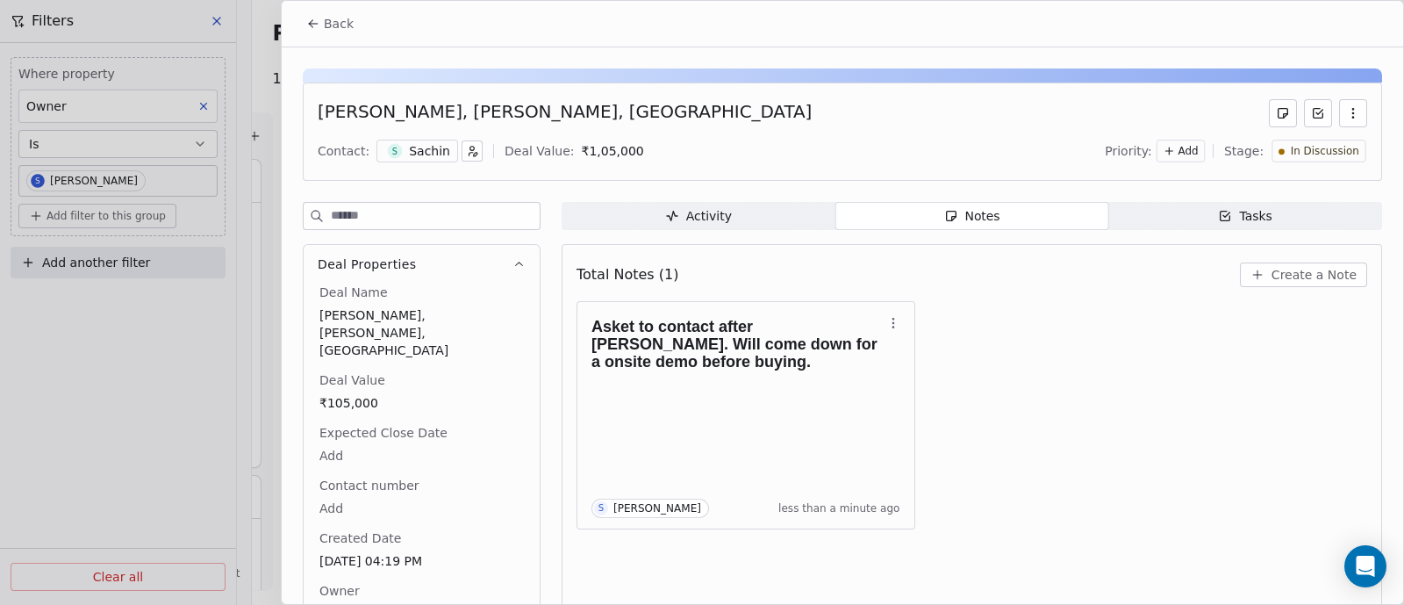
click at [314, 25] on icon at bounding box center [313, 24] width 14 height 14
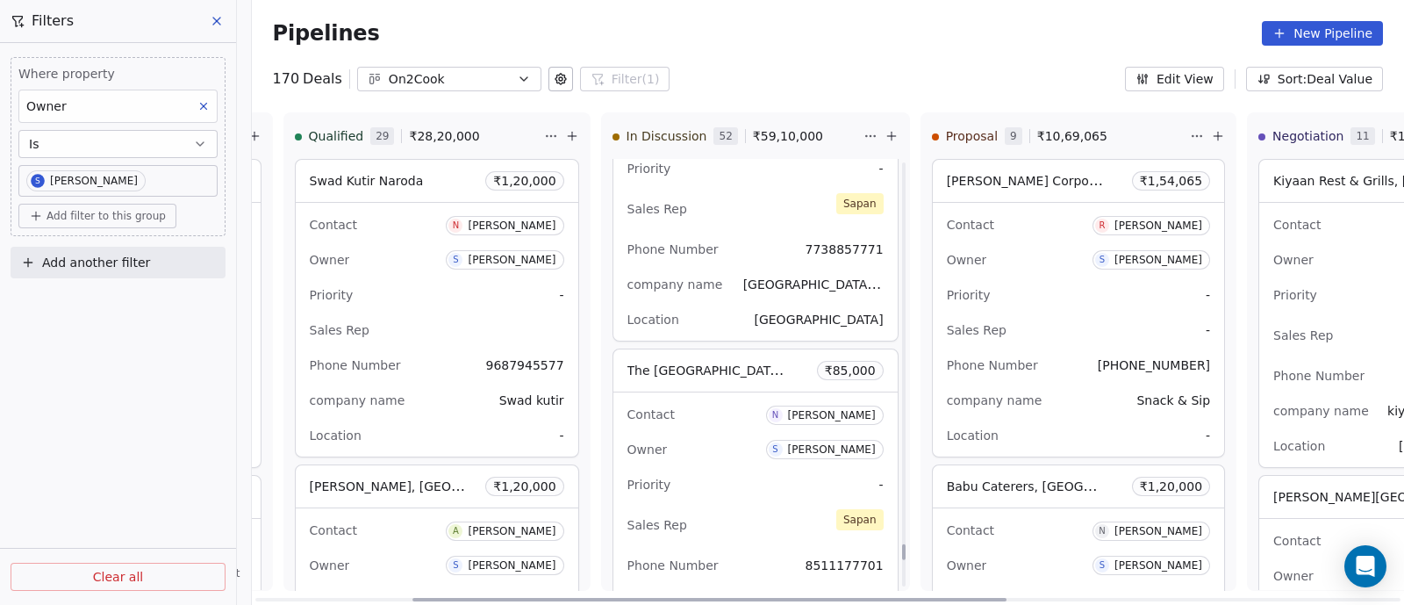
scroll to position [14012, 0]
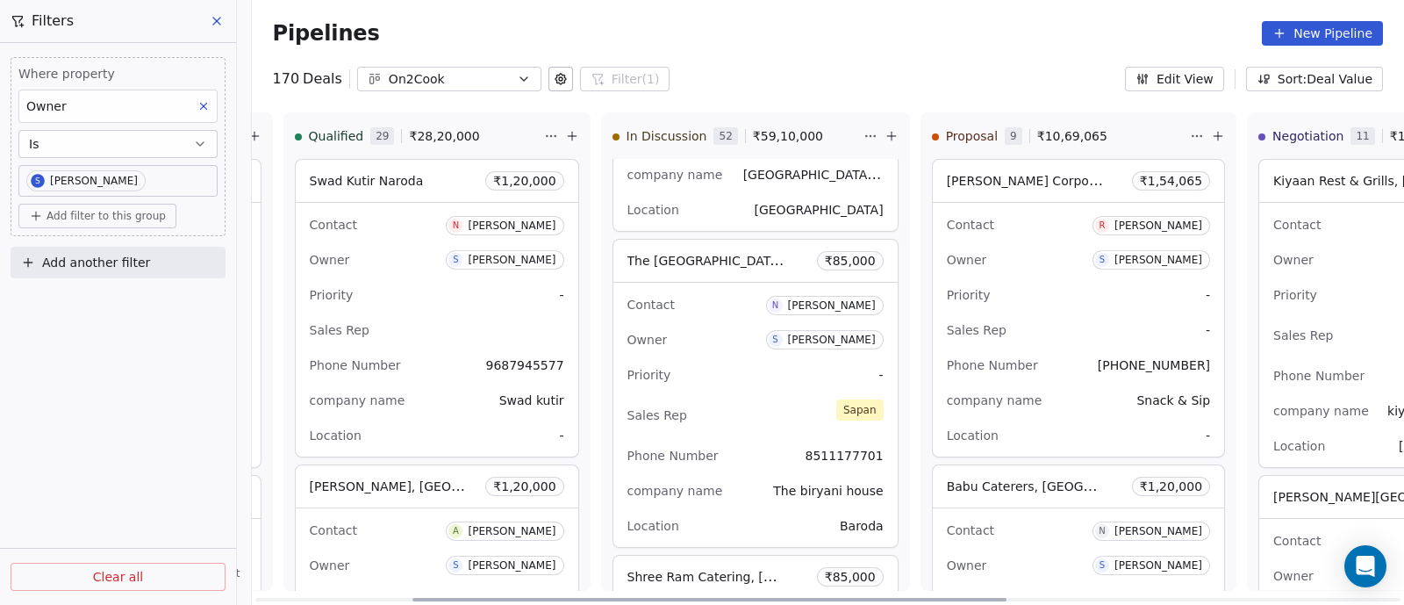
click at [713, 326] on div "Owner S Sapan Vyas" at bounding box center [756, 340] width 256 height 28
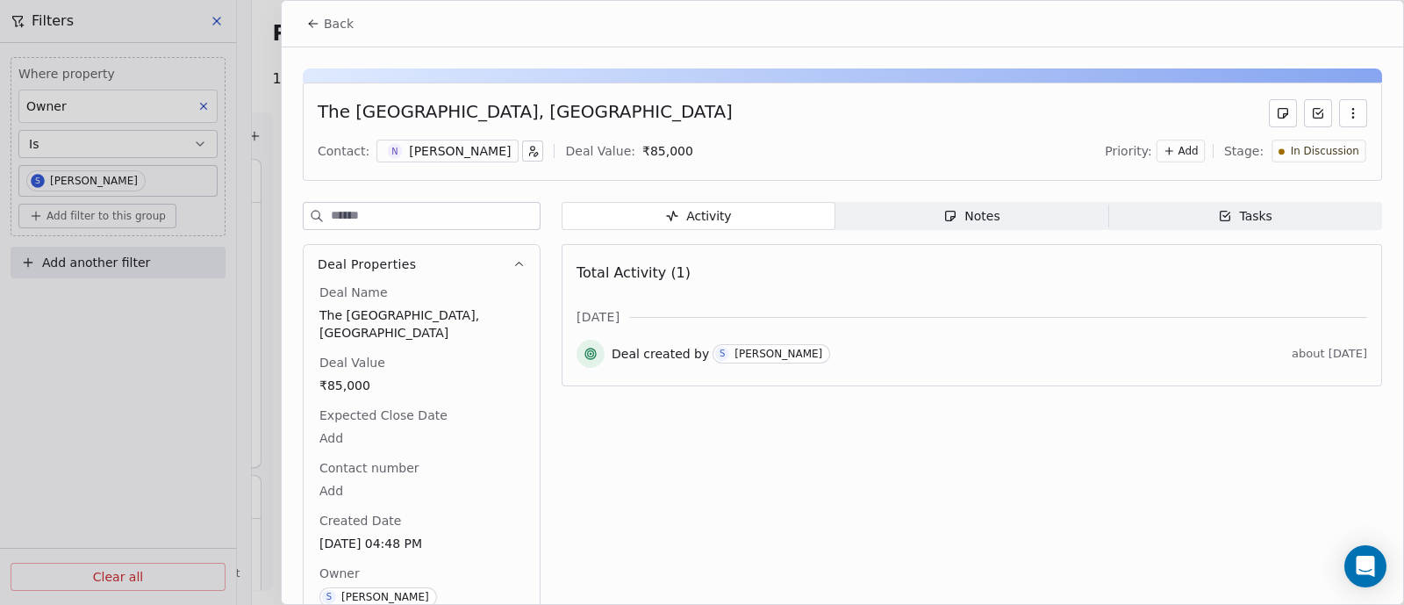
click at [1346, 108] on icon "button" at bounding box center [1353, 113] width 14 height 14
click at [1256, 152] on div "Delete" at bounding box center [1285, 151] width 118 height 28
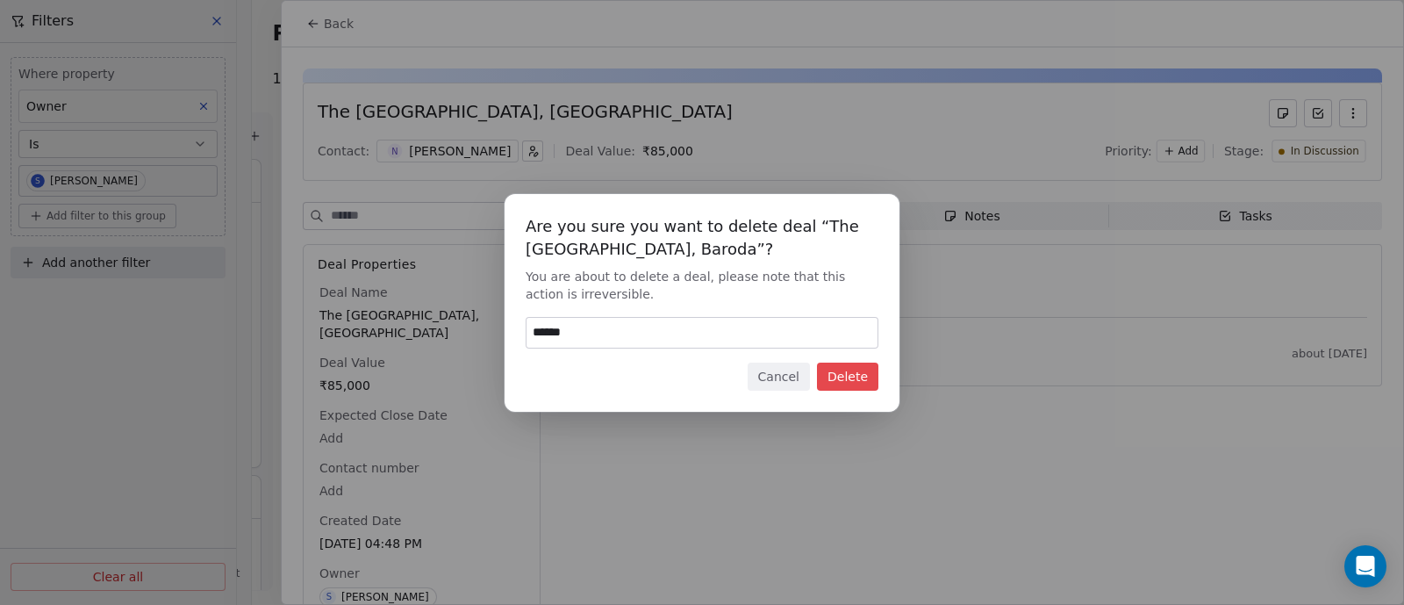
type input "******"
click at [865, 378] on button "Delete" at bounding box center [847, 376] width 61 height 28
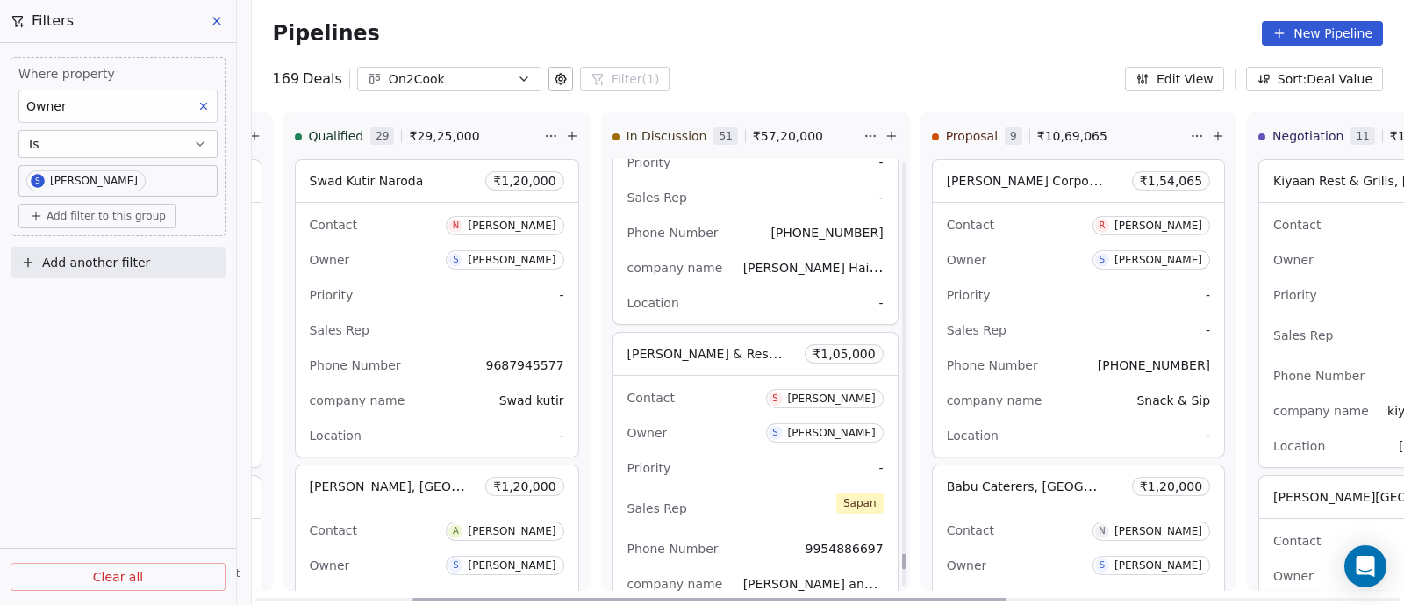
scroll to position [14560, 0]
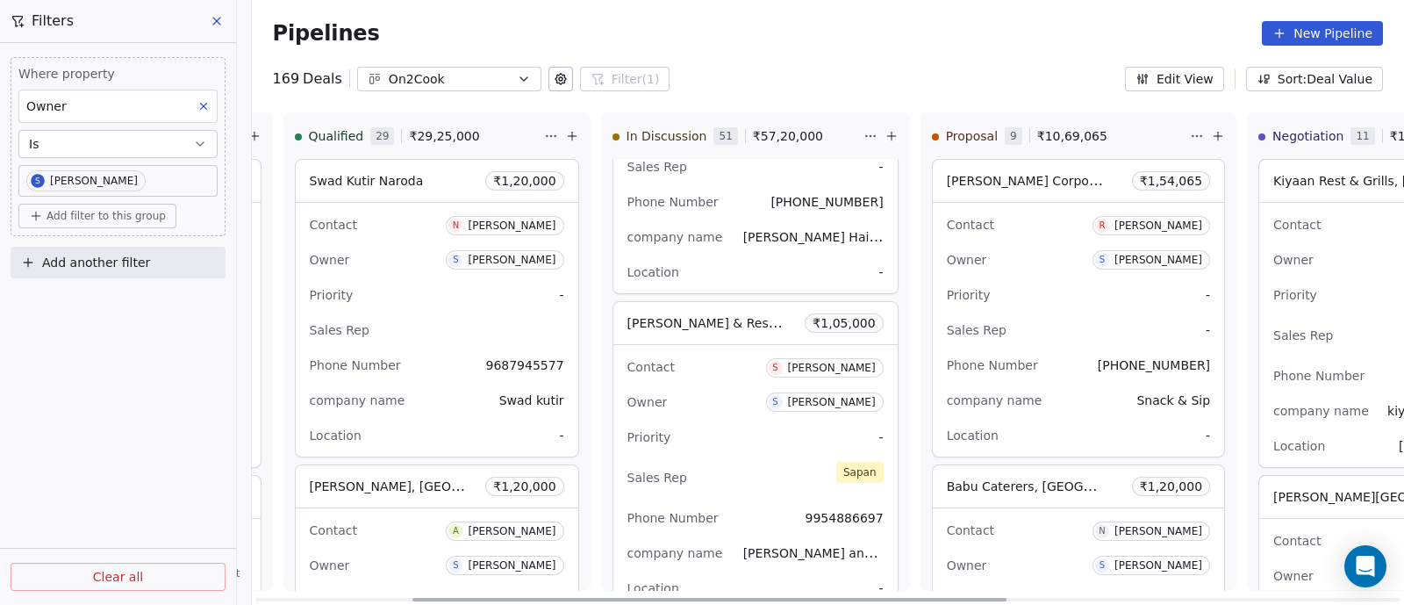
click at [738, 388] on div "Owner S Sapan Vyas" at bounding box center [756, 402] width 256 height 28
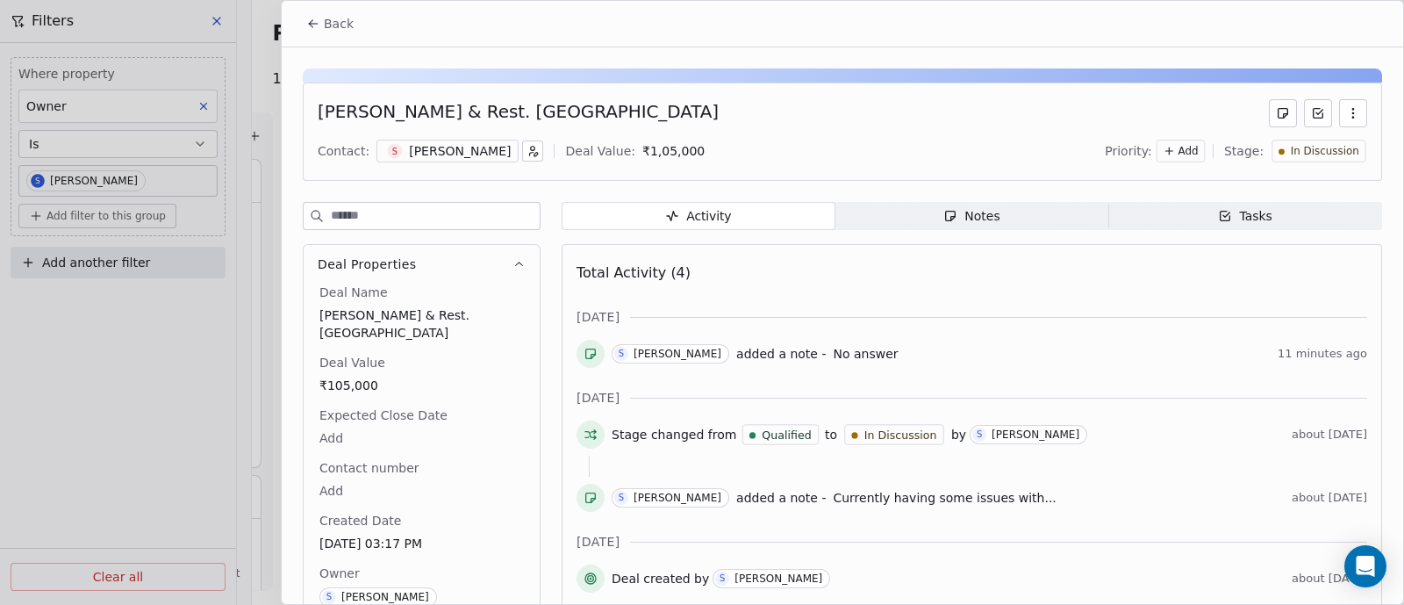
click at [1346, 111] on icon "button" at bounding box center [1353, 113] width 14 height 14
click at [1252, 144] on div "Delete" at bounding box center [1285, 151] width 118 height 28
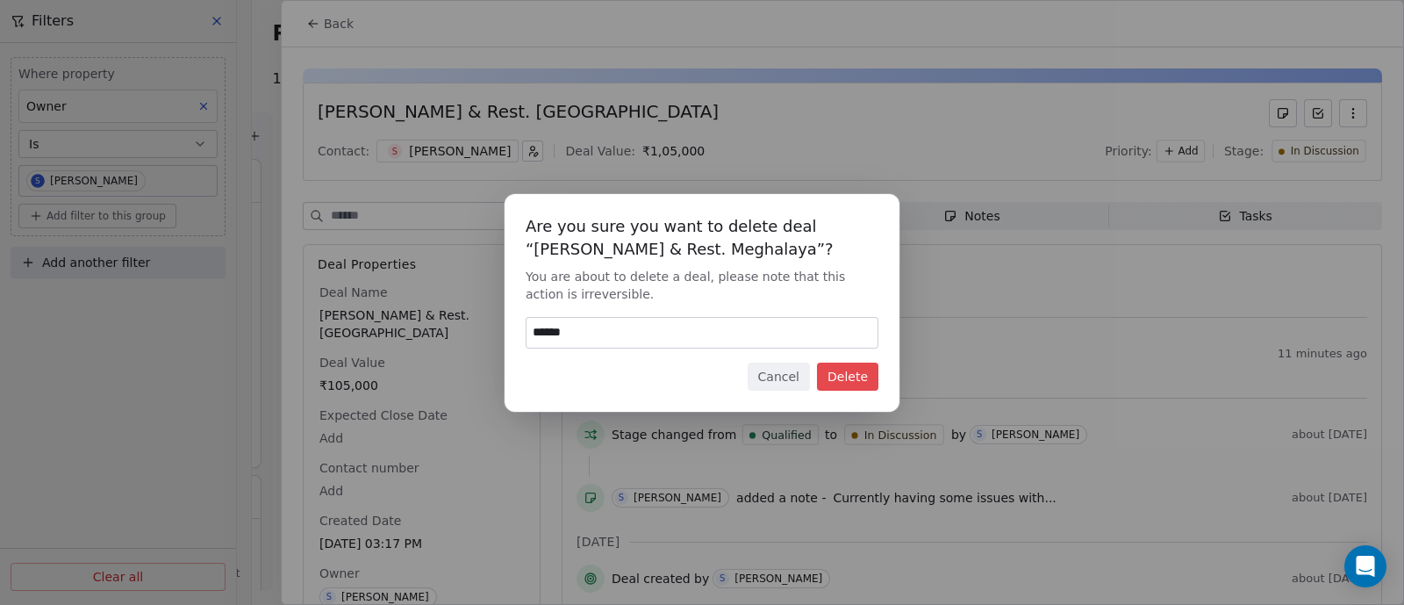
type input "******"
click at [852, 371] on button "Delete" at bounding box center [847, 376] width 61 height 28
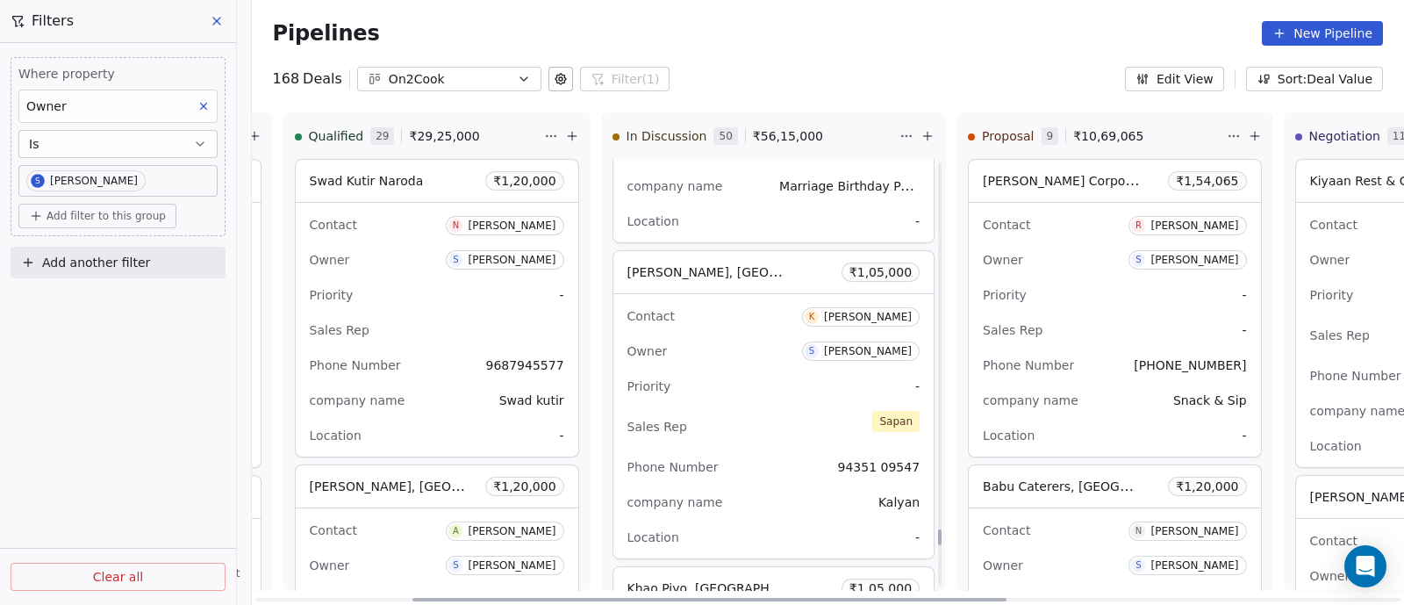
scroll to position [13638, 0]
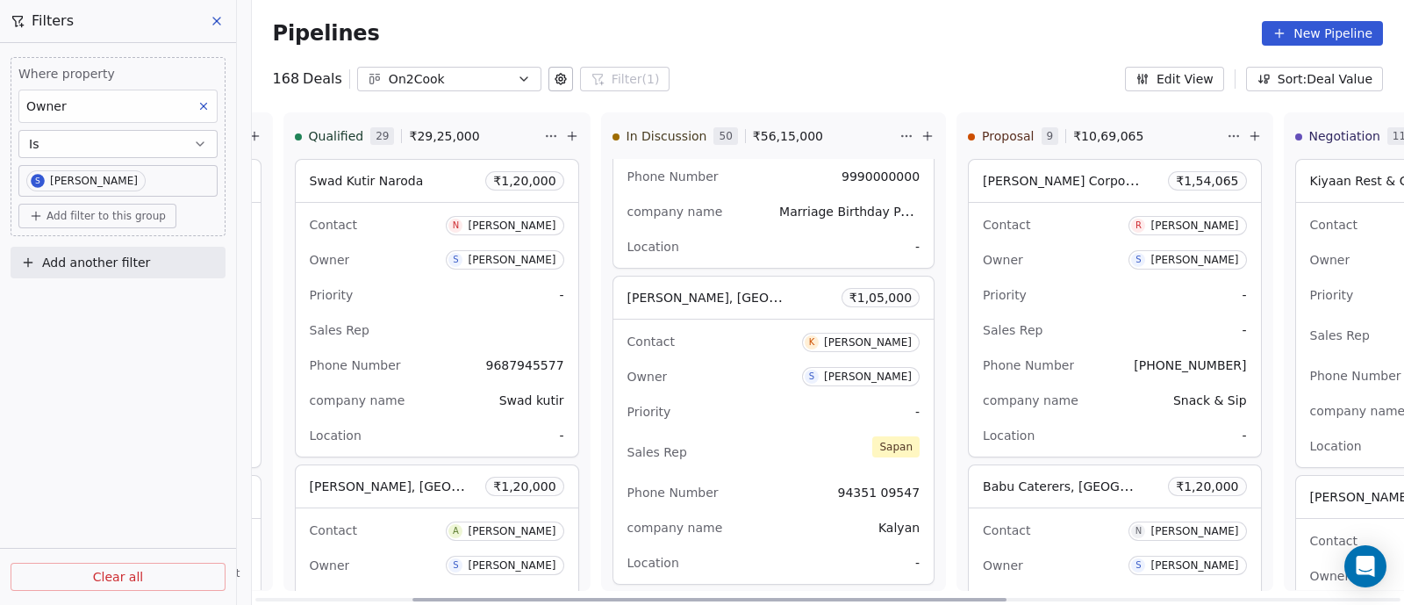
click at [741, 362] on div "Owner S Sapan Vyas" at bounding box center [774, 376] width 293 height 28
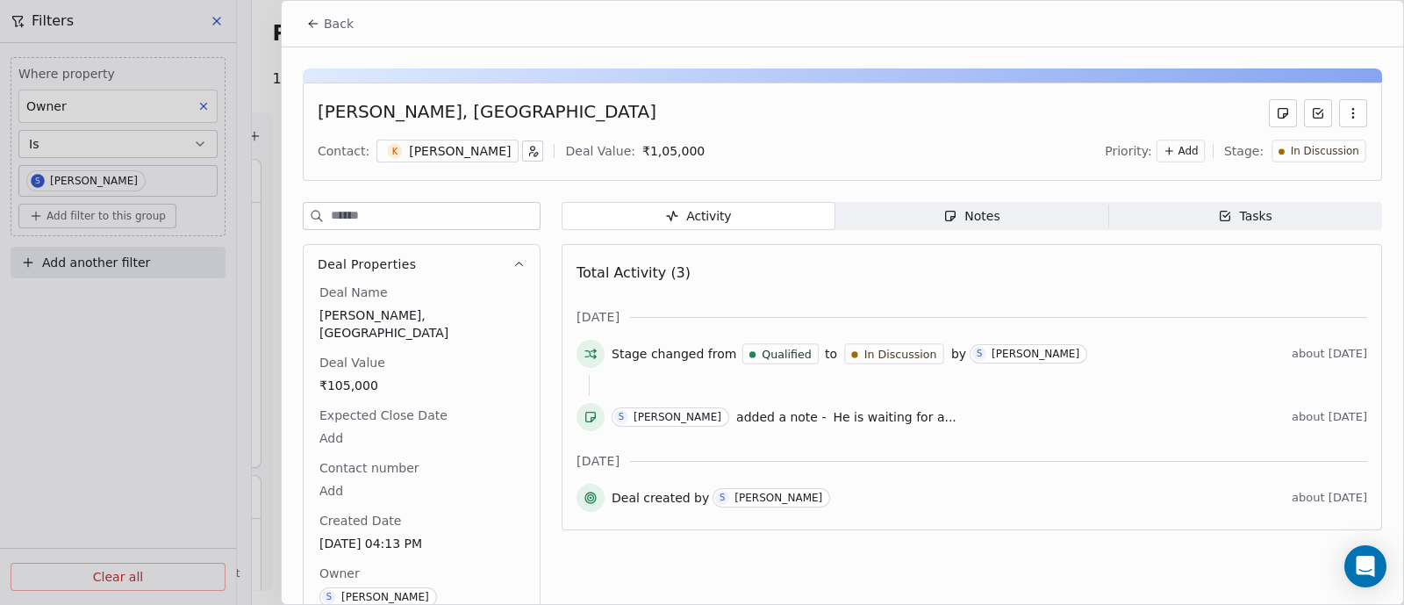
click at [989, 219] on div "Notes" at bounding box center [971, 216] width 56 height 18
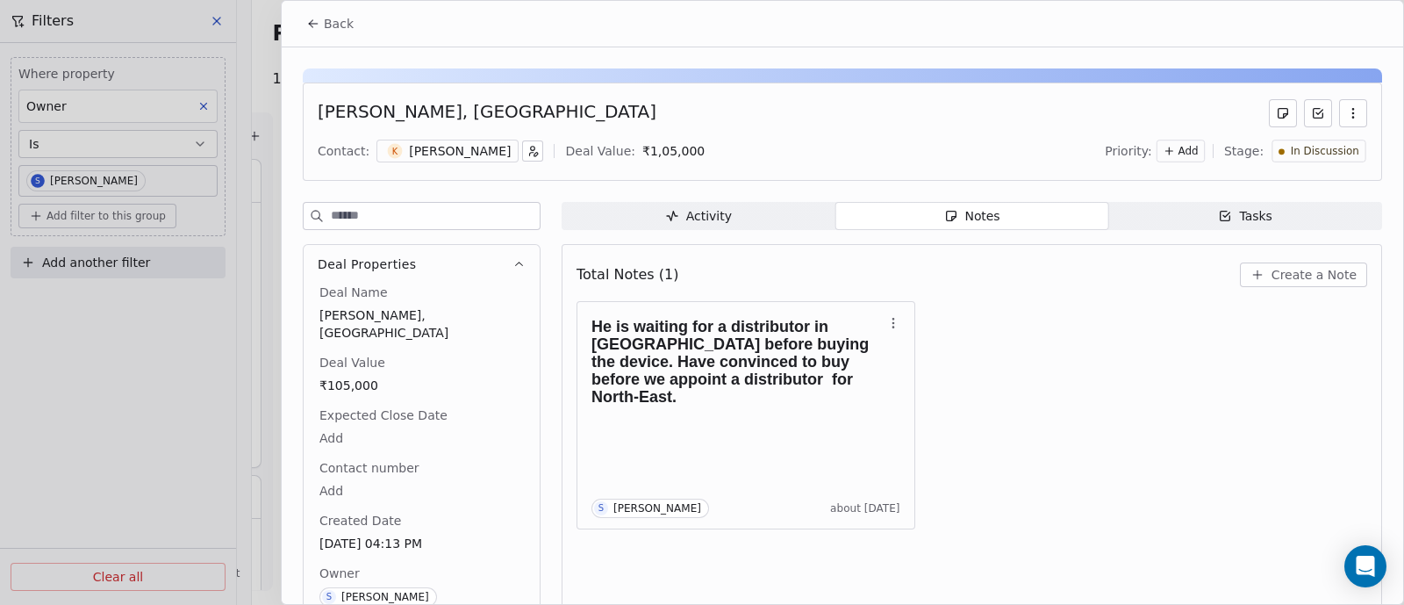
click at [316, 27] on icon at bounding box center [313, 24] width 14 height 14
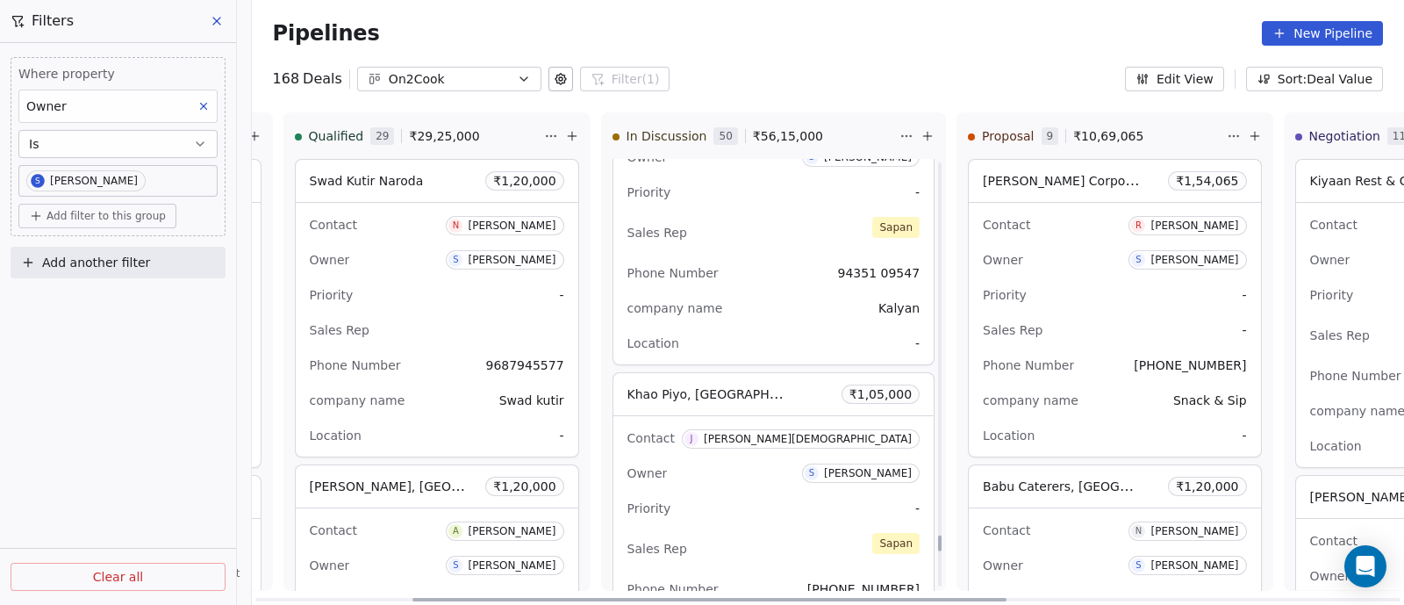
scroll to position [13967, 0]
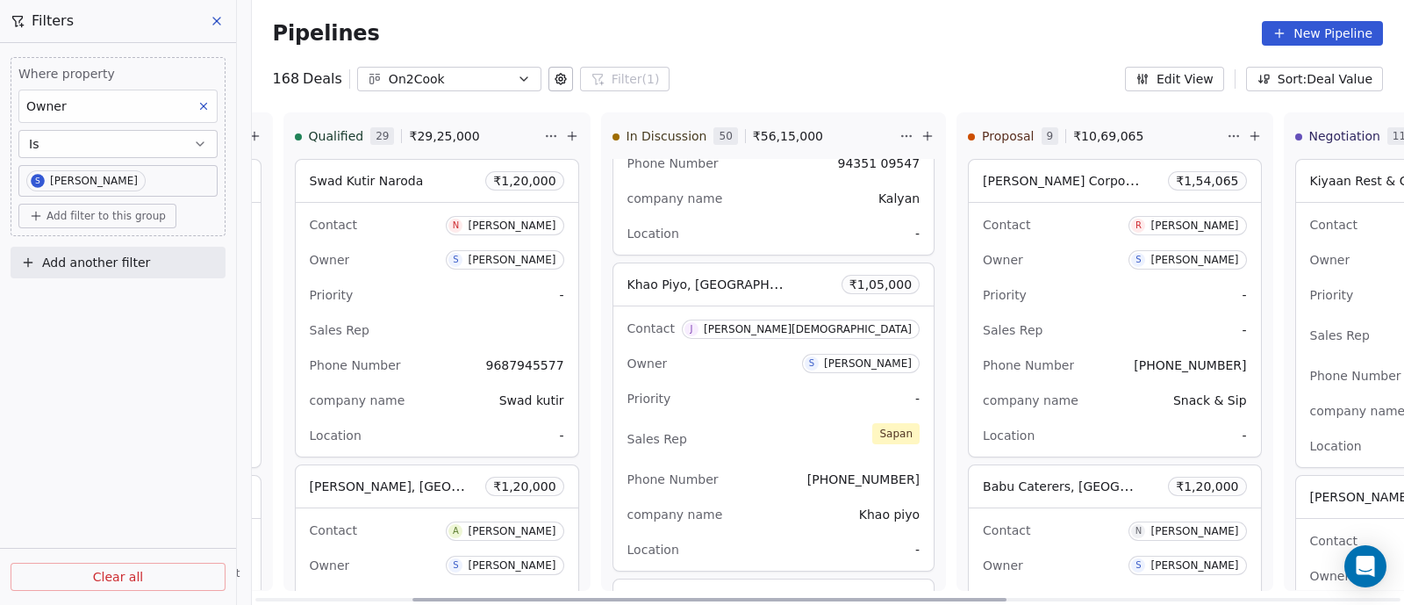
click at [721, 349] on div "Owner S Sapan Vyas" at bounding box center [774, 363] width 293 height 28
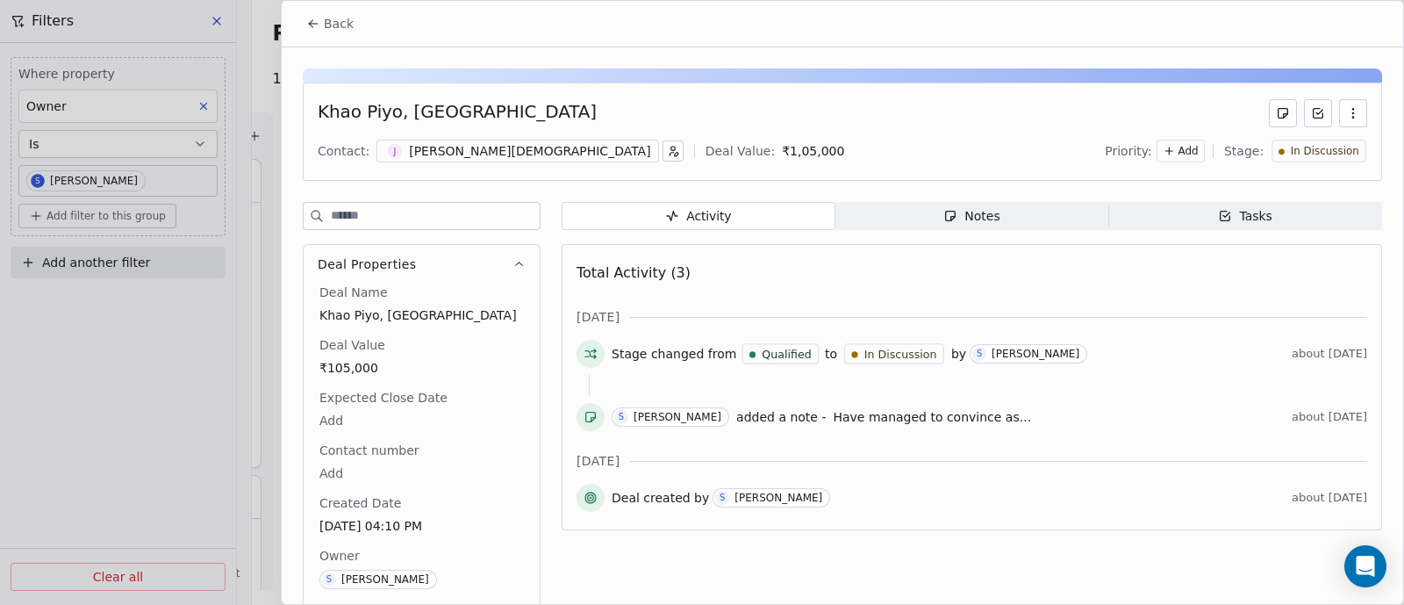
click at [993, 218] on span "Notes Notes" at bounding box center [973, 216] width 274 height 28
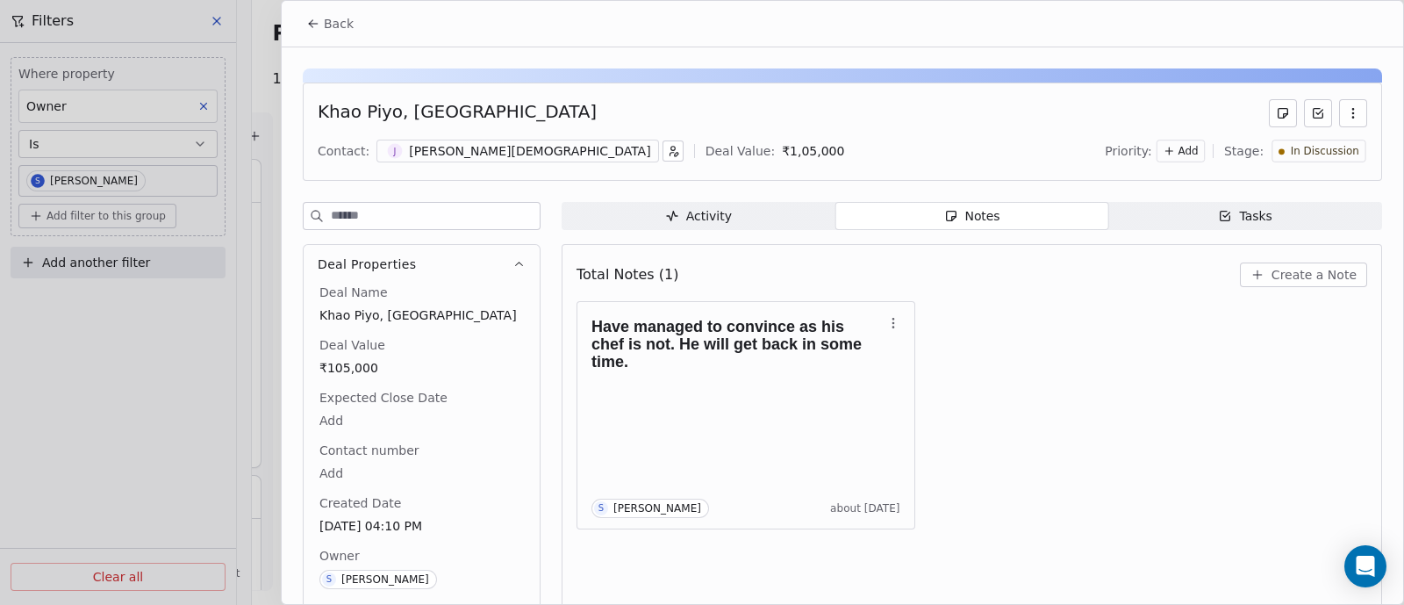
click at [1284, 276] on span "Create a Note" at bounding box center [1314, 275] width 85 height 18
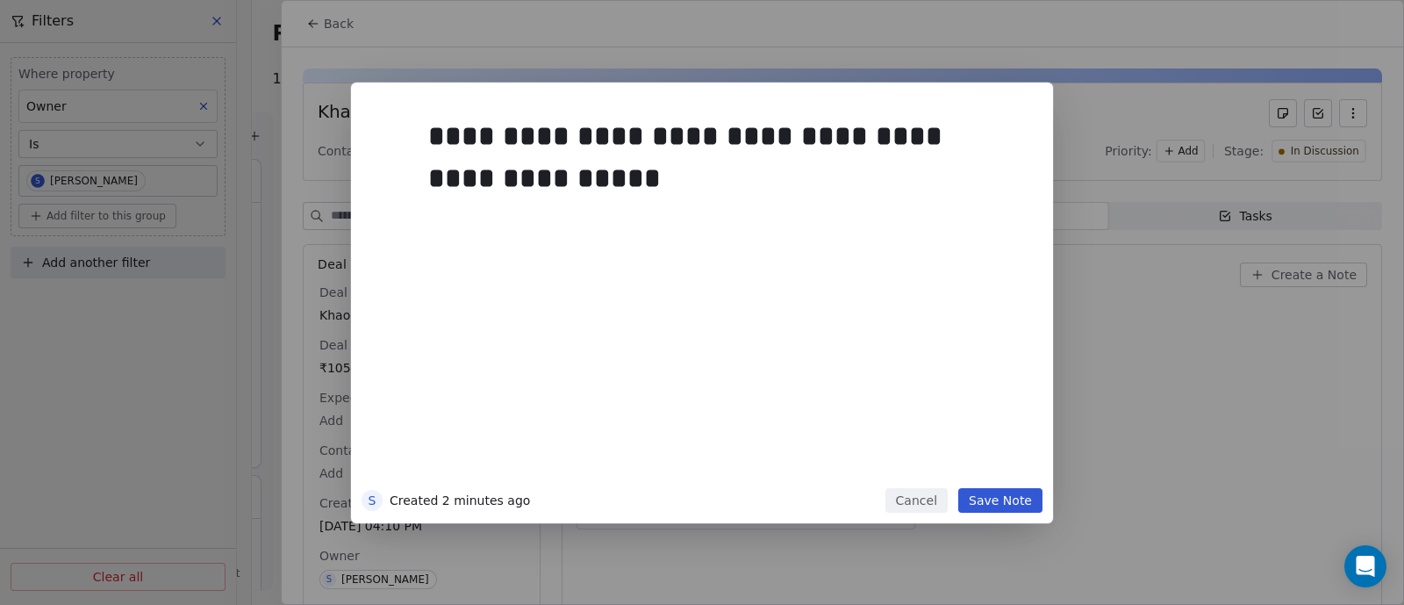
click at [996, 495] on button "Save Note" at bounding box center [1000, 500] width 84 height 25
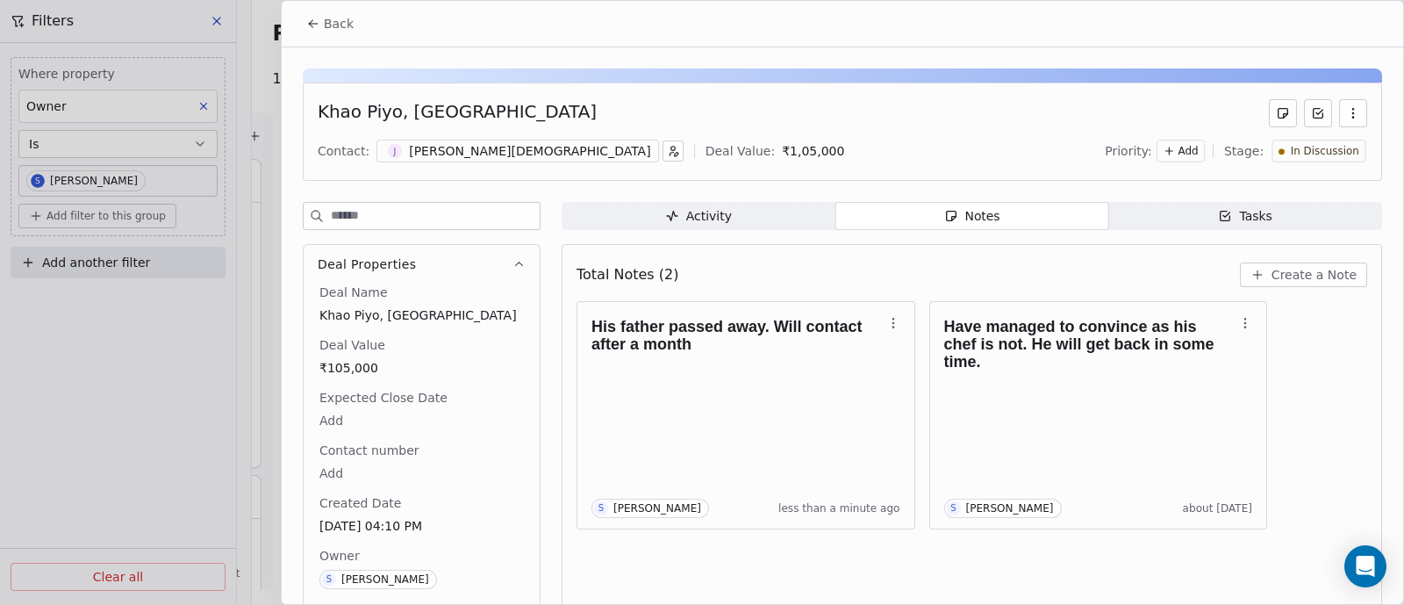
click at [337, 28] on span "Back" at bounding box center [339, 24] width 30 height 18
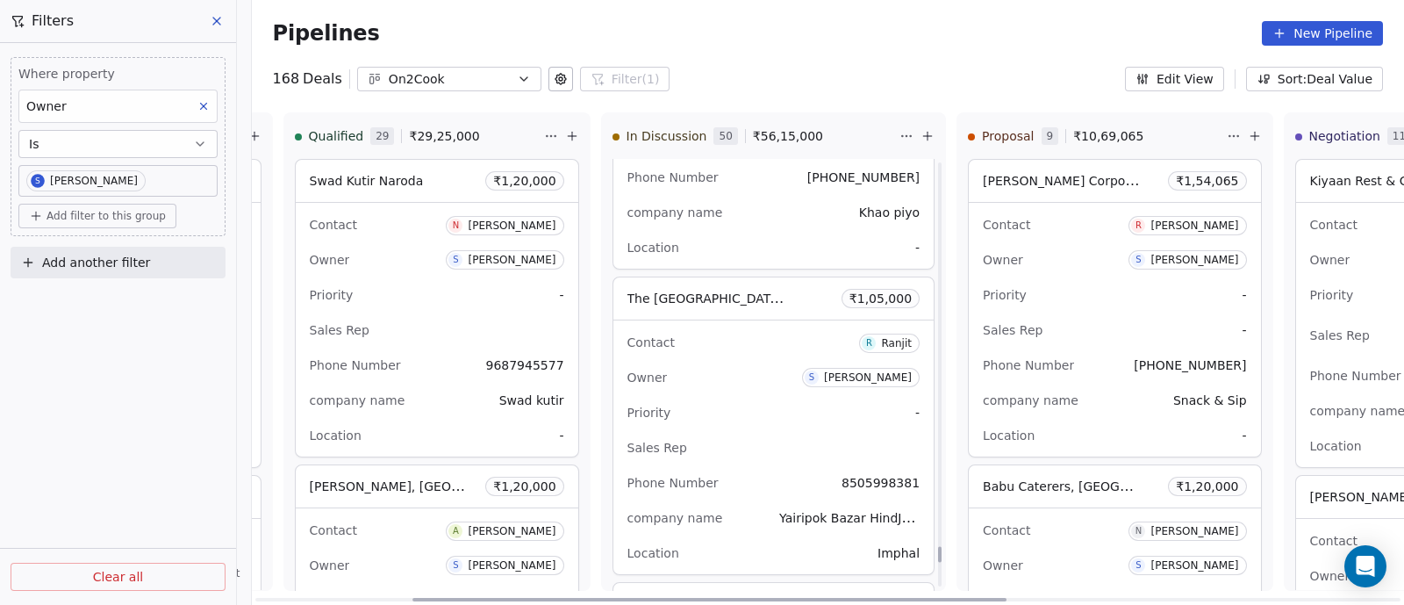
scroll to position [14296, 0]
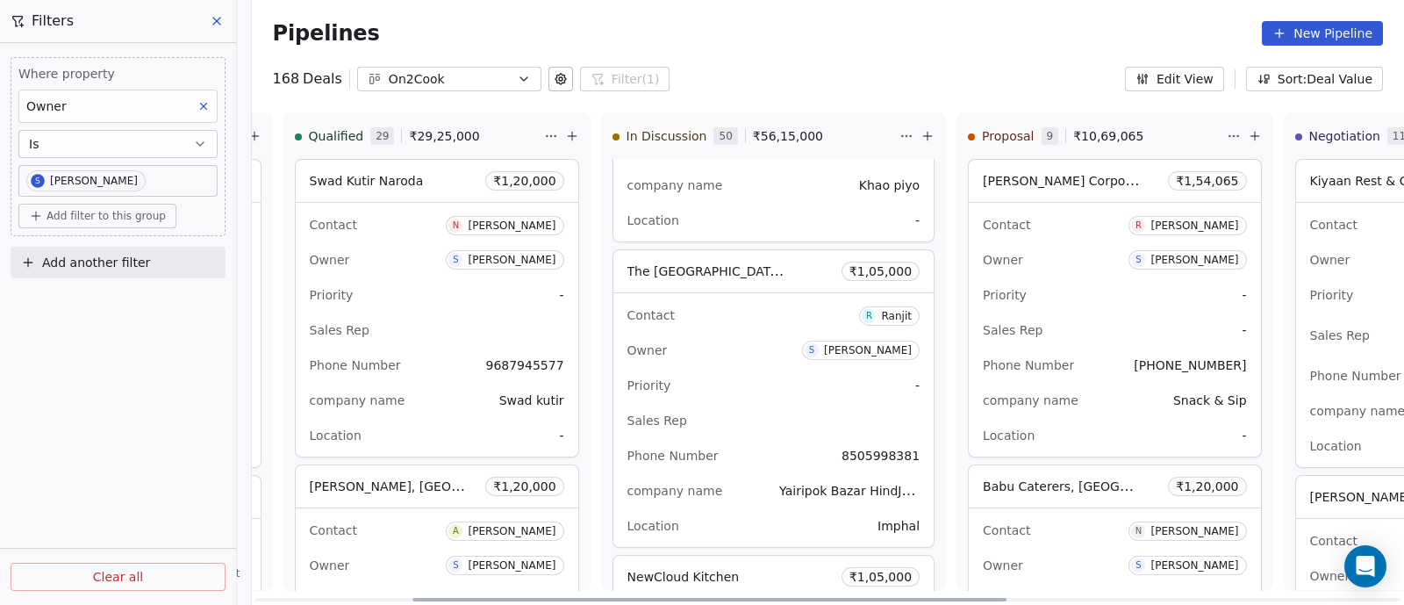
click at [728, 378] on div "Contact R Ranjit Owner S Sapan Vyas Priority - Sales Rep Phone Number 850599838…" at bounding box center [773, 420] width 321 height 254
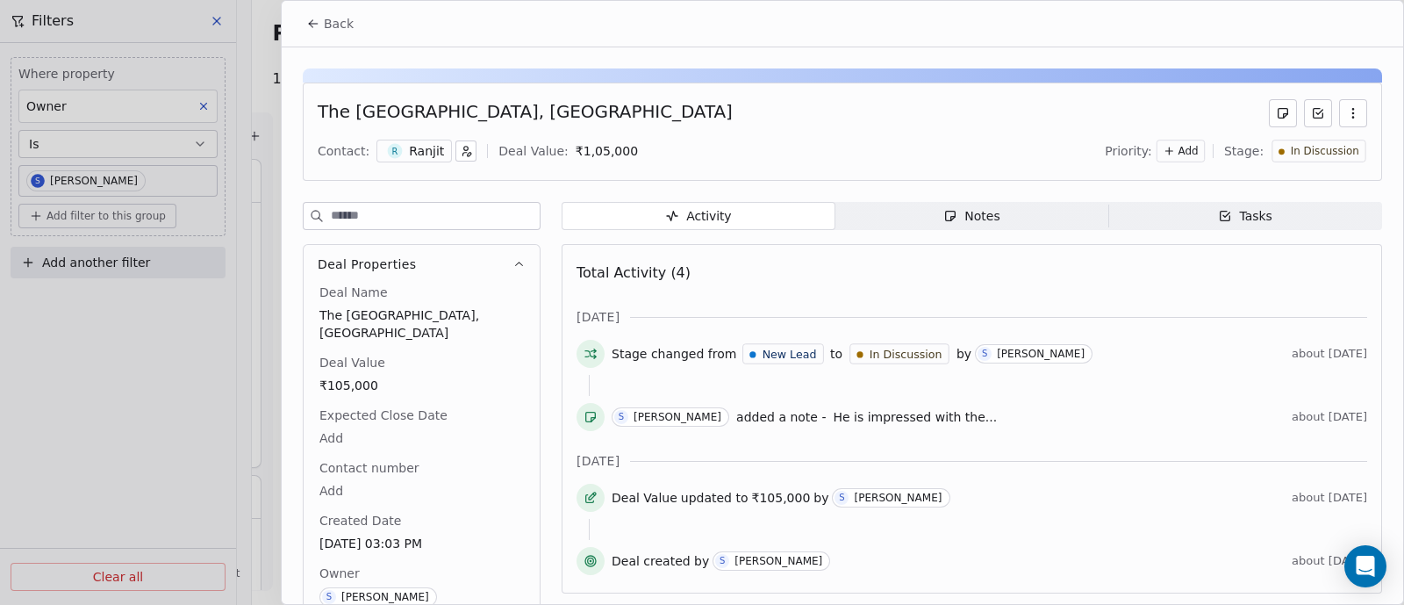
click at [978, 219] on div "Notes" at bounding box center [971, 216] width 56 height 18
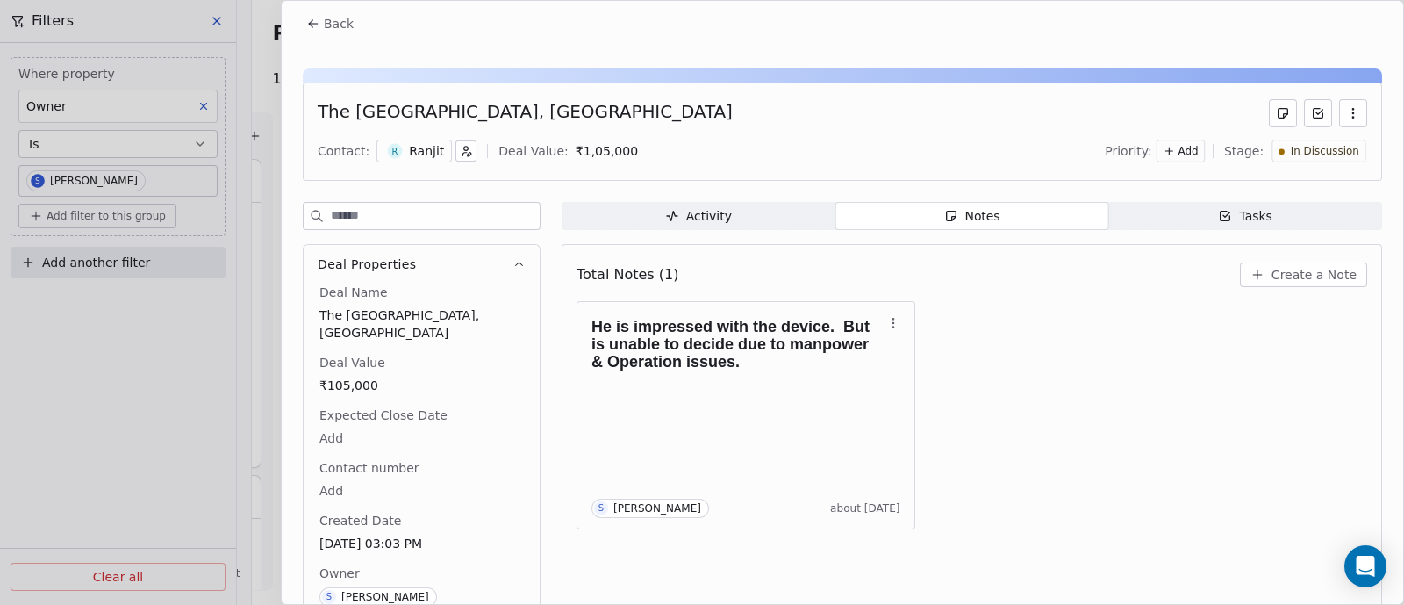
click at [1288, 276] on span "Create a Note" at bounding box center [1314, 275] width 85 height 18
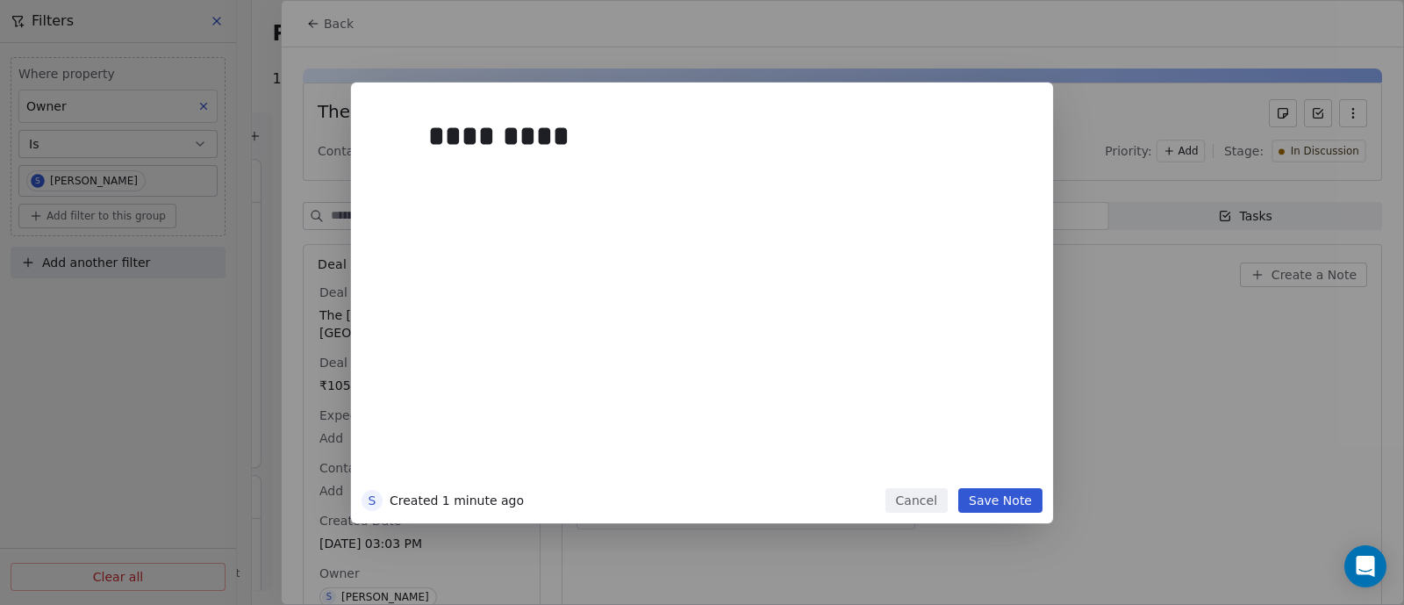
click at [1003, 506] on button "Save Note" at bounding box center [1000, 500] width 84 height 25
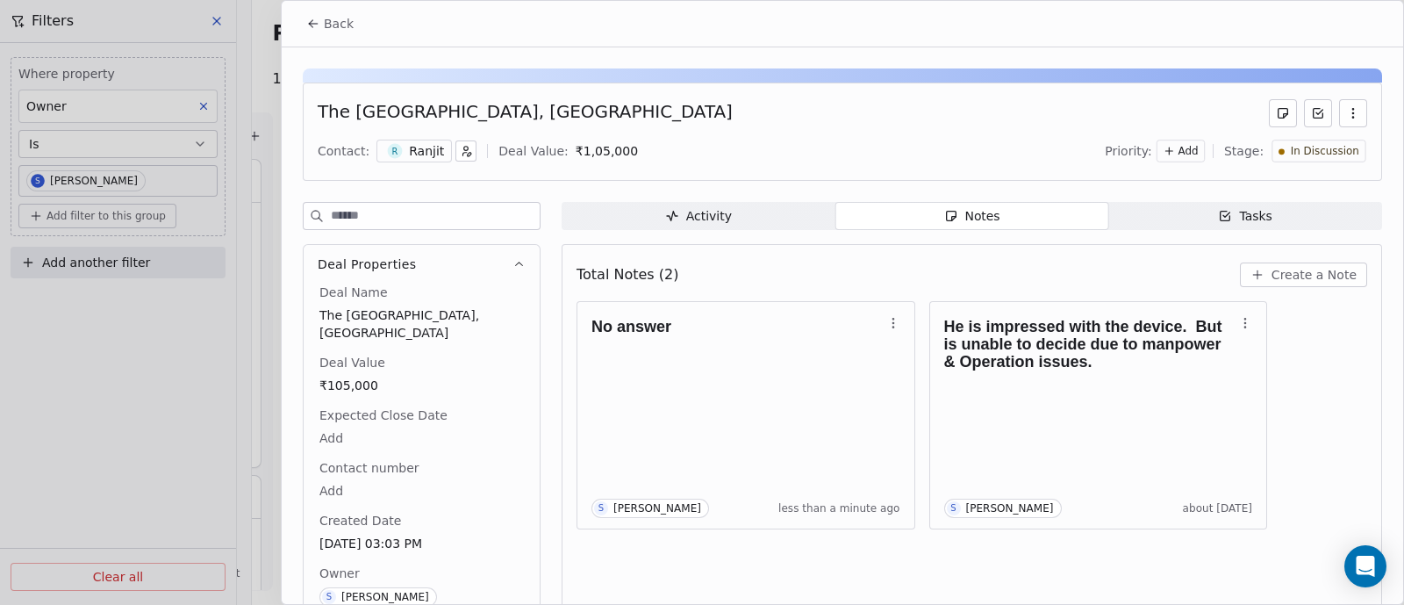
click at [334, 26] on span "Back" at bounding box center [339, 24] width 30 height 18
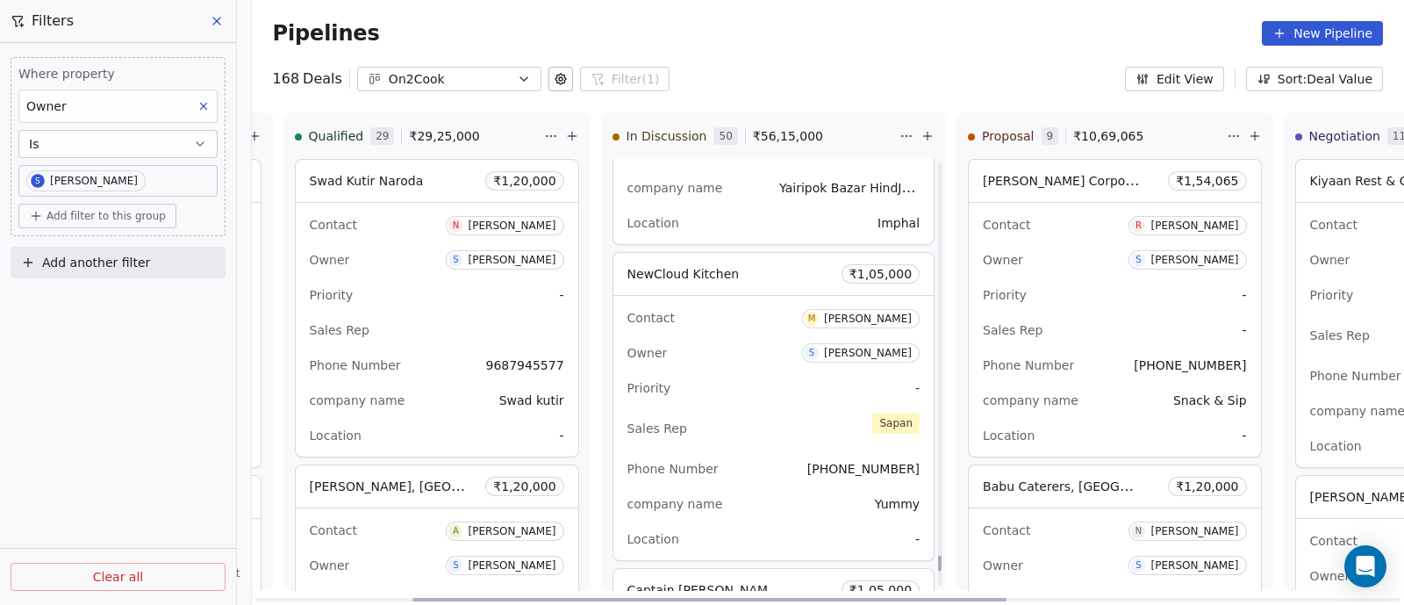
scroll to position [14626, 0]
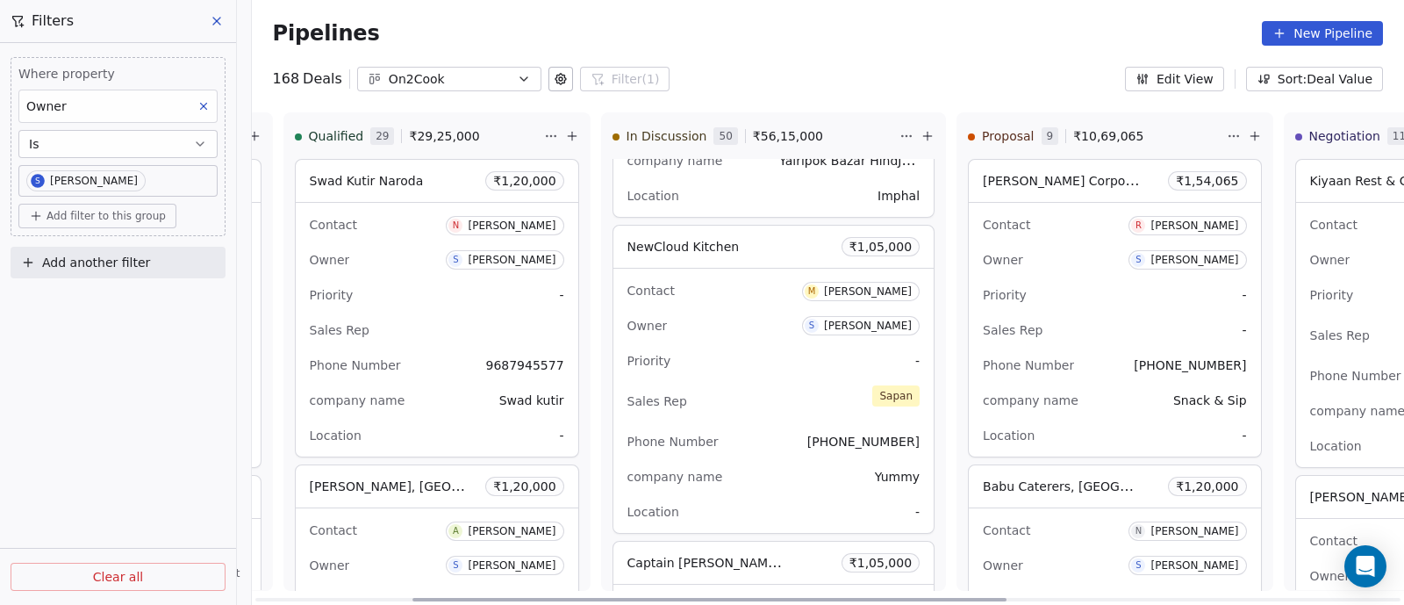
click at [741, 348] on div "Contact M Muzammil Palekar Owner S Sapan Vyas Priority - Sales Rep Sapan Phone …" at bounding box center [773, 401] width 321 height 264
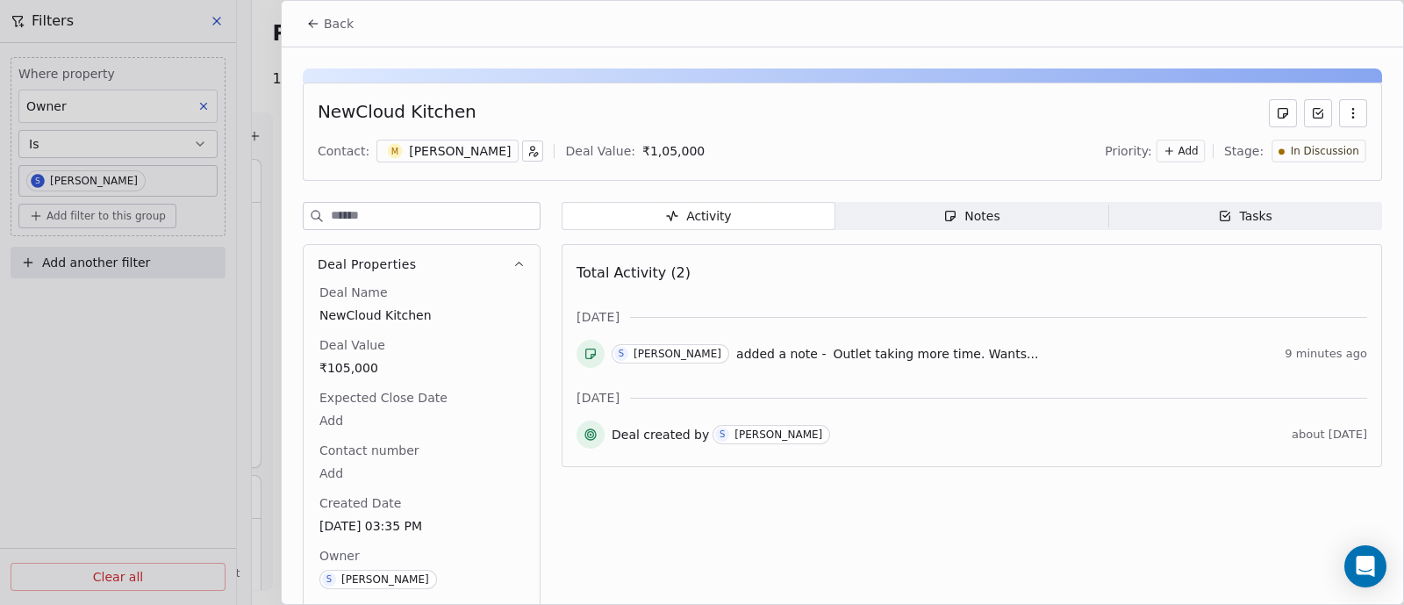
click at [351, 25] on button "Back" at bounding box center [330, 24] width 68 height 32
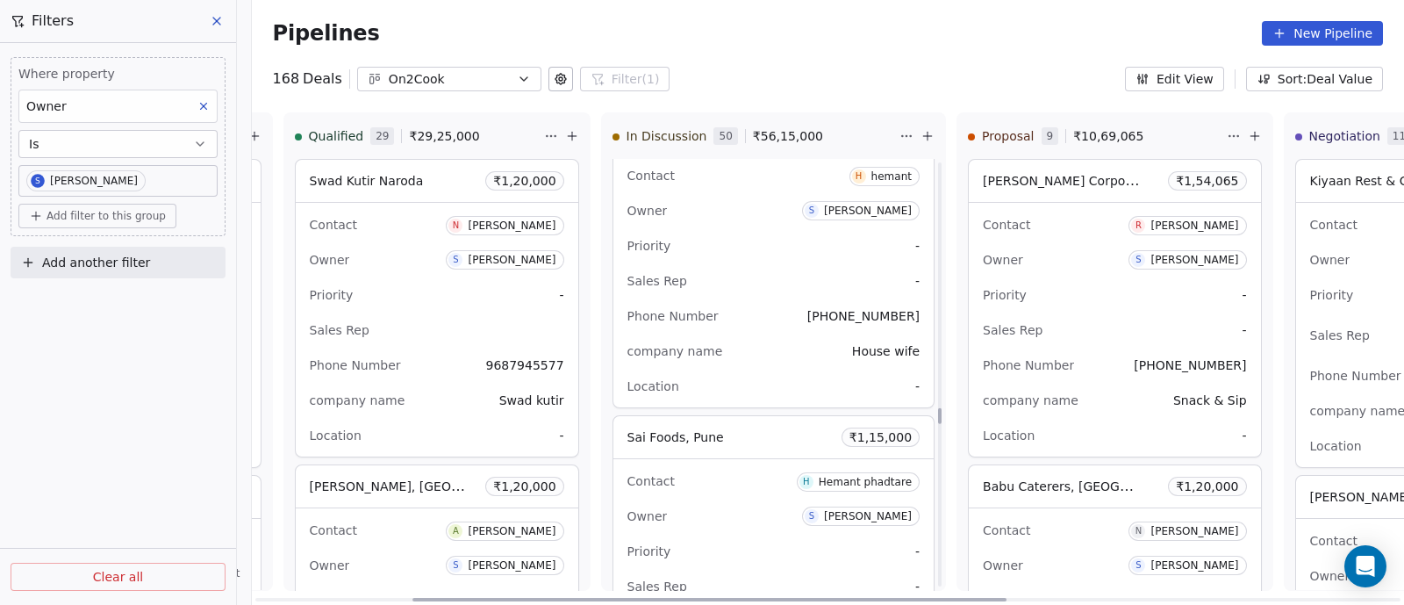
scroll to position [10046, 0]
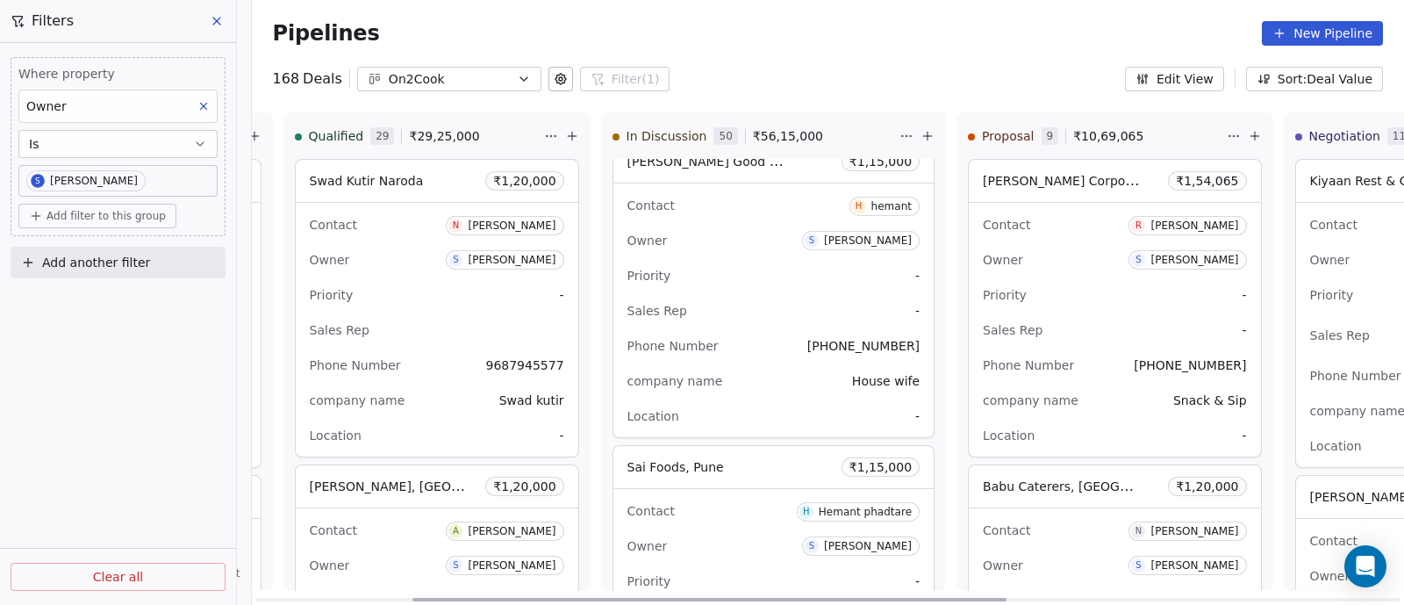
click at [735, 310] on div "Contact H hemant Owner S Sapan Vyas Priority - Sales Rep - Phone Number +919323…" at bounding box center [773, 310] width 321 height 254
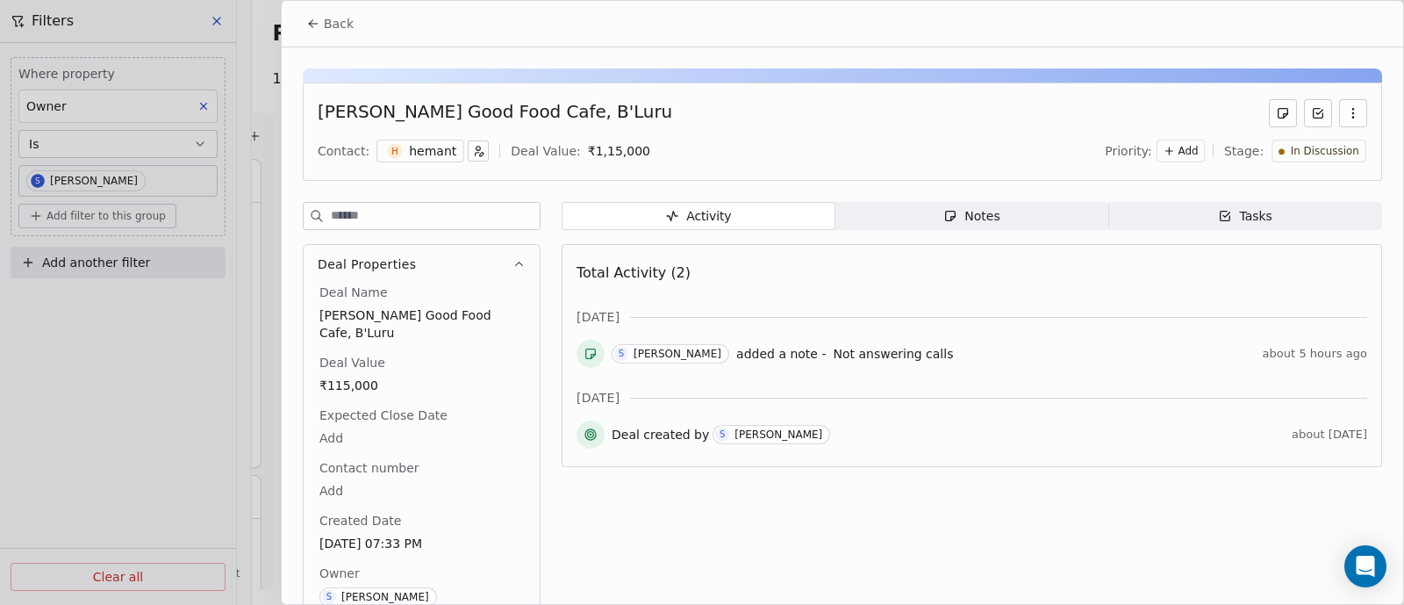
click at [347, 20] on span "Back" at bounding box center [339, 24] width 30 height 18
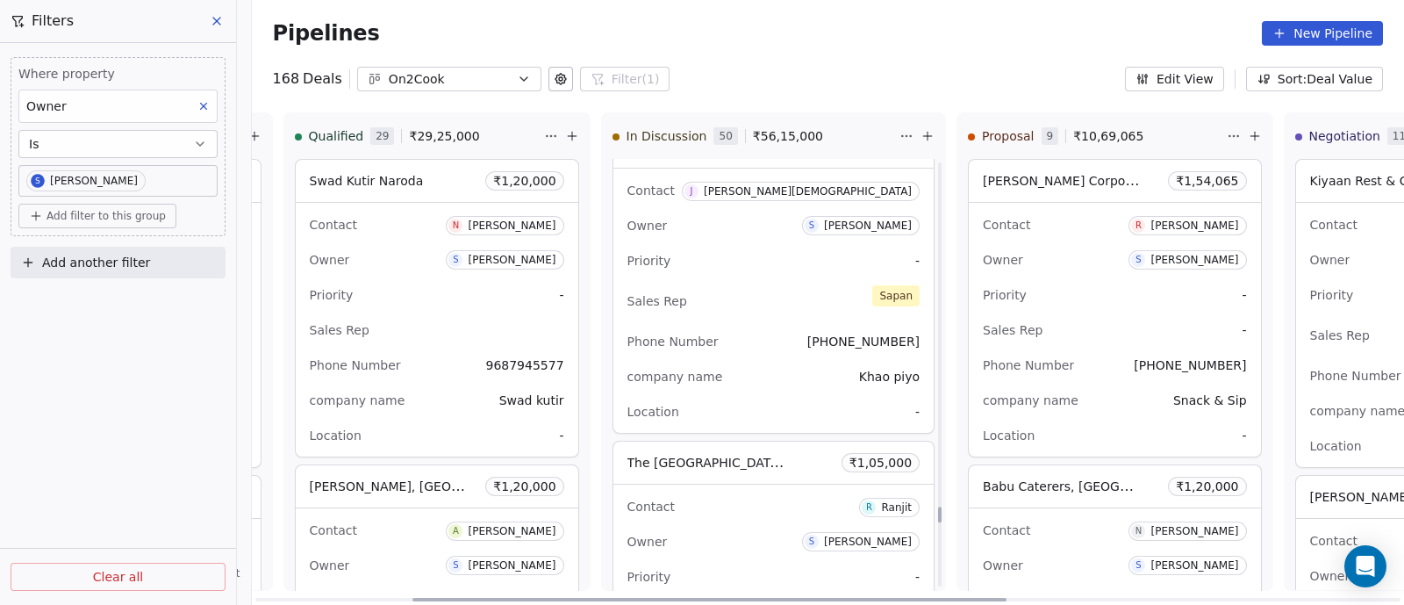
scroll to position [14215, 0]
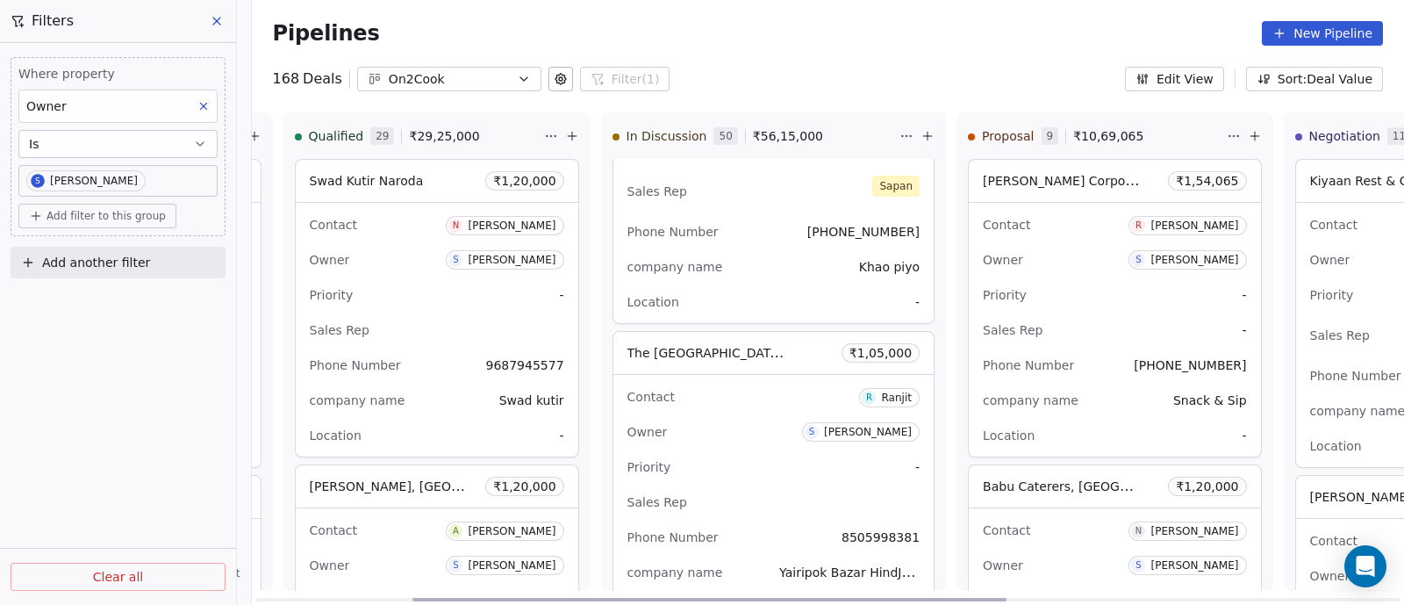
click at [734, 423] on div "Contact R Ranjit Owner S Sapan Vyas Priority - Sales Rep Phone Number 850599838…" at bounding box center [773, 502] width 321 height 254
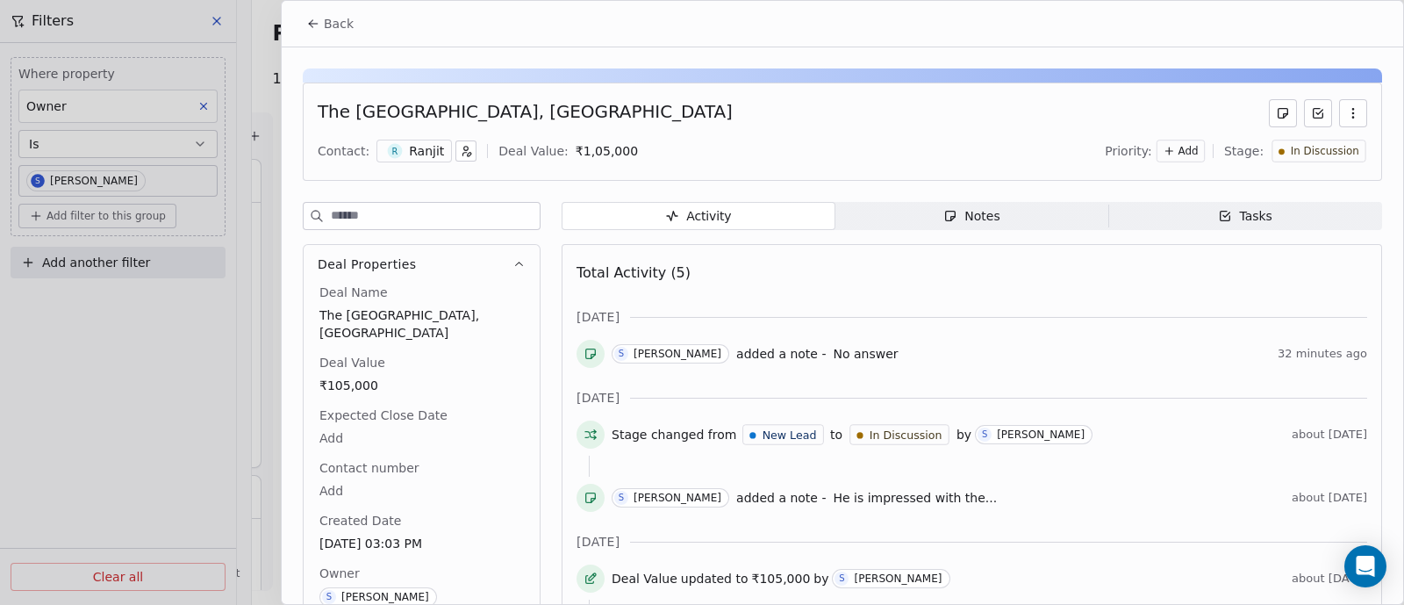
click at [974, 217] on div "Notes" at bounding box center [971, 216] width 56 height 18
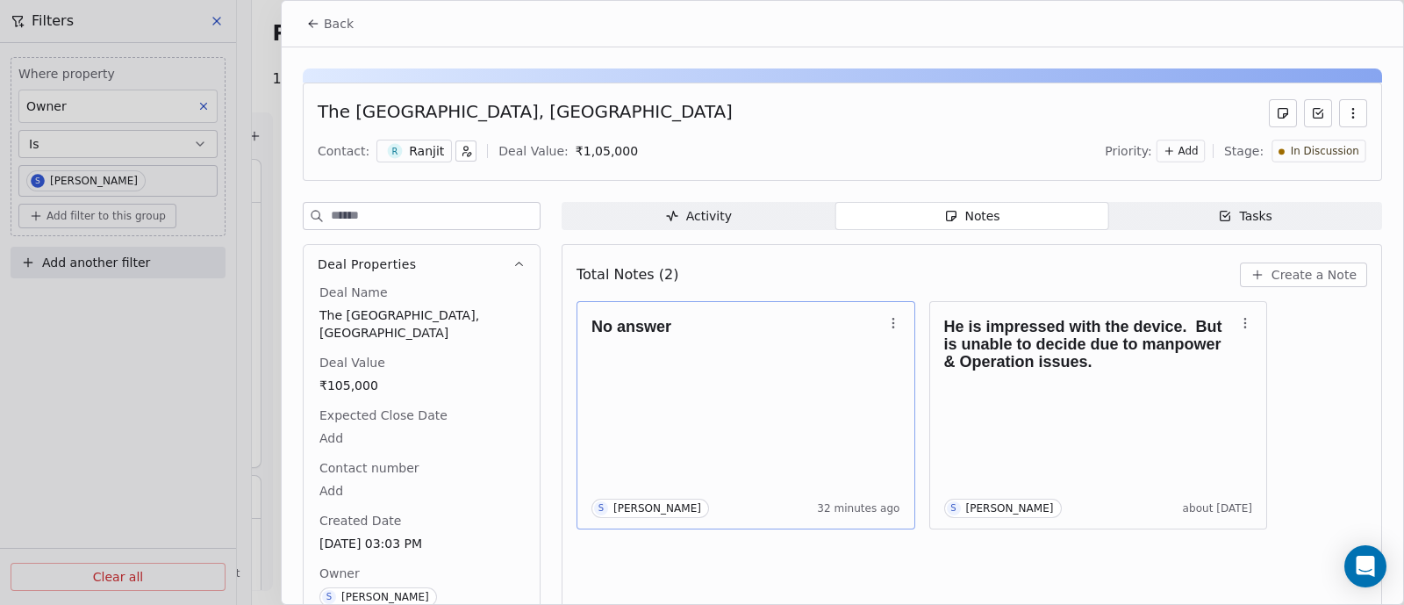
click at [840, 371] on div "No answer S Sapan Vyas 32 minutes ago" at bounding box center [746, 414] width 309 height 205
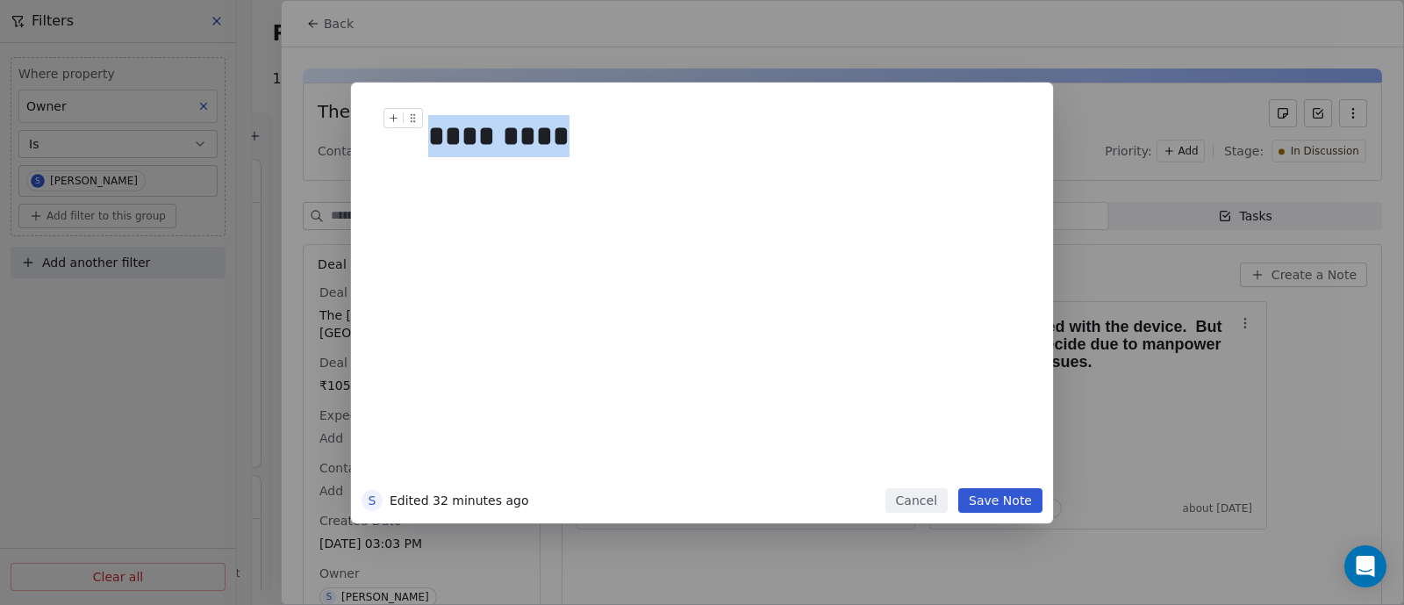
drag, startPoint x: 589, startPoint y: 133, endPoint x: 389, endPoint y: 137, distance: 200.2
click at [428, 137] on div "*********" at bounding box center [728, 136] width 600 height 56
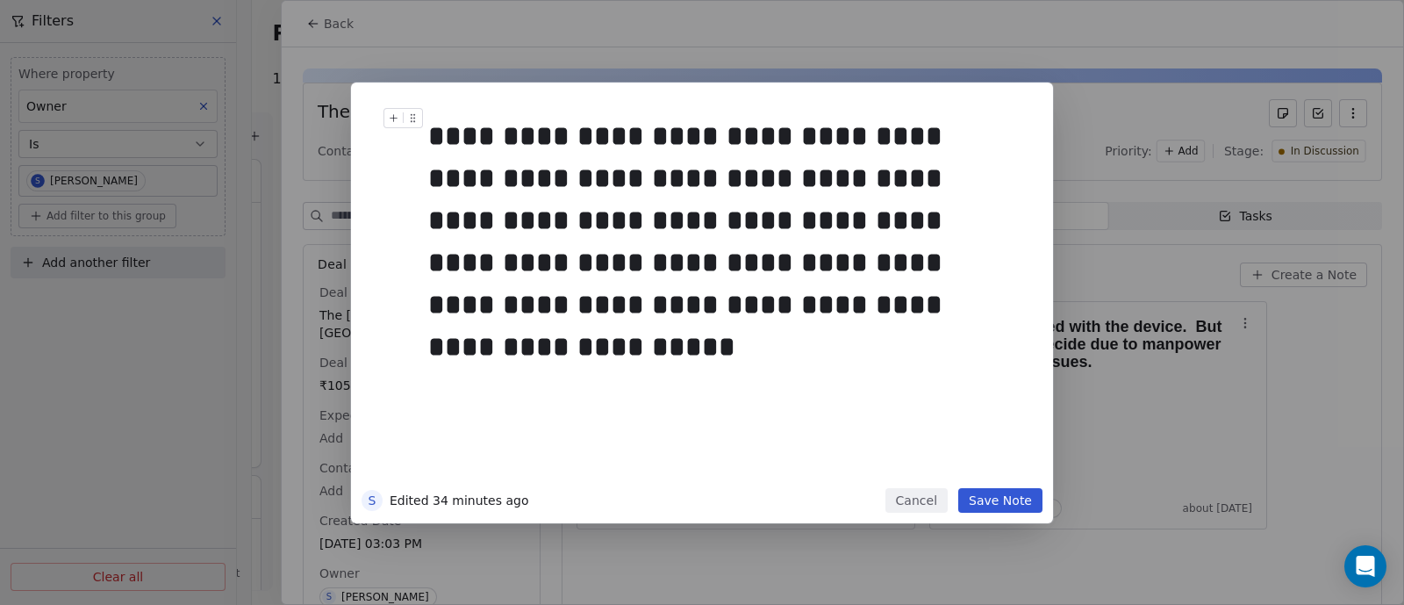
click at [1008, 498] on button "Save Note" at bounding box center [1000, 500] width 84 height 25
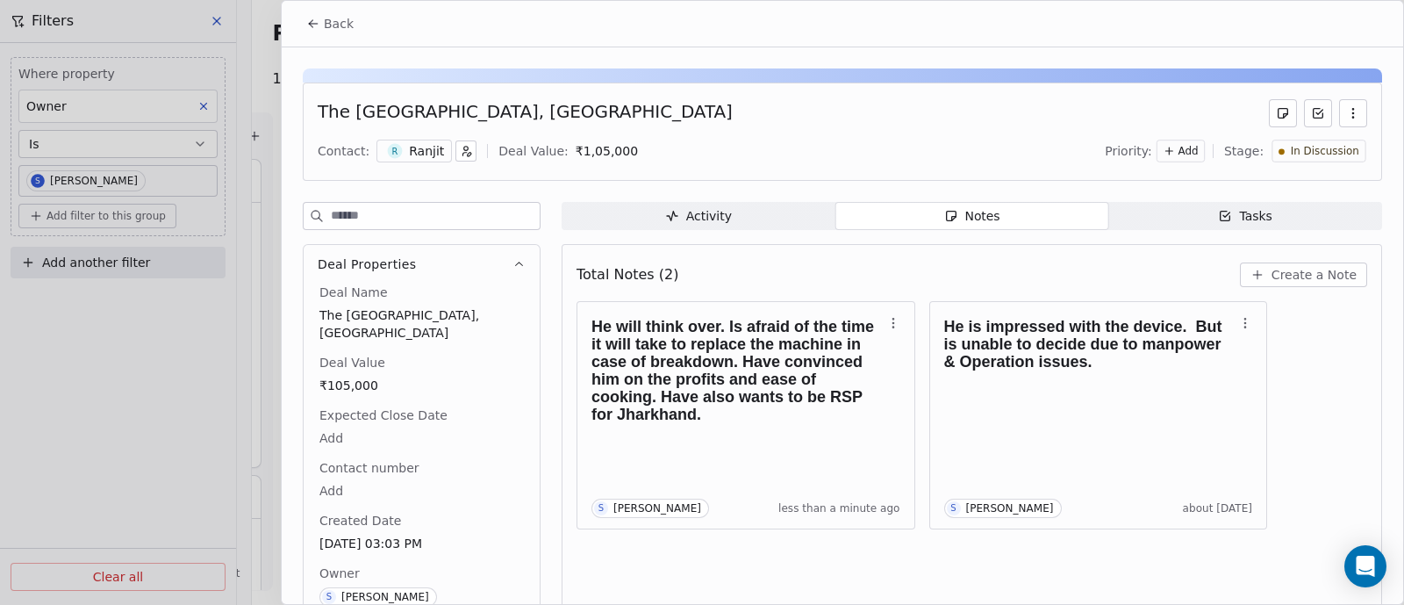
click at [341, 30] on span "Back" at bounding box center [339, 24] width 30 height 18
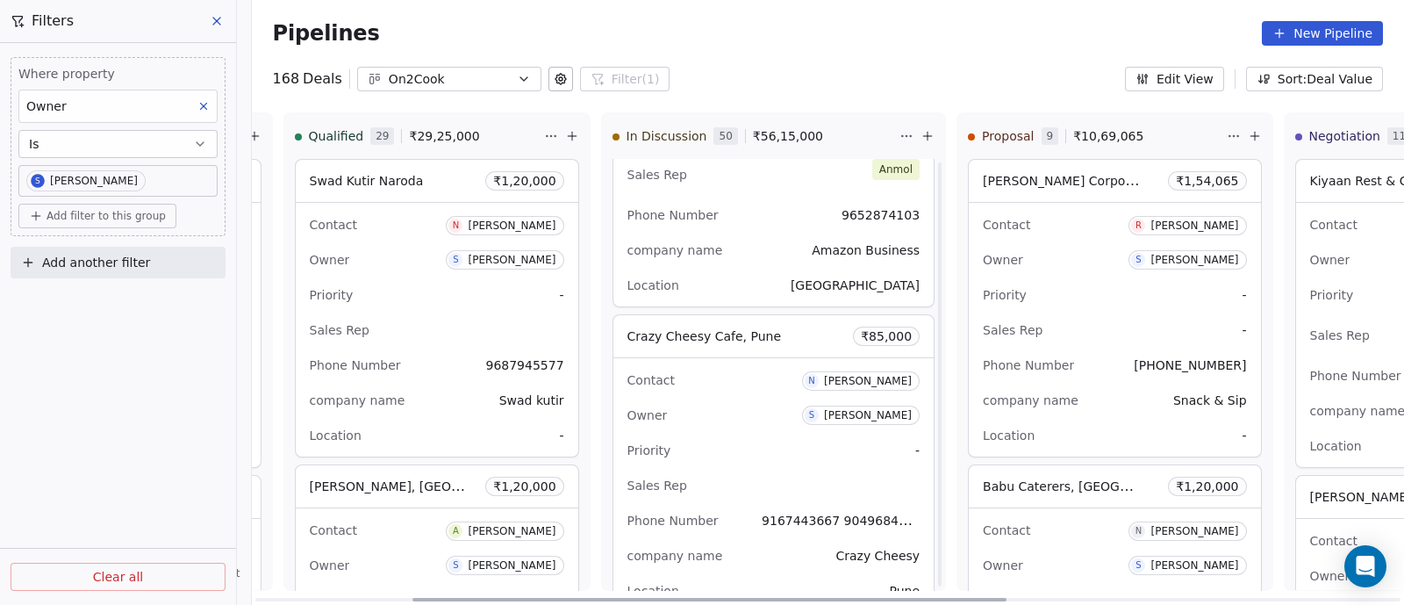
scroll to position [16785, 0]
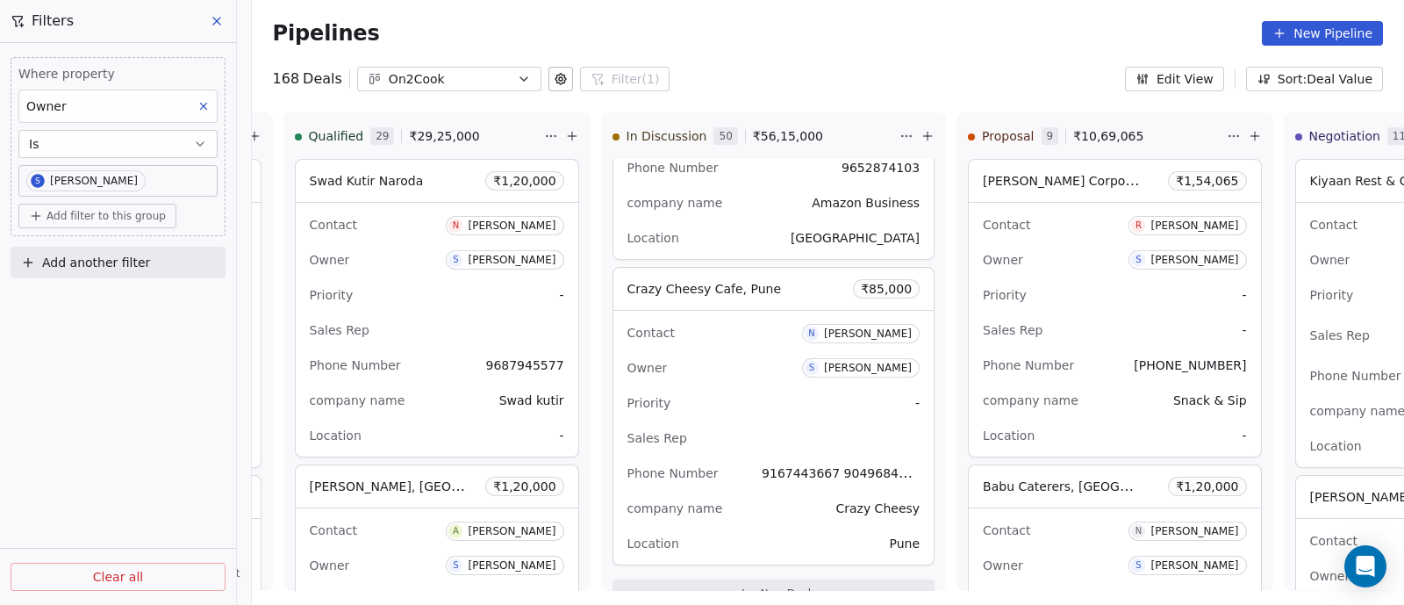
click at [223, 26] on icon at bounding box center [217, 21] width 14 height 14
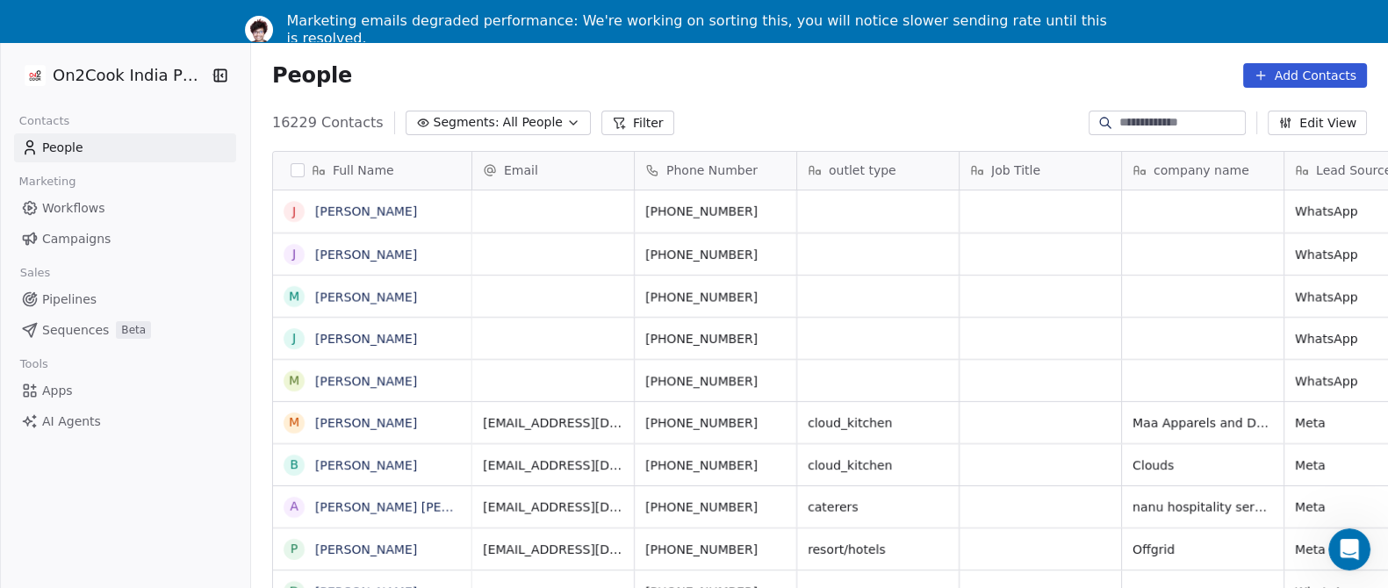
click at [105, 149] on link "People" at bounding box center [125, 147] width 222 height 29
click at [52, 149] on span "People" at bounding box center [62, 148] width 41 height 18
click at [114, 142] on link "People" at bounding box center [125, 147] width 222 height 29
click at [961, 15] on div "Marketing emails degraded performance: We're working on sorting this, you will …" at bounding box center [701, 29] width 829 height 35
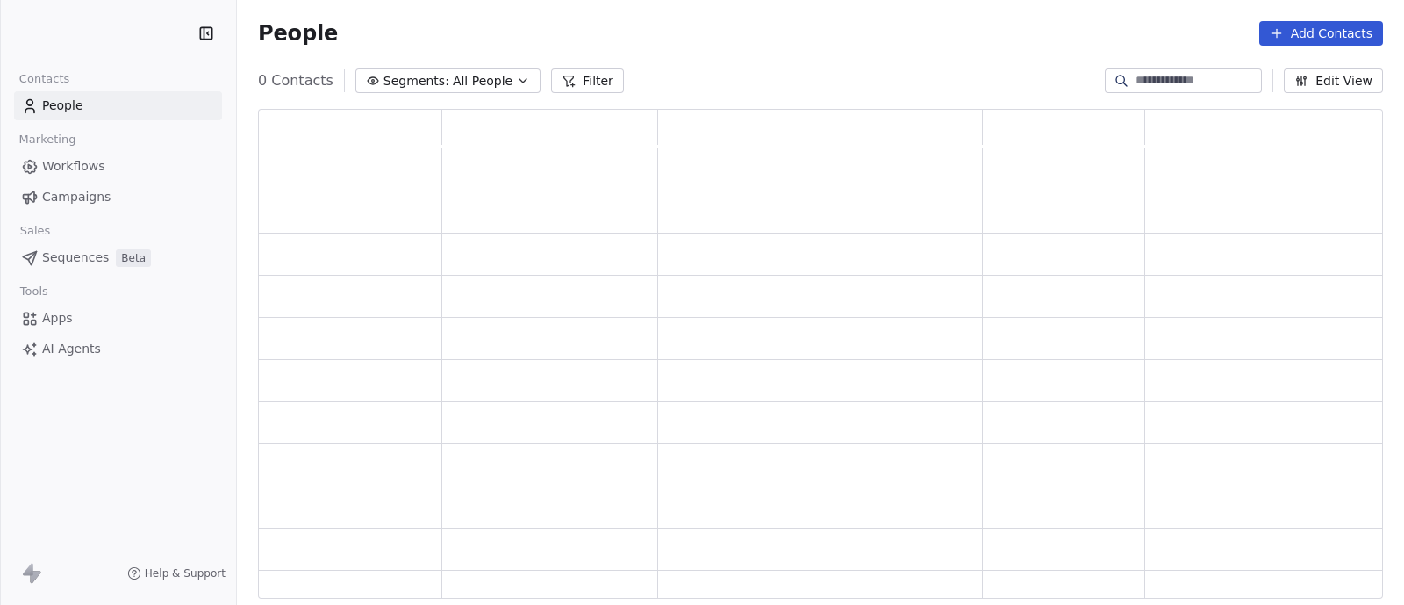
scroll to position [473, 1108]
click at [88, 102] on link "People" at bounding box center [118, 105] width 208 height 29
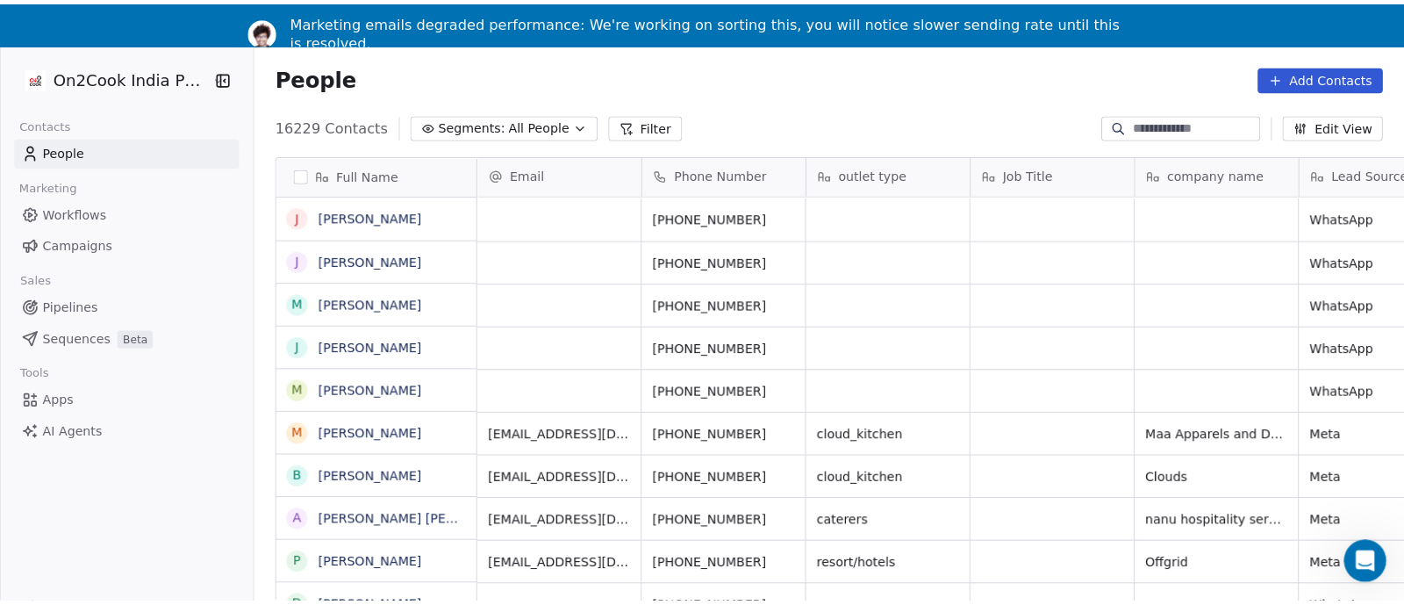
scroll to position [515, 1144]
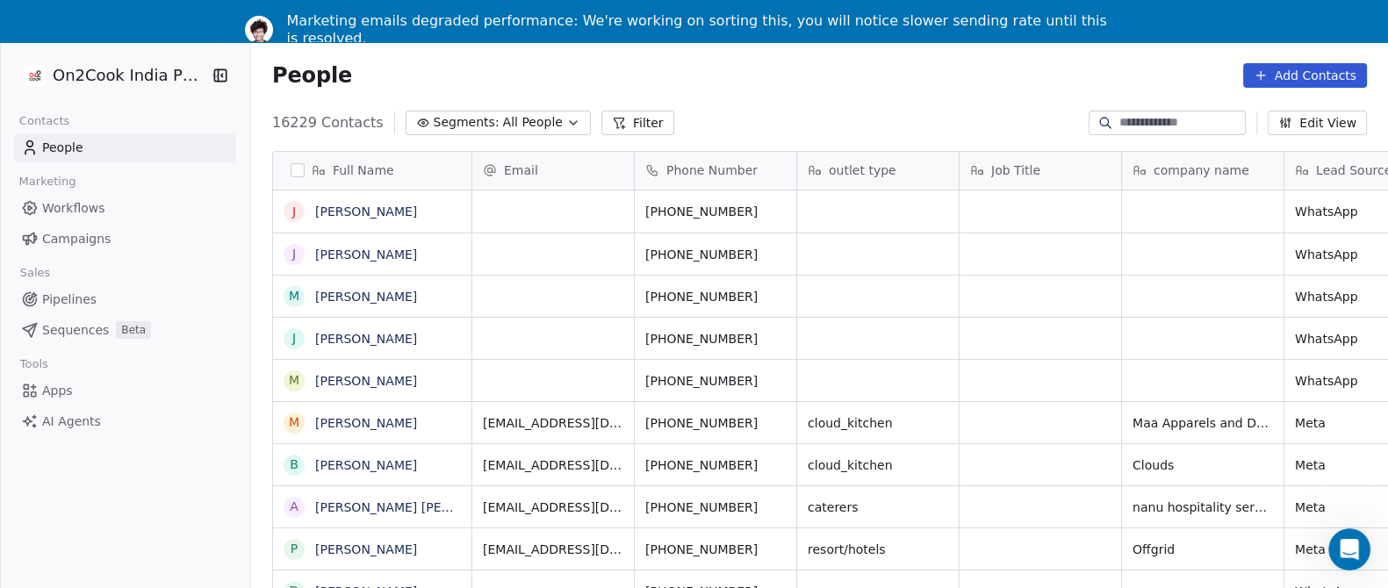
click at [614, 124] on icon at bounding box center [619, 123] width 10 height 10
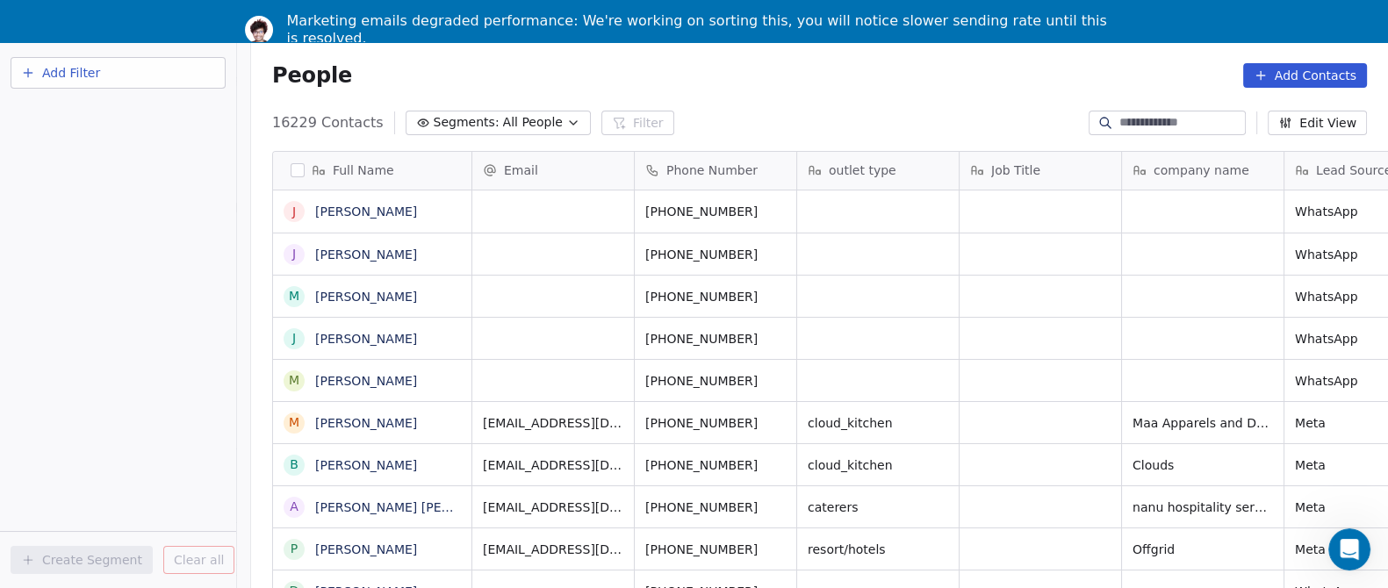
click at [60, 73] on span "Add Filter" at bounding box center [71, 73] width 58 height 18
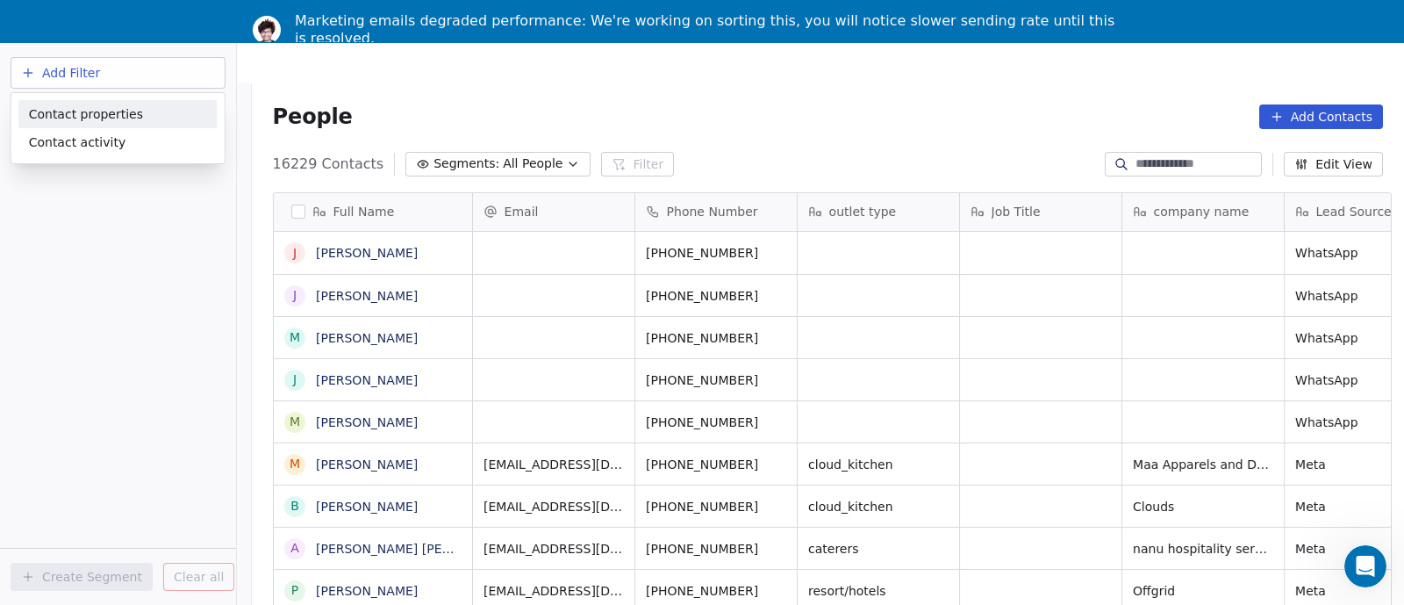
click at [61, 111] on span "Contact properties" at bounding box center [86, 114] width 114 height 18
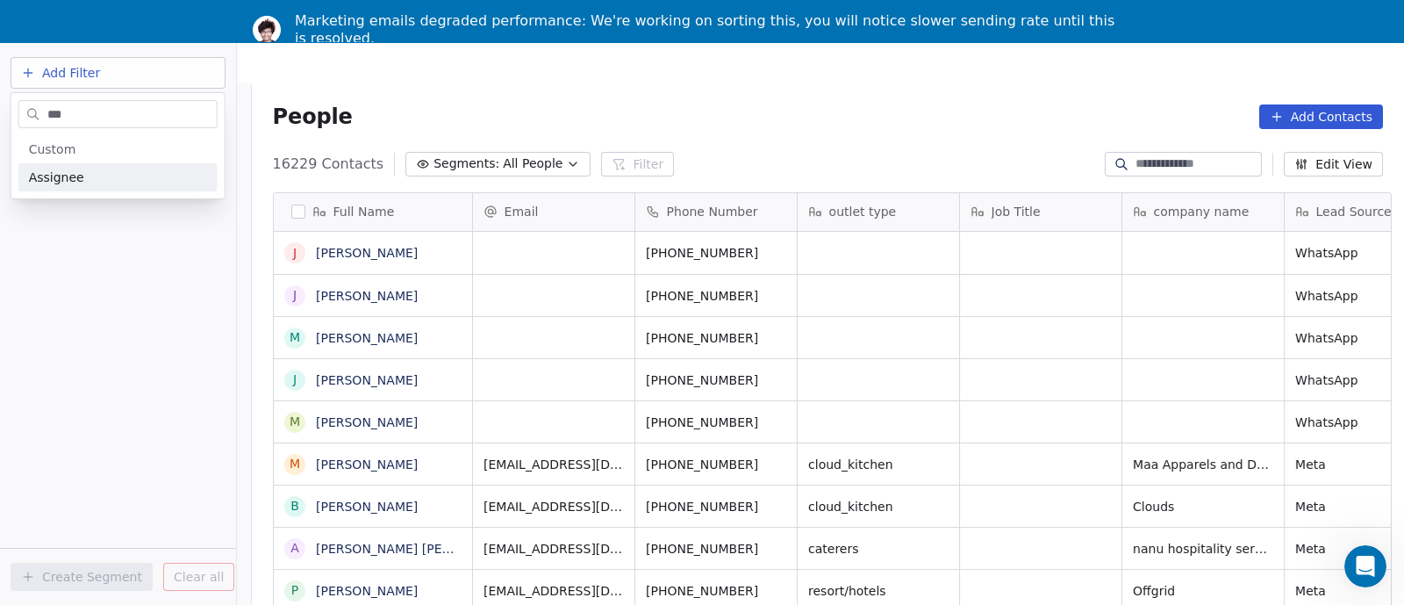
type input "***"
click at [55, 183] on span "Assignee" at bounding box center [56, 178] width 55 height 18
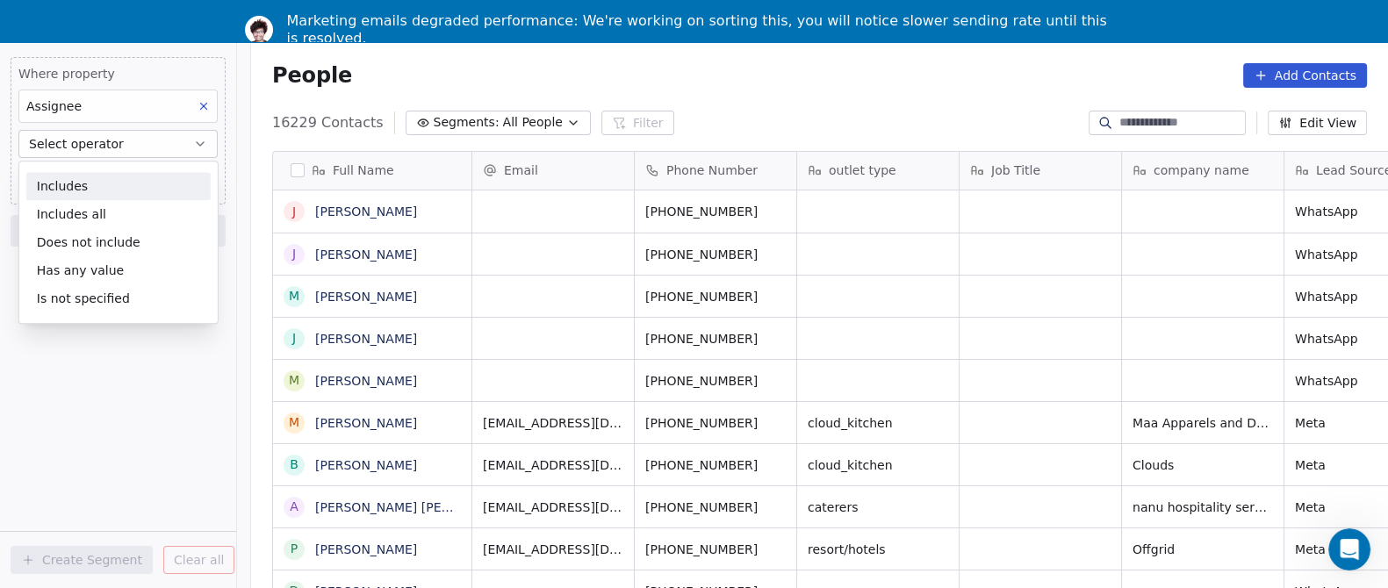
click at [101, 187] on div "Includes" at bounding box center [118, 186] width 184 height 28
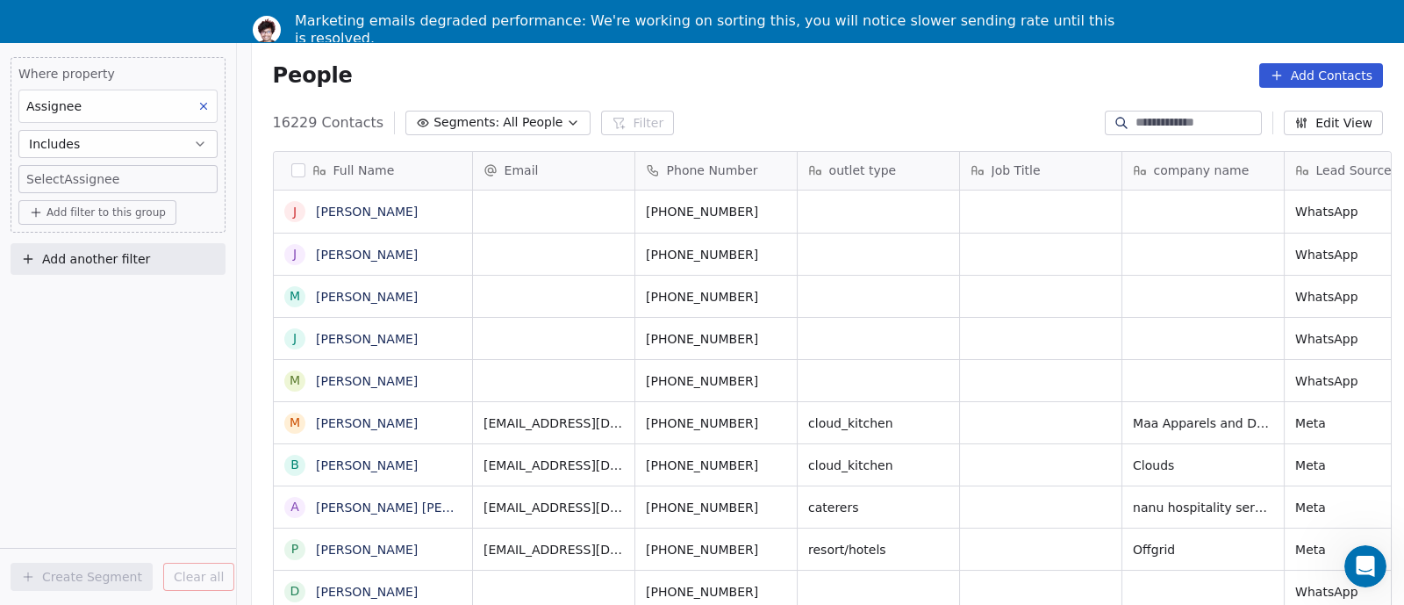
click at [113, 179] on body "On2Cook India Pvt. Ltd. Contacts People Marketing Workflows Campaigns Sales Pip…" at bounding box center [702, 344] width 1404 height 605
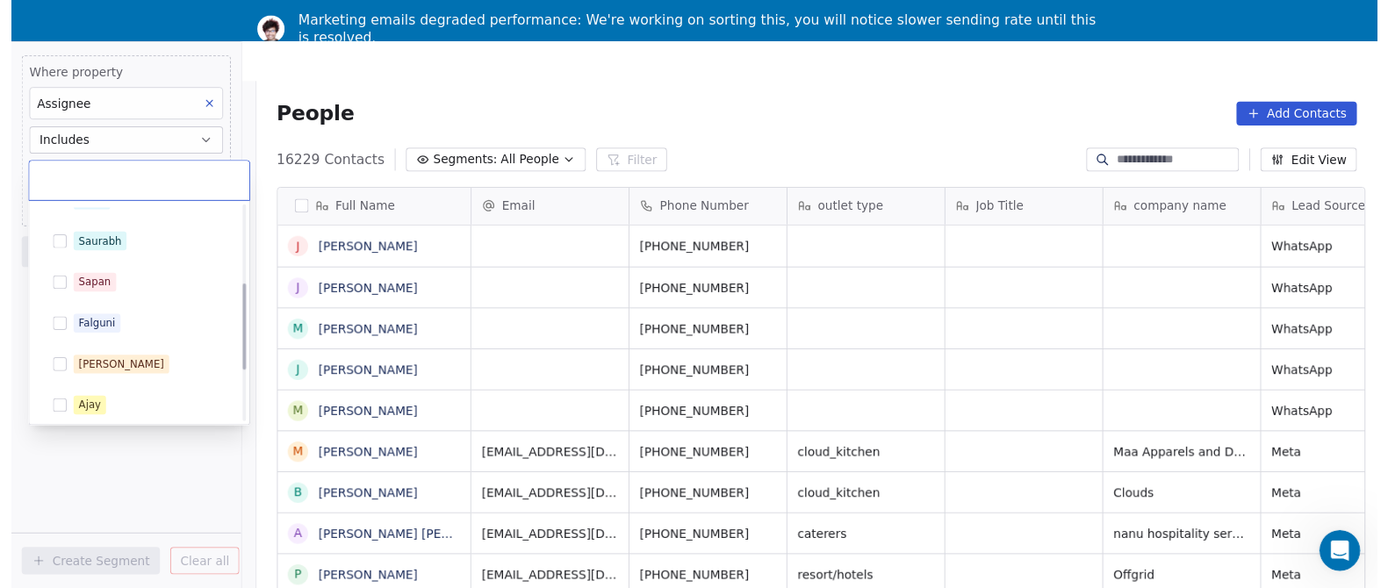
scroll to position [197, 0]
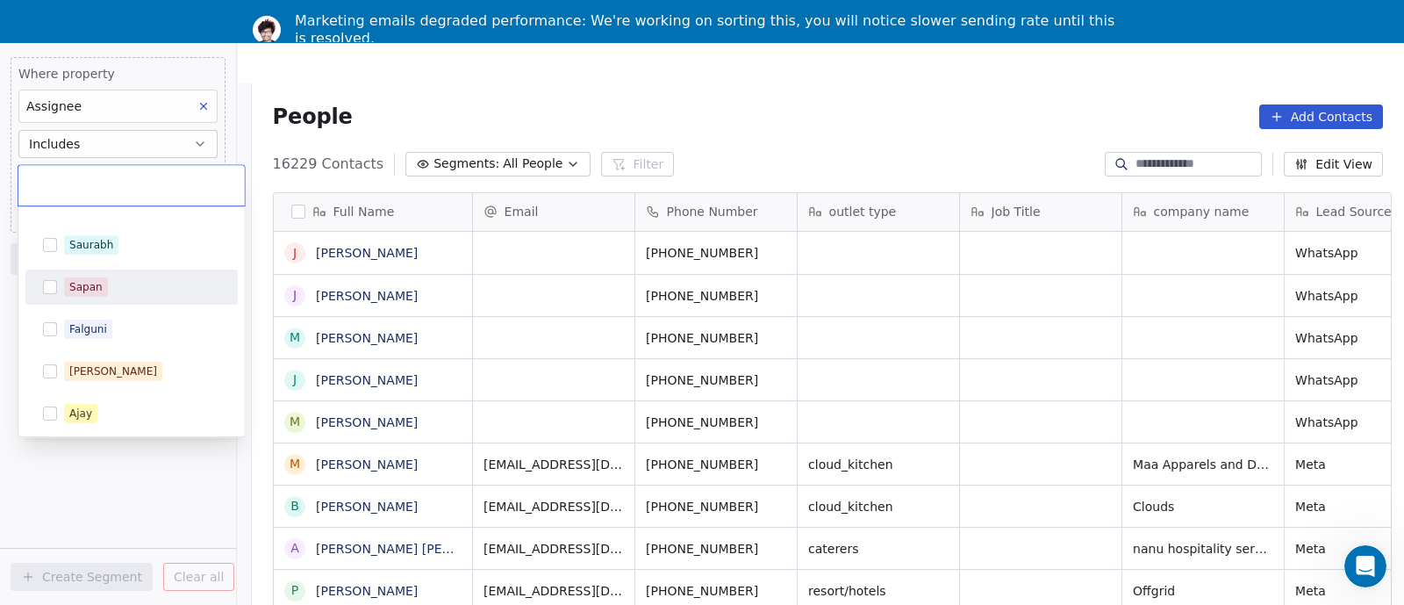
click at [48, 291] on button "Suggestions" at bounding box center [50, 287] width 14 height 14
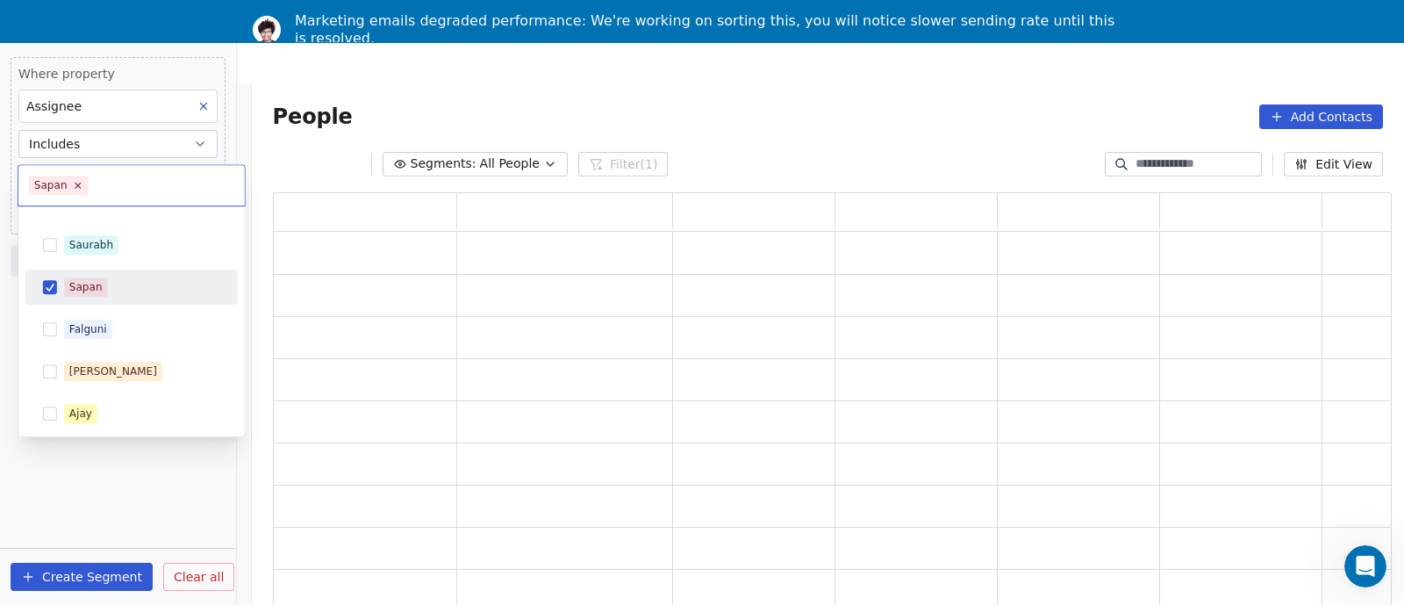
click at [428, 111] on html "On2Cook India Pvt. Ltd. Contacts People Marketing Workflows Campaigns Sales Pip…" at bounding box center [702, 344] width 1404 height 688
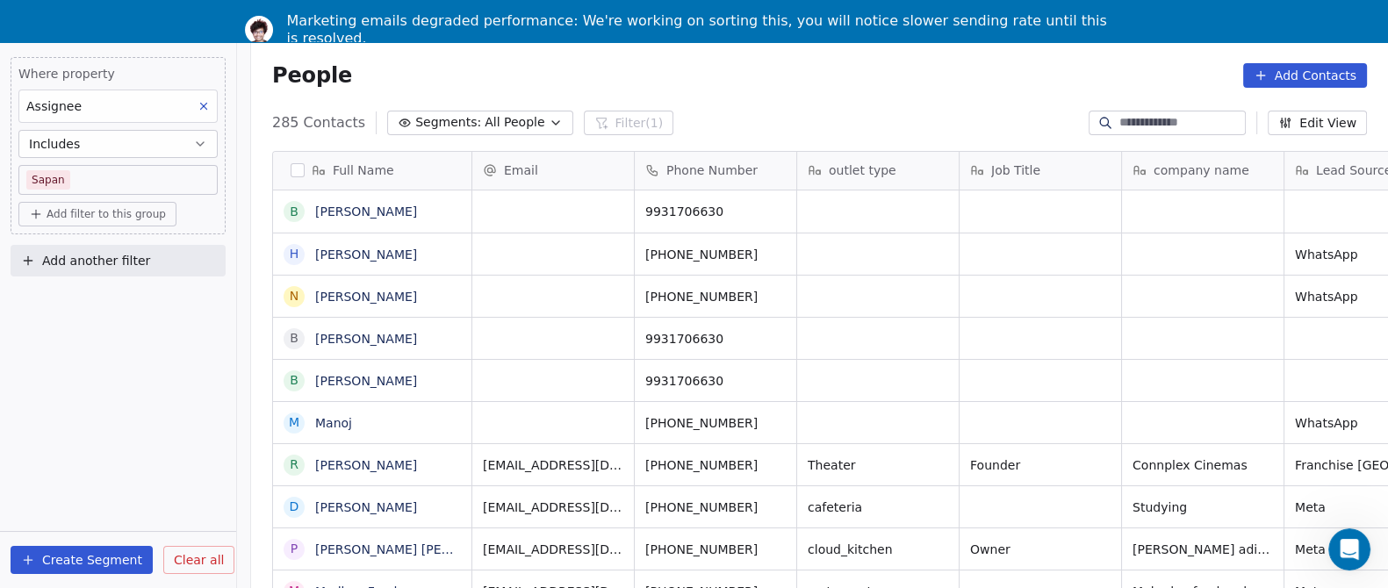
scroll to position [36, 0]
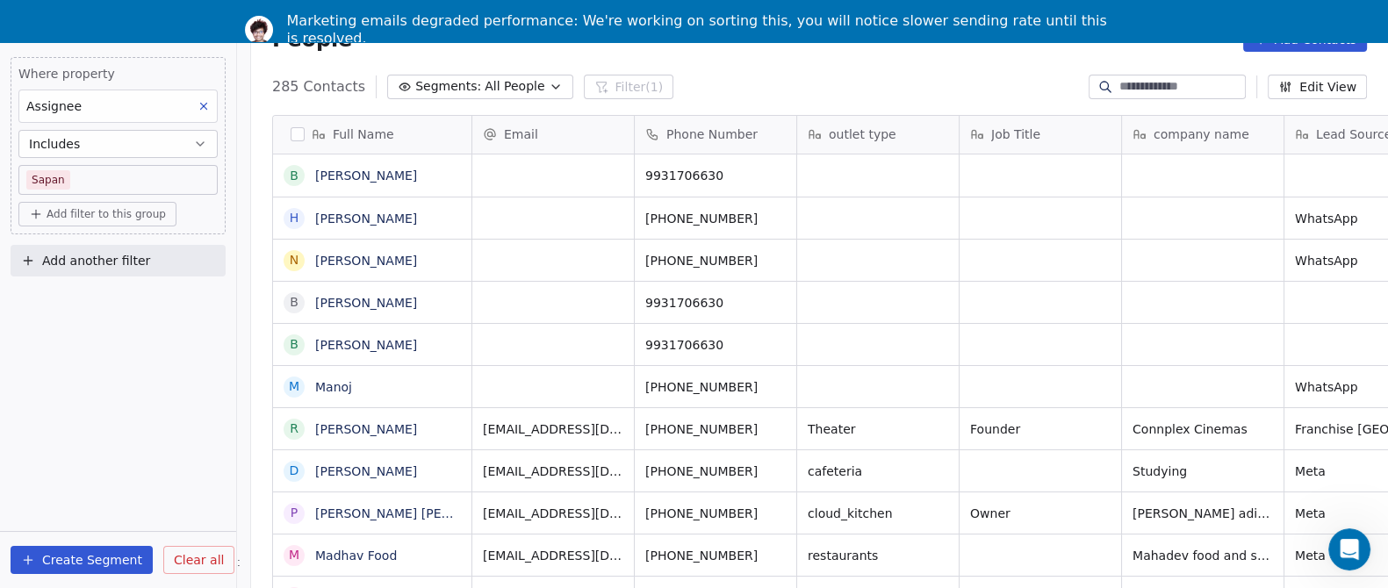
click at [97, 574] on button "Create Segment" at bounding box center [82, 560] width 142 height 28
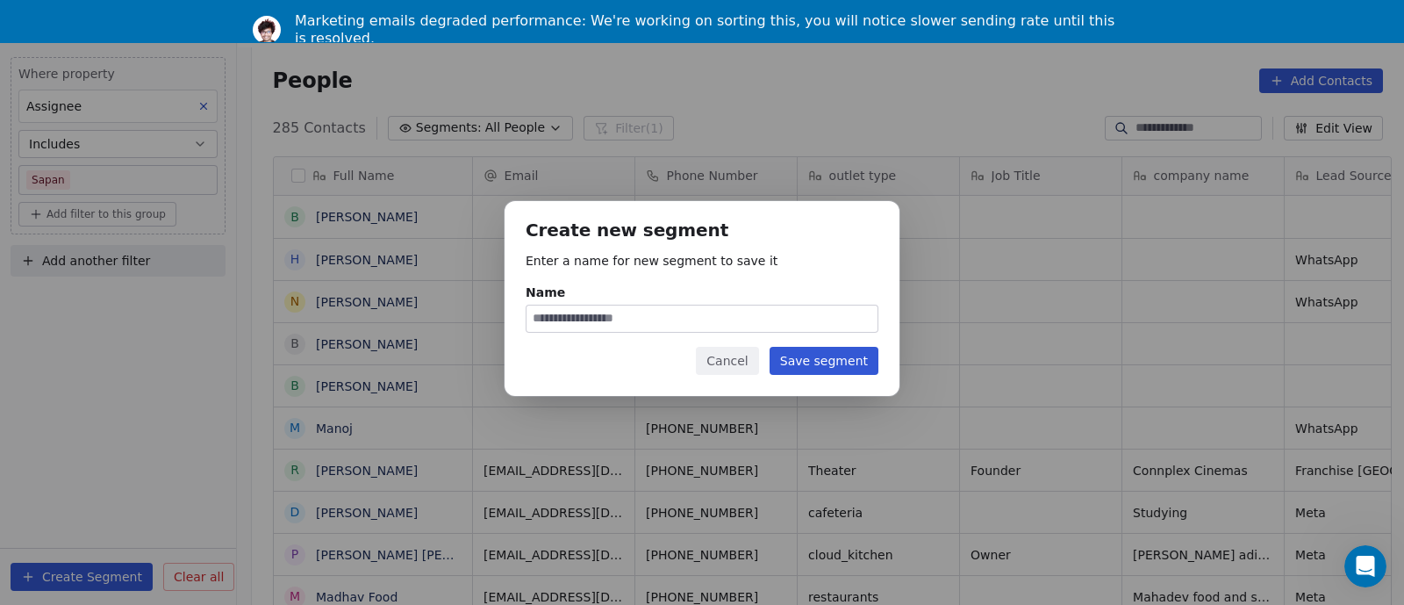
click at [607, 326] on input "Name" at bounding box center [702, 318] width 351 height 26
type input "**********"
click at [820, 366] on button "Save segment" at bounding box center [824, 361] width 109 height 28
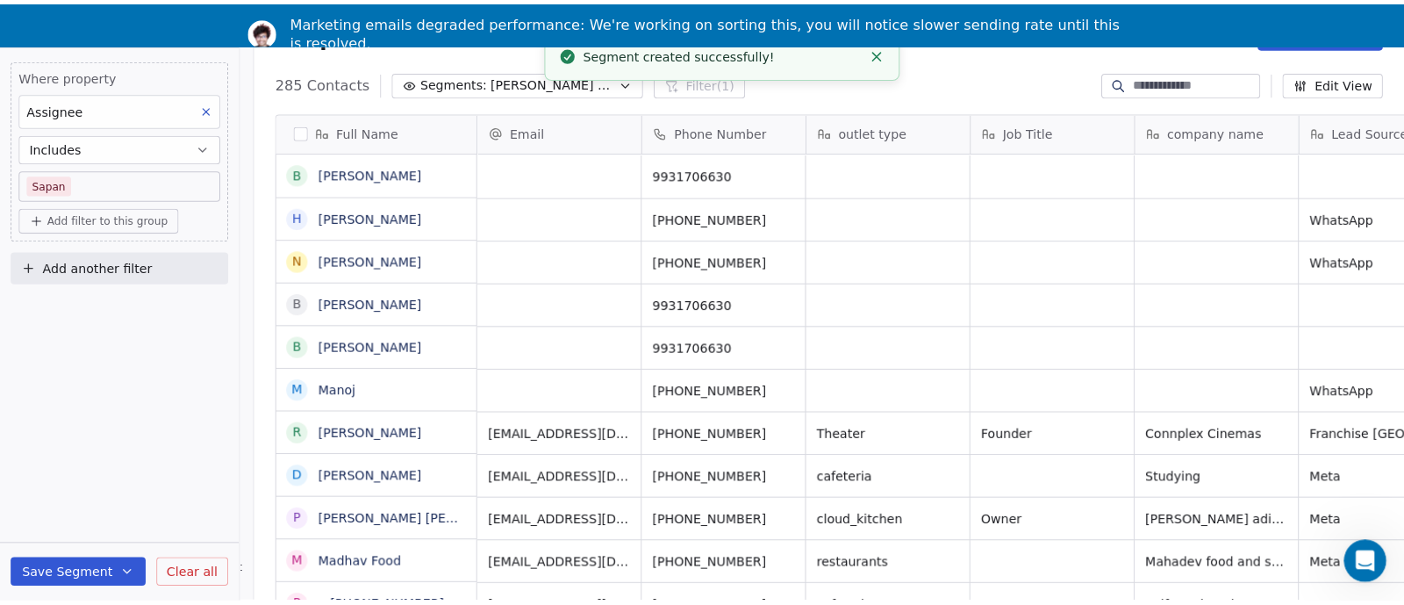
scroll to position [0, 0]
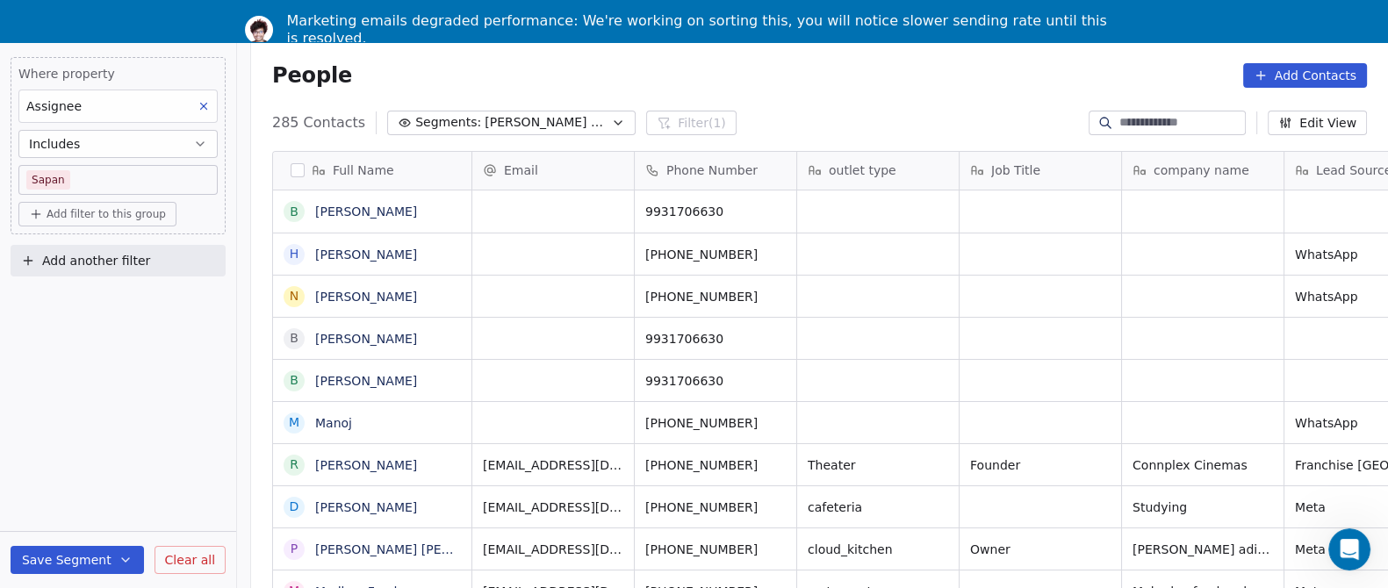
click at [436, 114] on span "Segments:" at bounding box center [448, 122] width 66 height 18
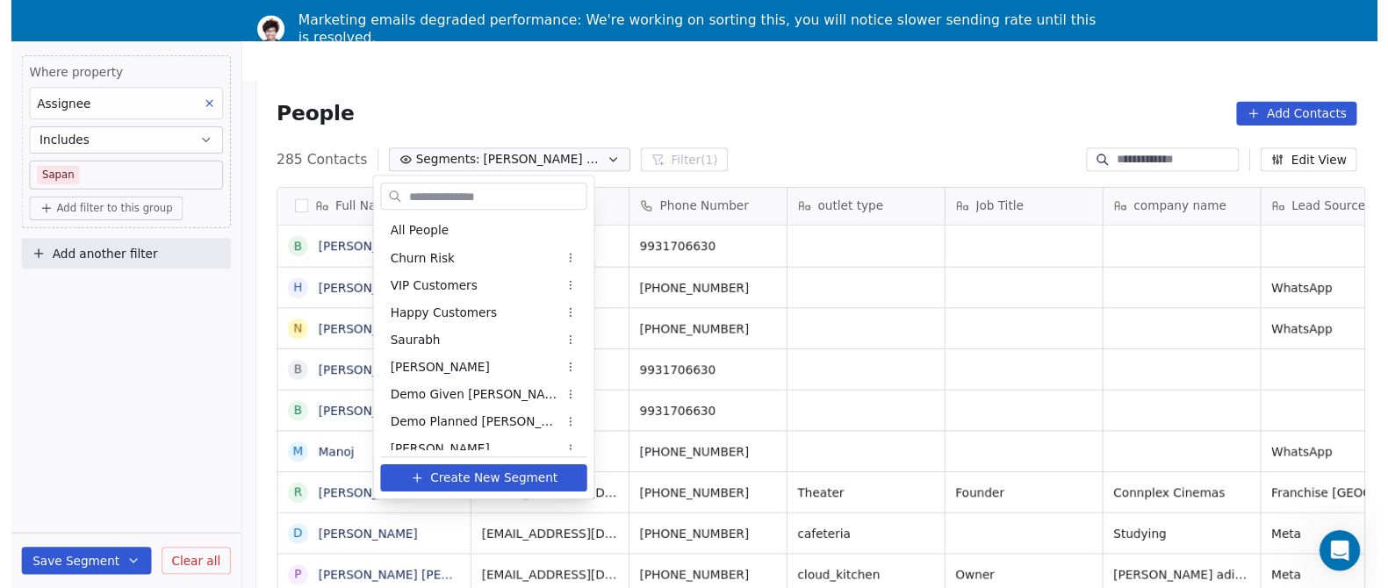
scroll to position [995, 0]
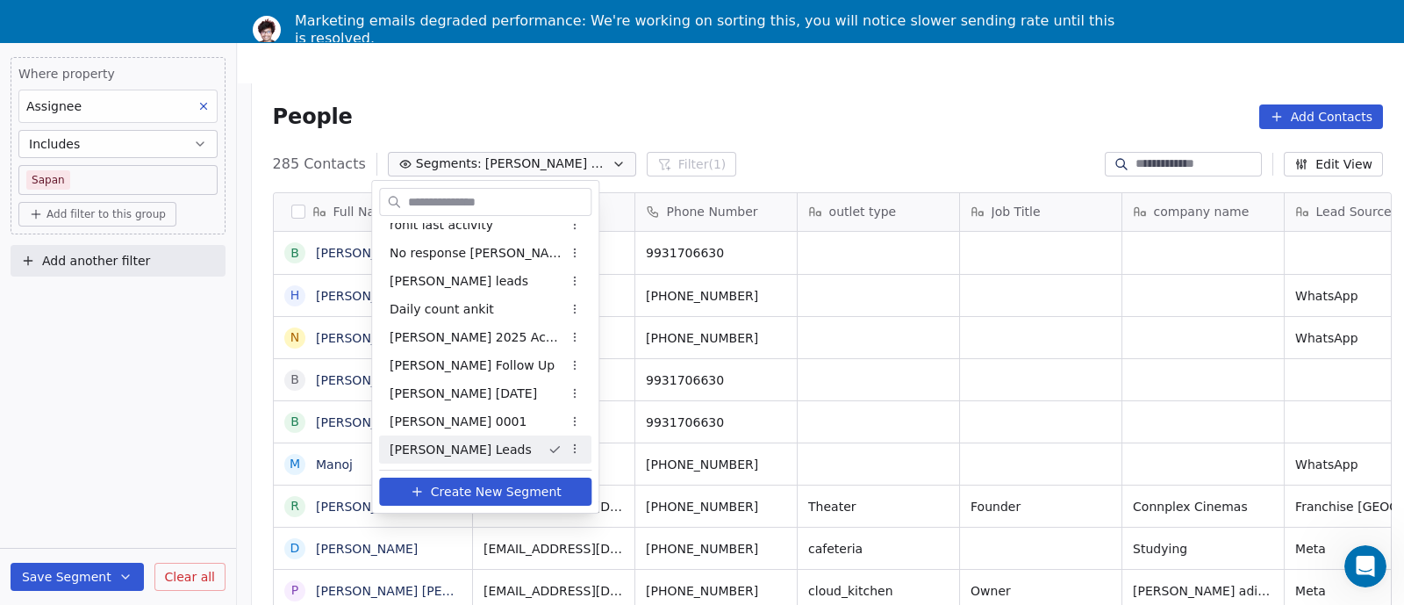
click at [432, 458] on div "[PERSON_NAME] Leads" at bounding box center [485, 449] width 212 height 28
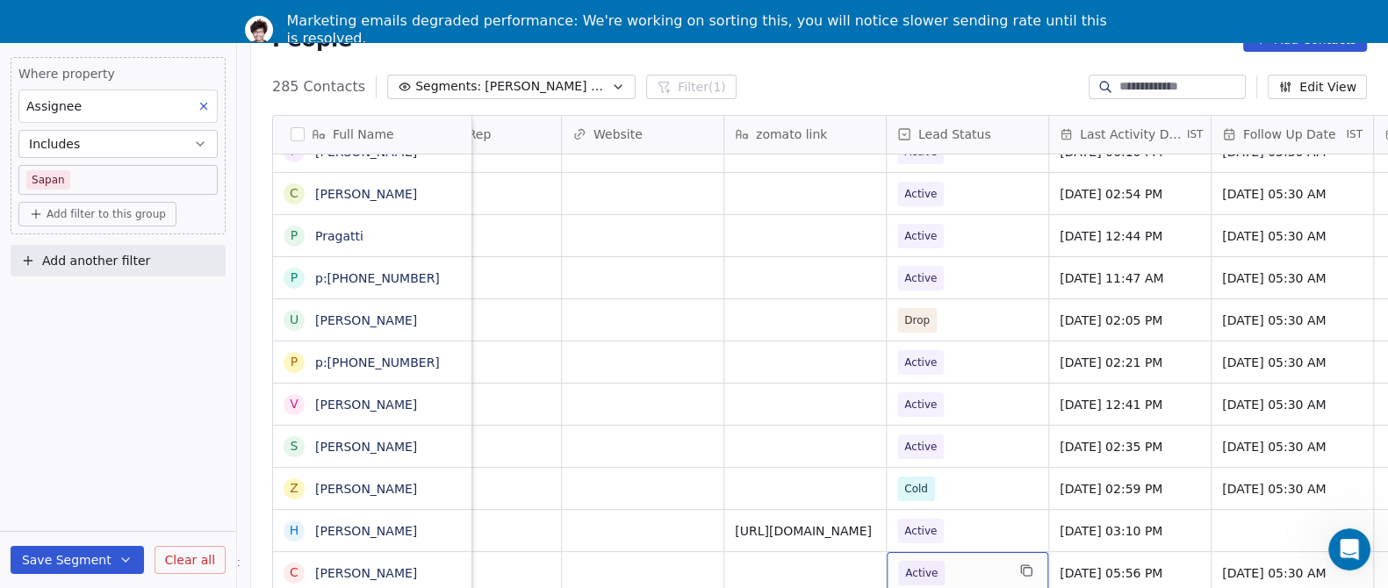
scroll to position [531, 0]
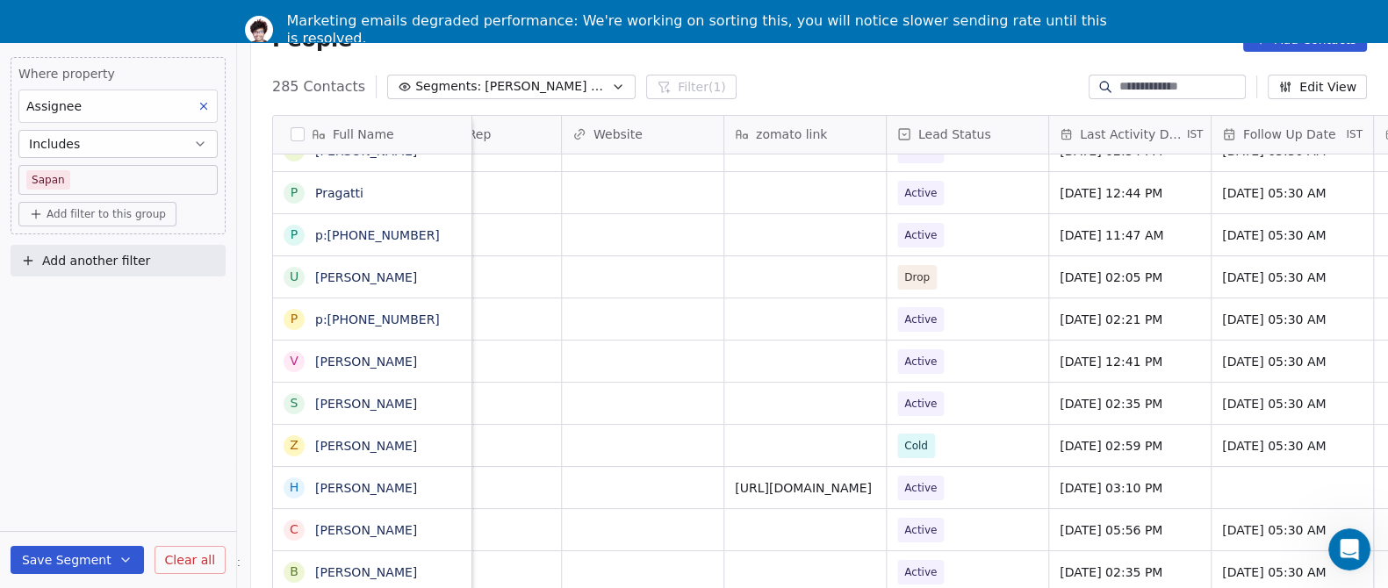
click at [63, 219] on span "Add filter to this group" at bounding box center [106, 214] width 119 height 14
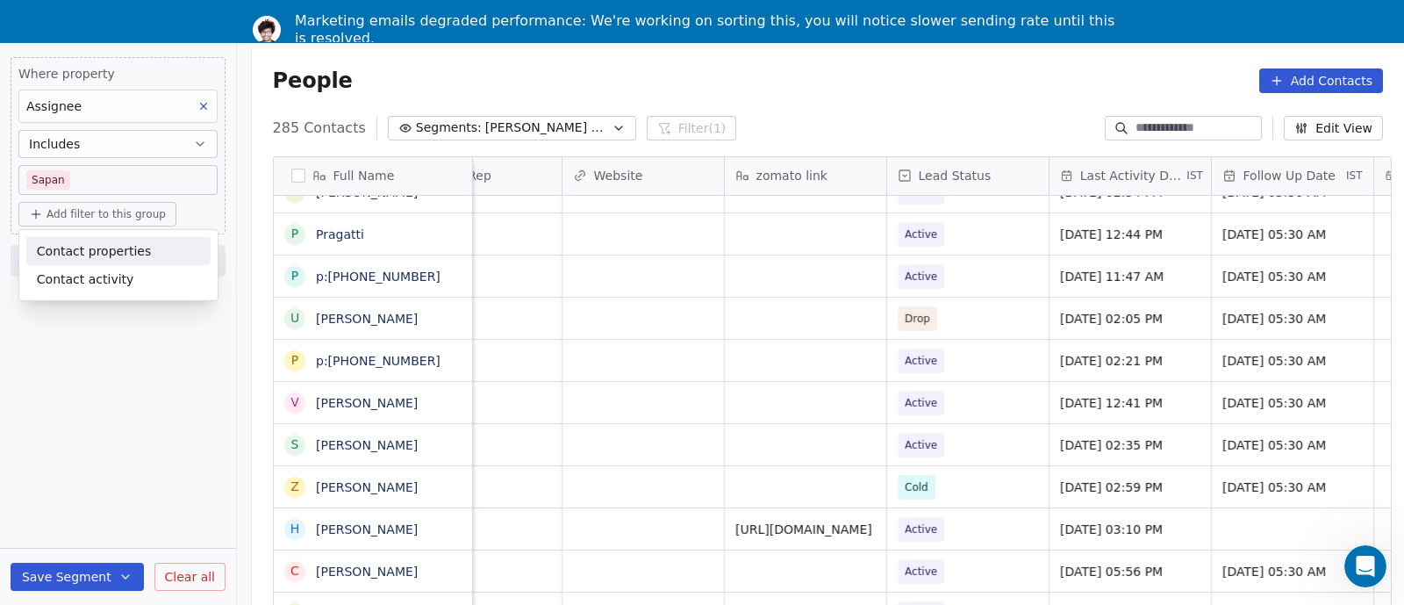
click at [73, 247] on span "Contact properties" at bounding box center [94, 250] width 114 height 18
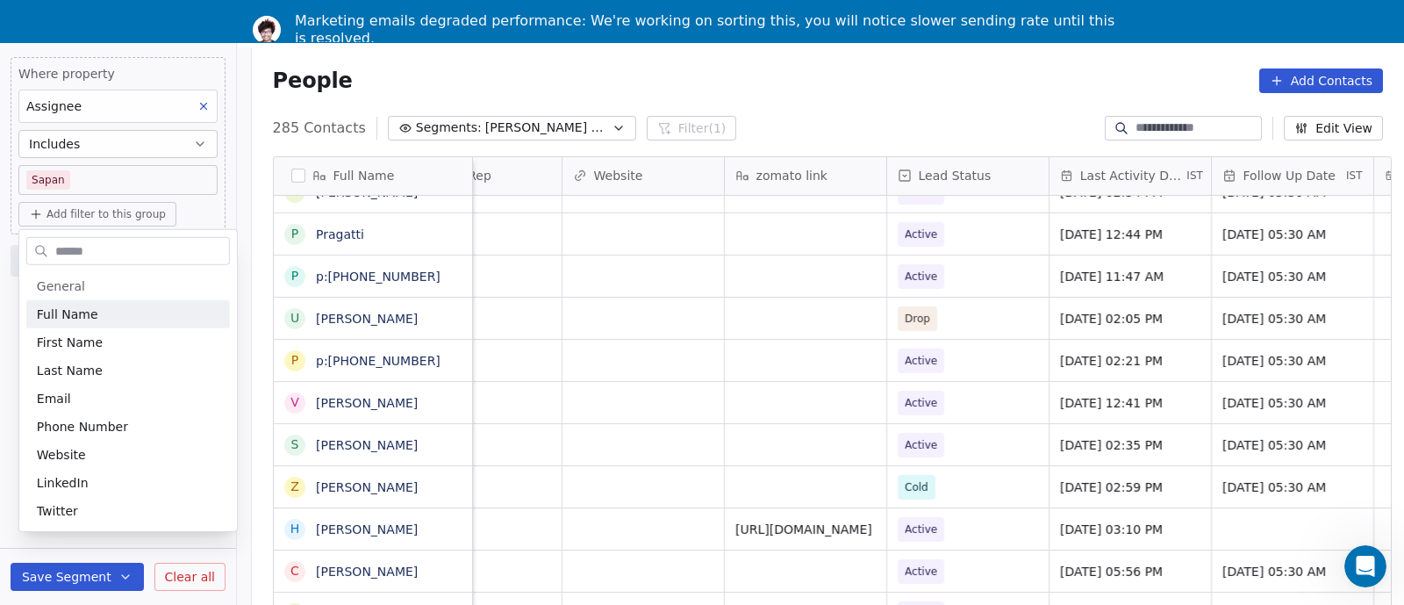
click at [233, 212] on html "On2Cook India Pvt. Ltd. Contacts People Marketing Workflows Campaigns Sales Pip…" at bounding box center [702, 308] width 1404 height 688
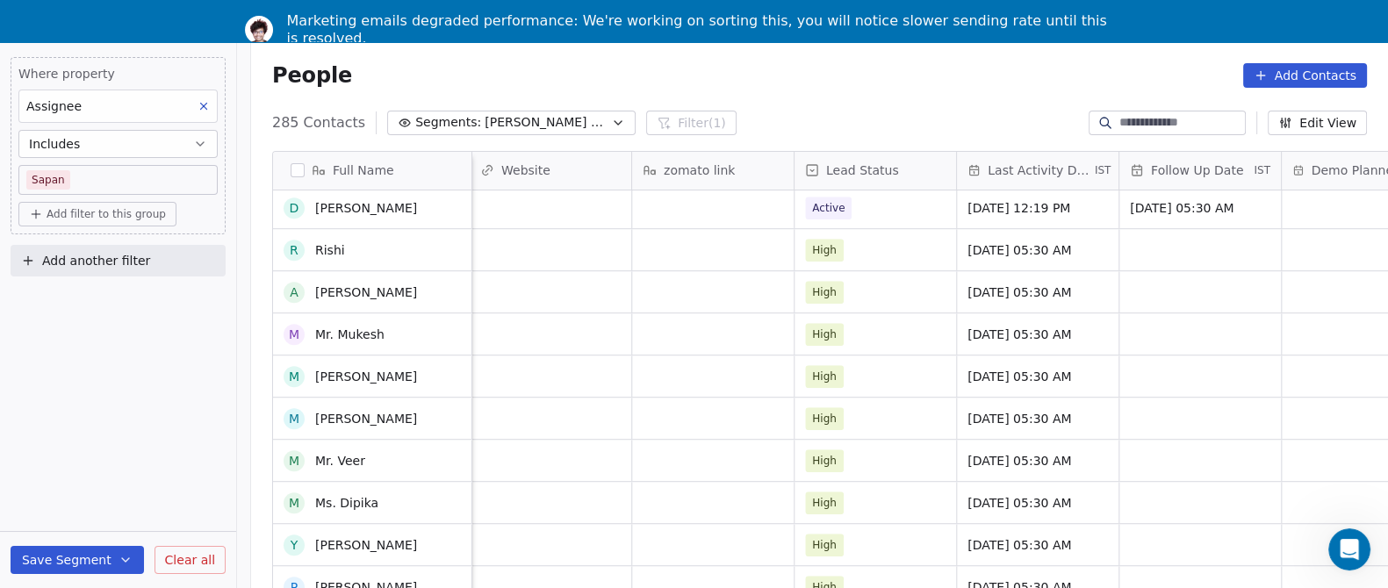
scroll to position [0, 0]
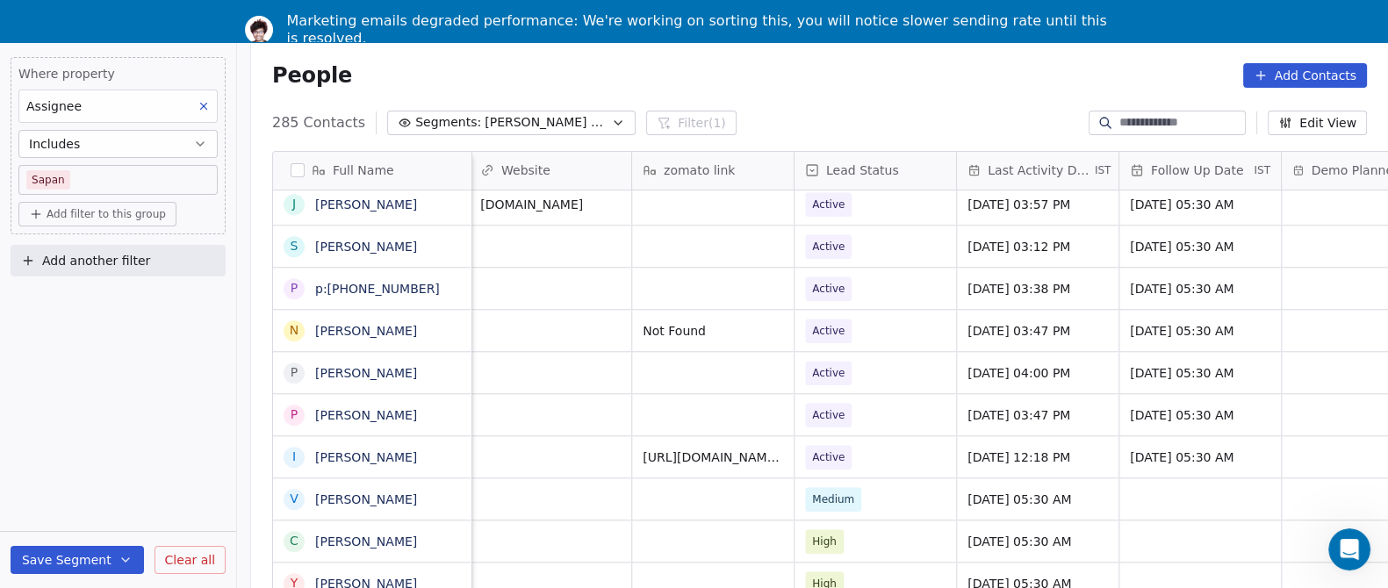
click at [969, 102] on div "People Add Contacts" at bounding box center [819, 75] width 1137 height 67
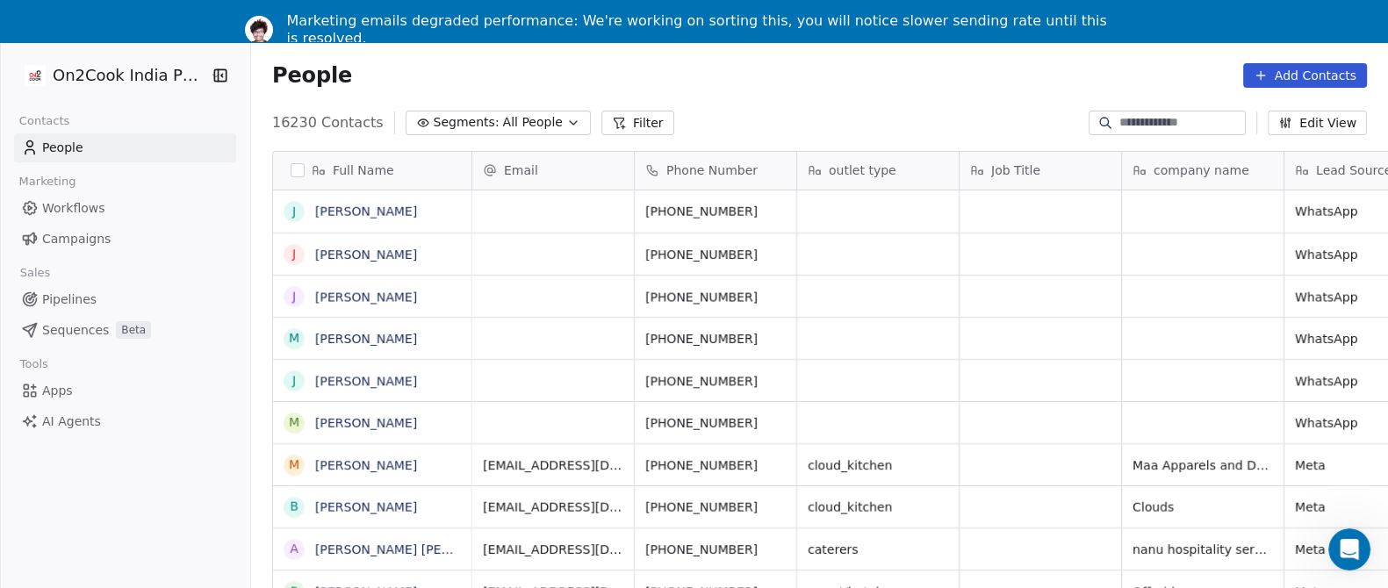
click at [556, 125] on button "Segments: All People" at bounding box center [497, 123] width 185 height 25
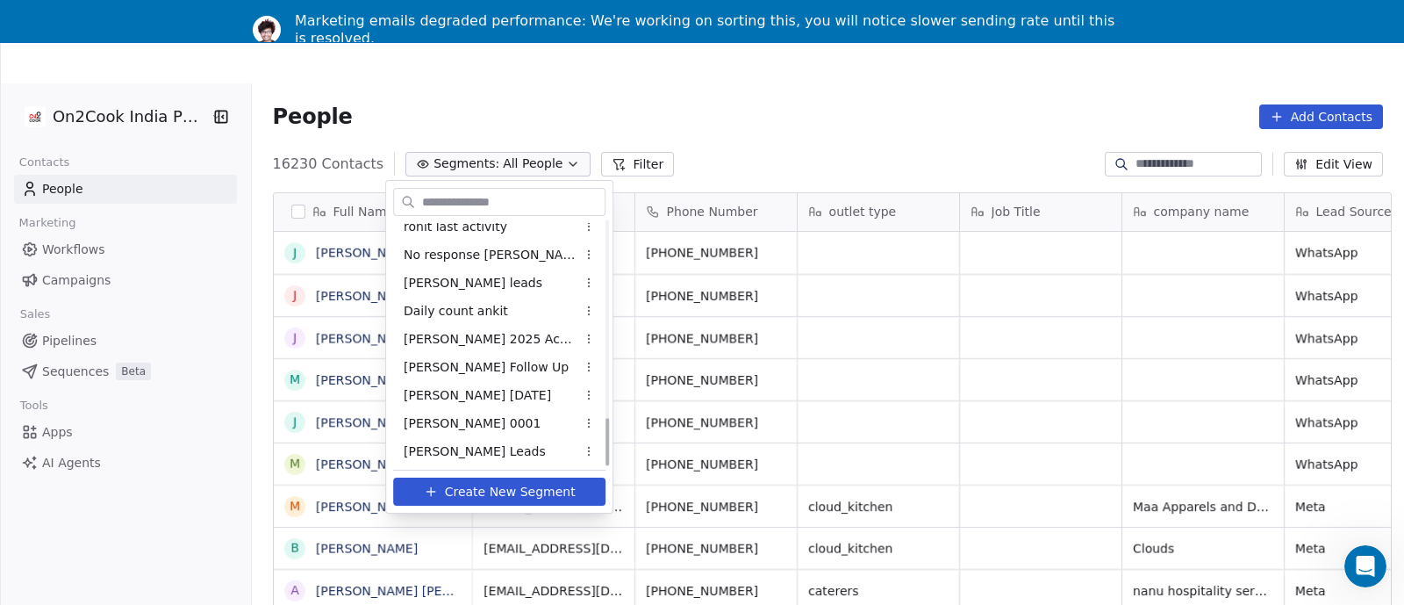
scroll to position [995, 0]
click at [470, 444] on span "[PERSON_NAME] Leads" at bounding box center [475, 450] width 142 height 18
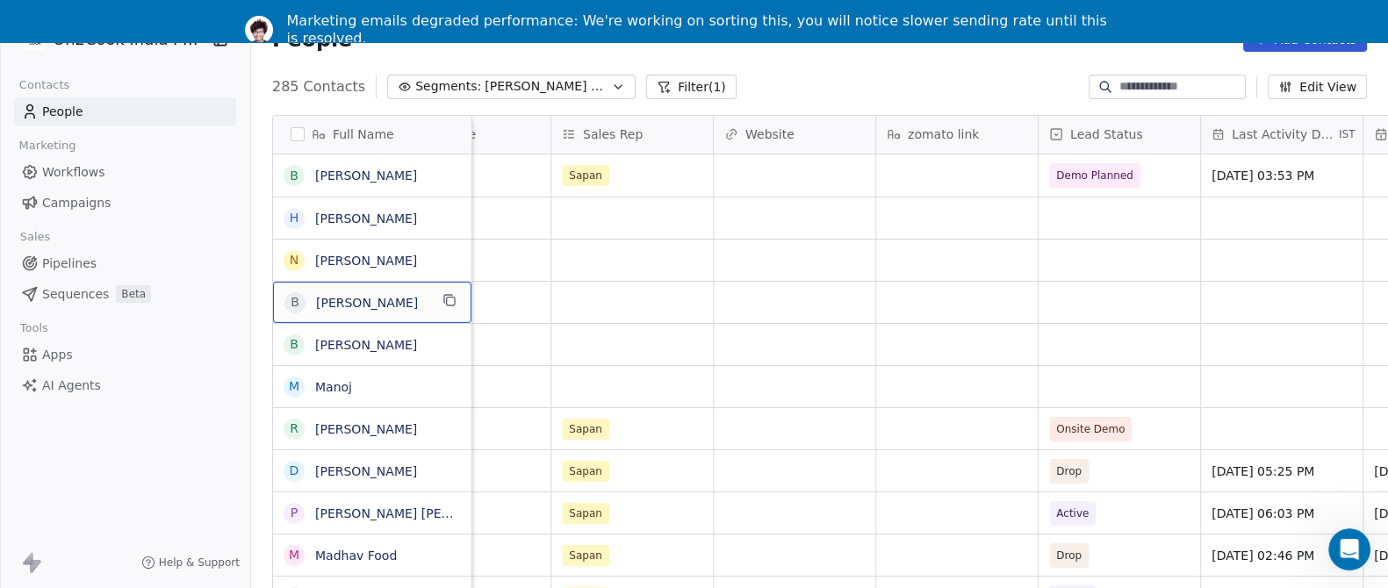
scroll to position [53, 0]
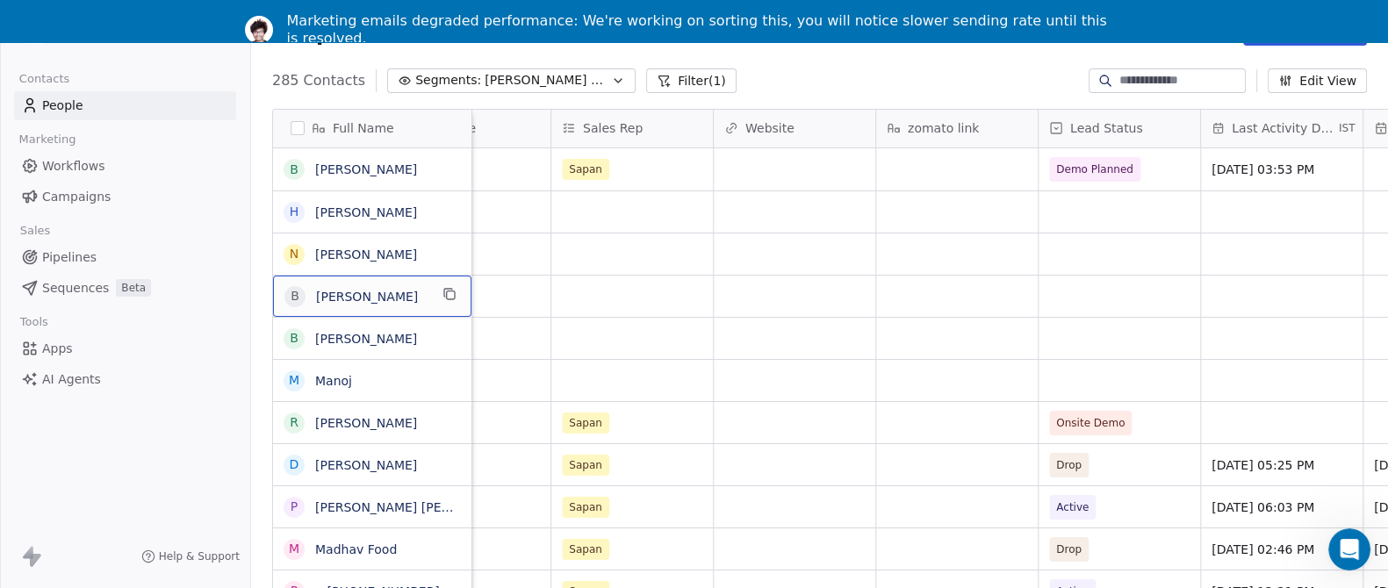
click at [443, 298] on div "B [PERSON_NAME]" at bounding box center [372, 296] width 198 height 41
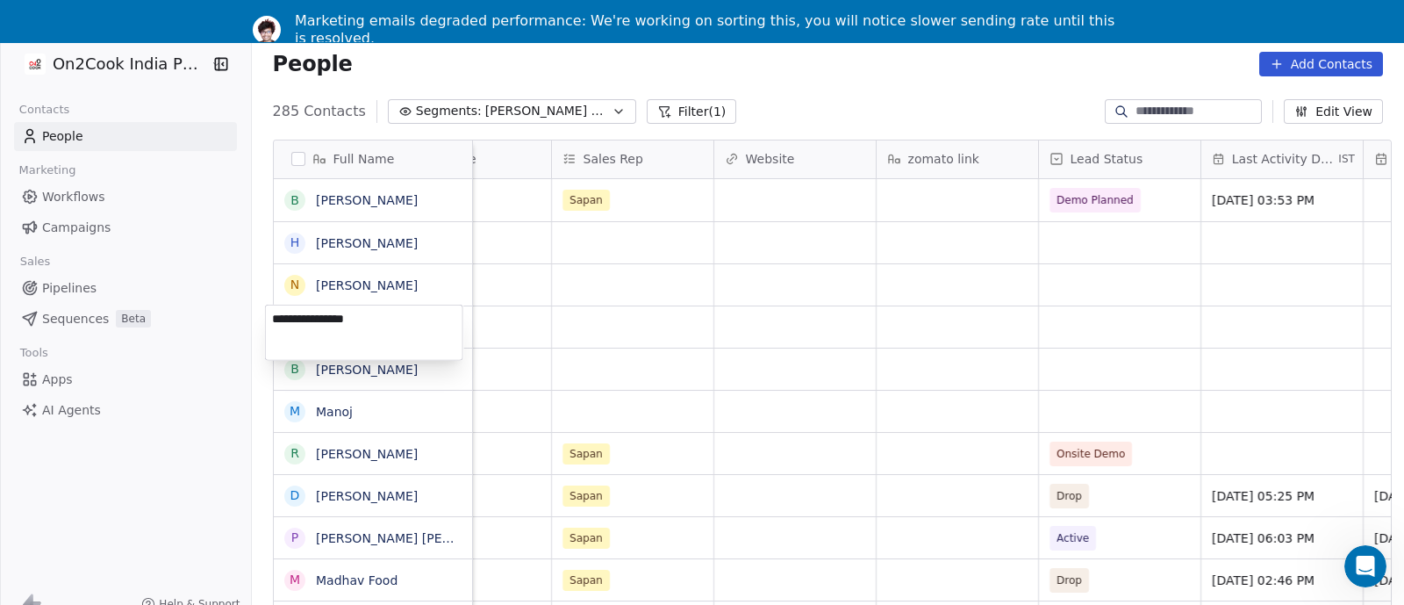
click at [572, 274] on html "On2Cook India Pvt. Ltd. Contacts People Marketing Workflows Campaigns Sales Pip…" at bounding box center [702, 291] width 1404 height 688
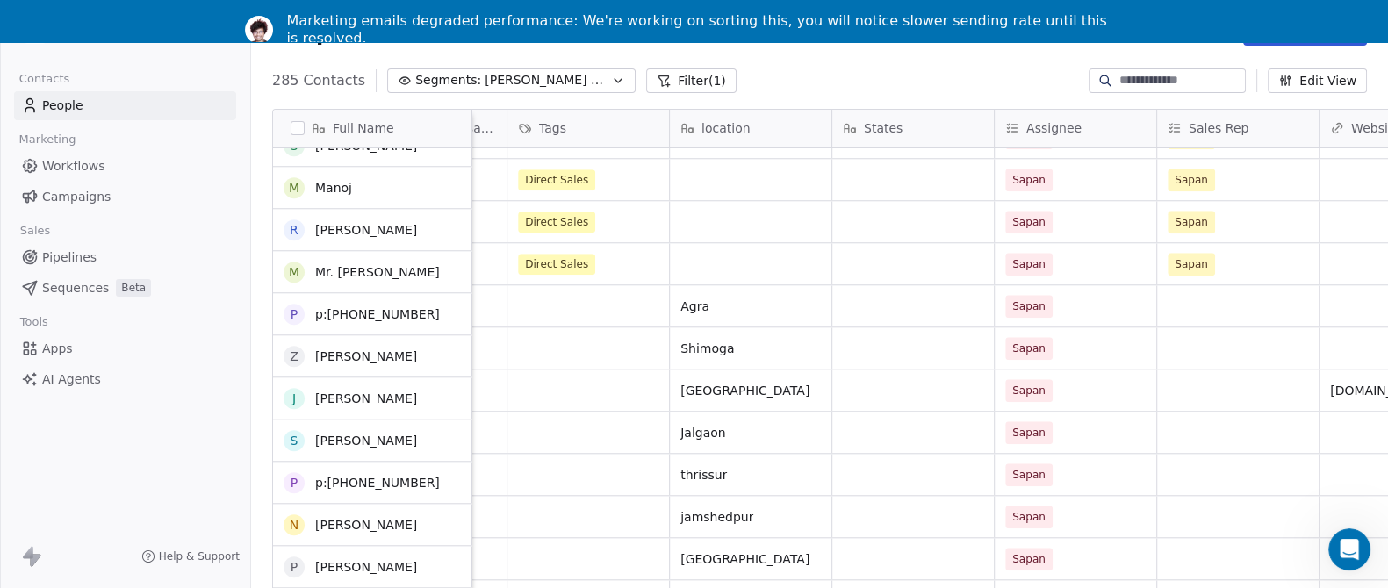
scroll to position [2283, 0]
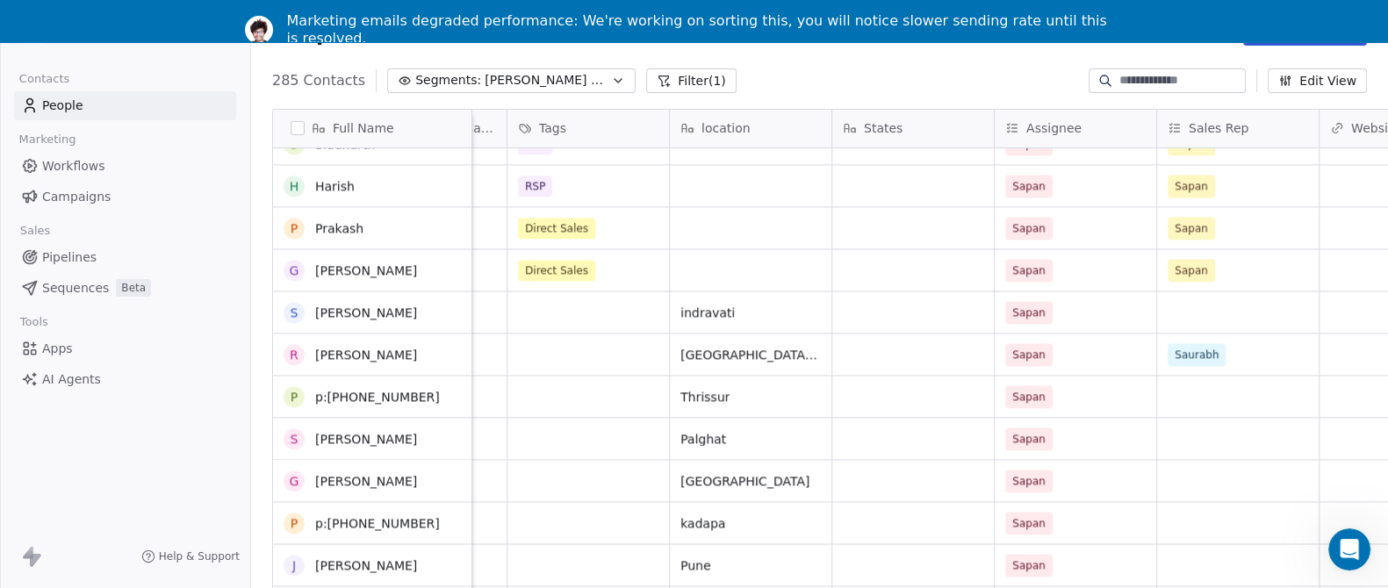
scroll to position [3380, 0]
